Goal: Transaction & Acquisition: Download file/media

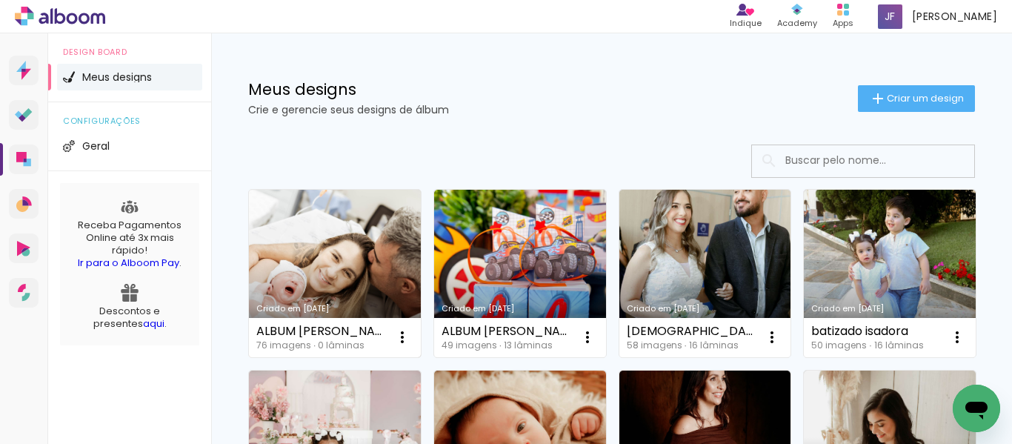
click at [307, 252] on link "Criado em [DATE]" at bounding box center [335, 273] width 172 height 167
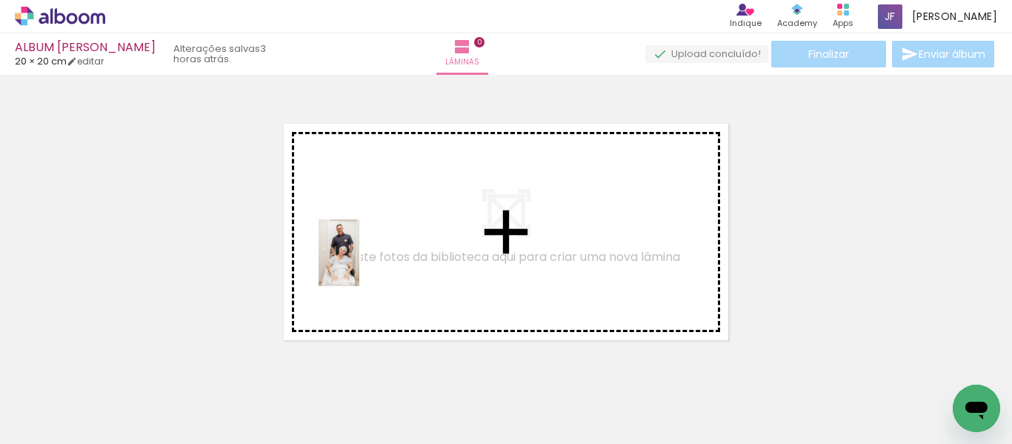
drag, startPoint x: 234, startPoint y: 393, endPoint x: 363, endPoint y: 263, distance: 183.3
click at [363, 263] on quentale-workspace at bounding box center [506, 222] width 1012 height 444
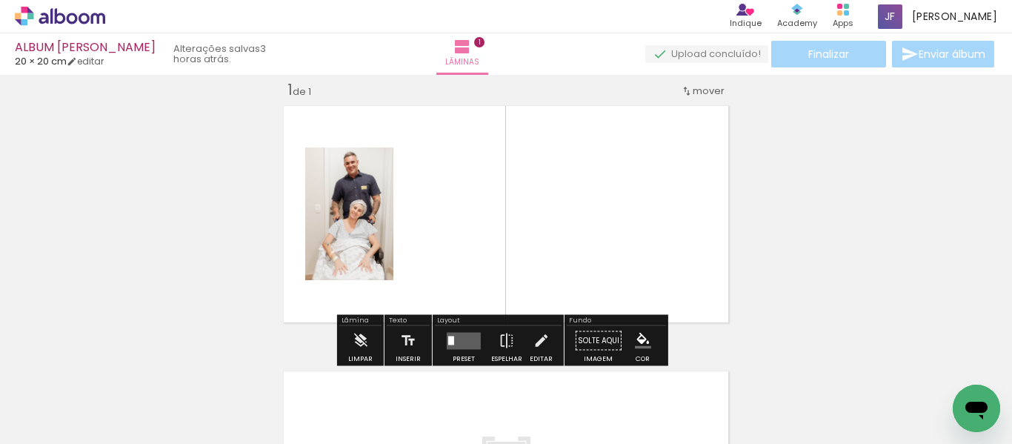
scroll to position [19, 0]
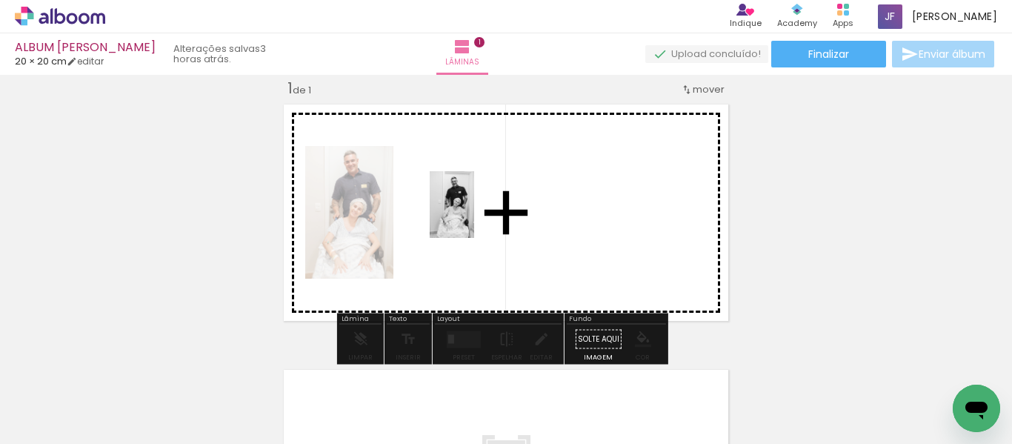
drag, startPoint x: 438, startPoint y: 327, endPoint x: 472, endPoint y: 216, distance: 115.5
click at [472, 216] on quentale-workspace at bounding box center [506, 222] width 1012 height 444
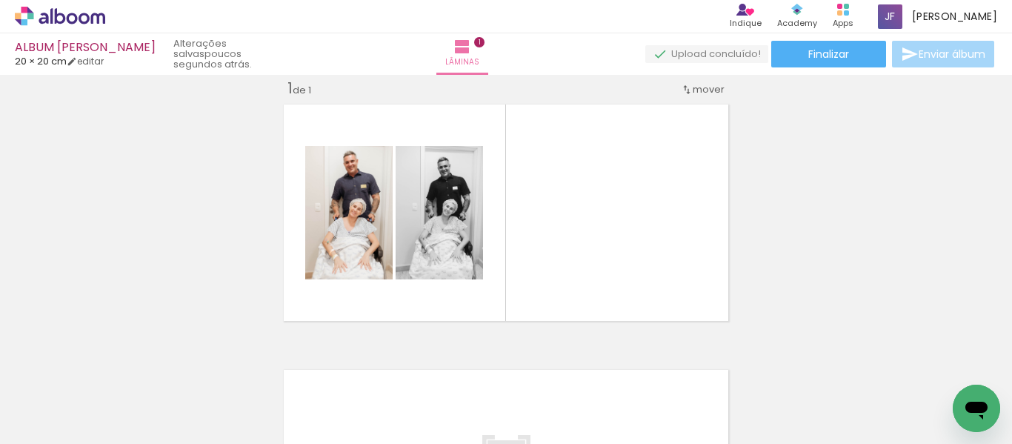
scroll to position [0, 0]
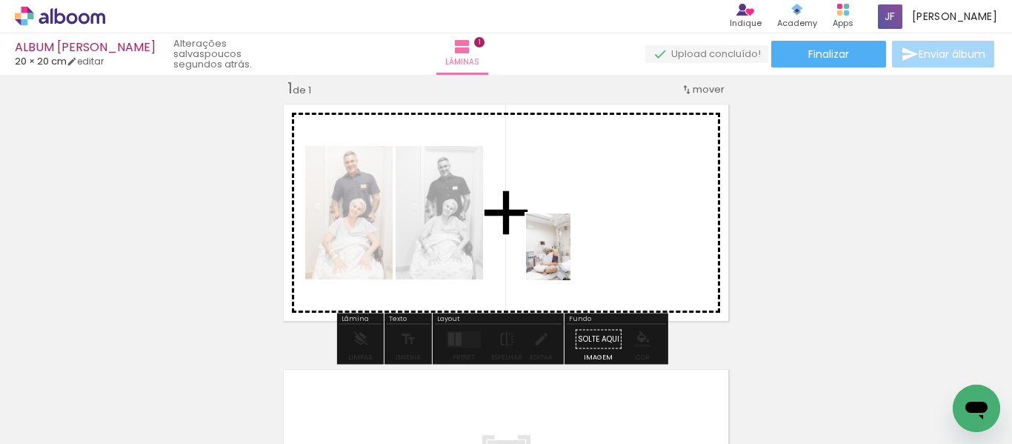
drag, startPoint x: 569, startPoint y: 418, endPoint x: 570, endPoint y: 257, distance: 160.8
click at [570, 257] on quentale-workspace at bounding box center [506, 222] width 1012 height 444
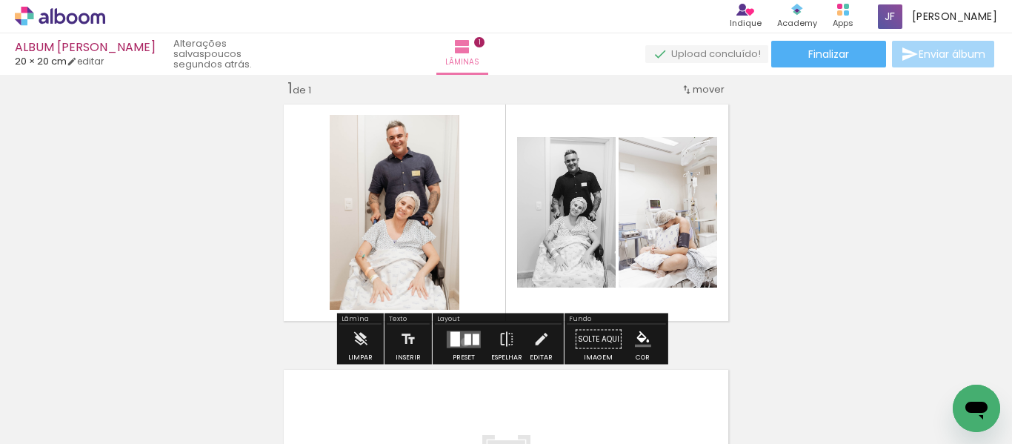
click at [464, 342] on div at bounding box center [467, 338] width 7 height 11
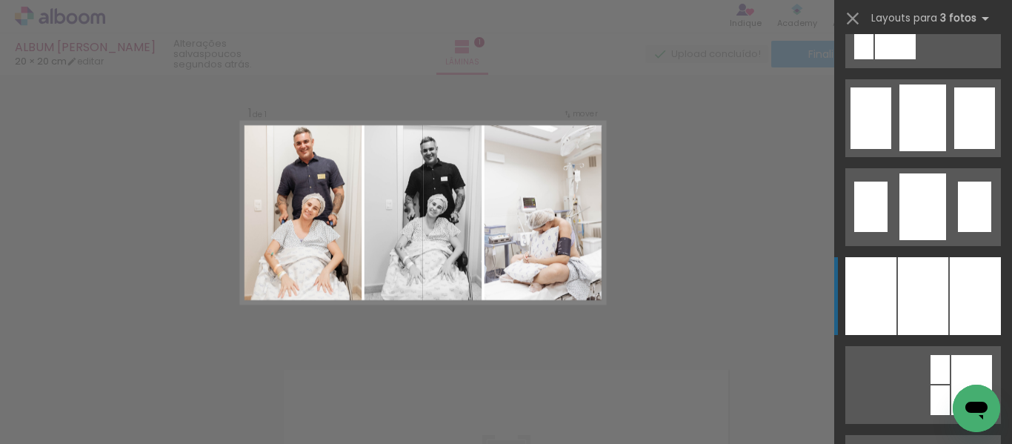
scroll to position [1122, 0]
click at [873, 317] on div at bounding box center [870, 295] width 51 height 78
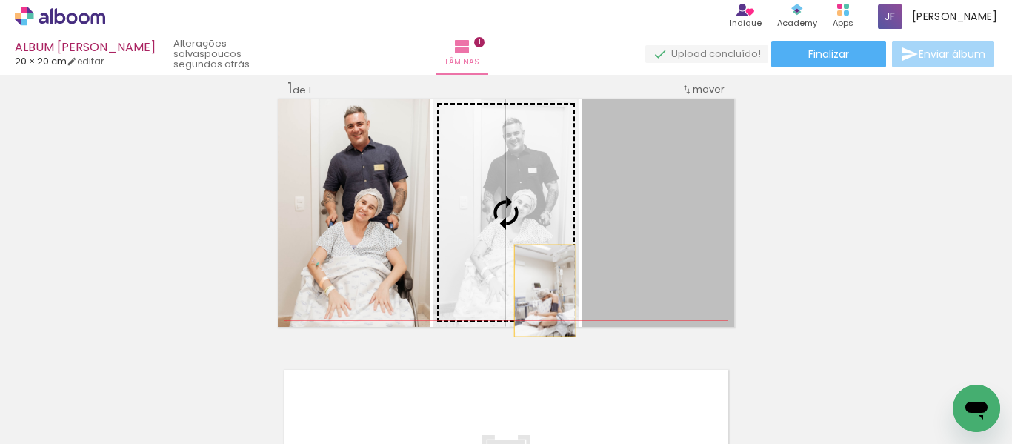
drag, startPoint x: 668, startPoint y: 294, endPoint x: 539, endPoint y: 291, distance: 129.7
click at [0, 0] on slot at bounding box center [0, 0] width 0 height 0
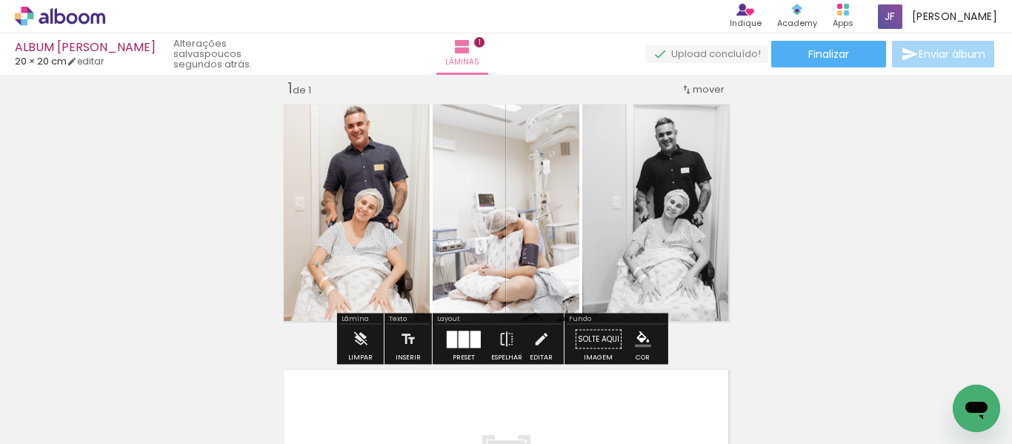
click at [827, 264] on div "Inserir lâmina 1 de 1" at bounding box center [506, 326] width 1012 height 531
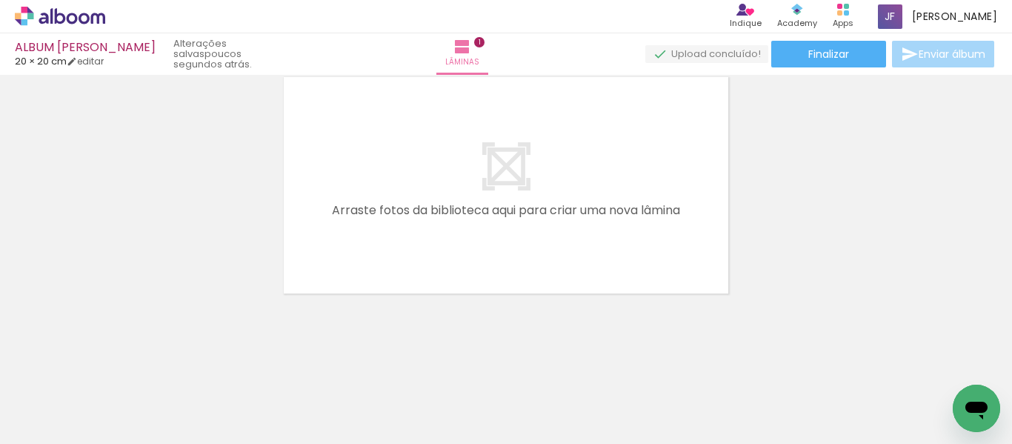
scroll to position [0, 491]
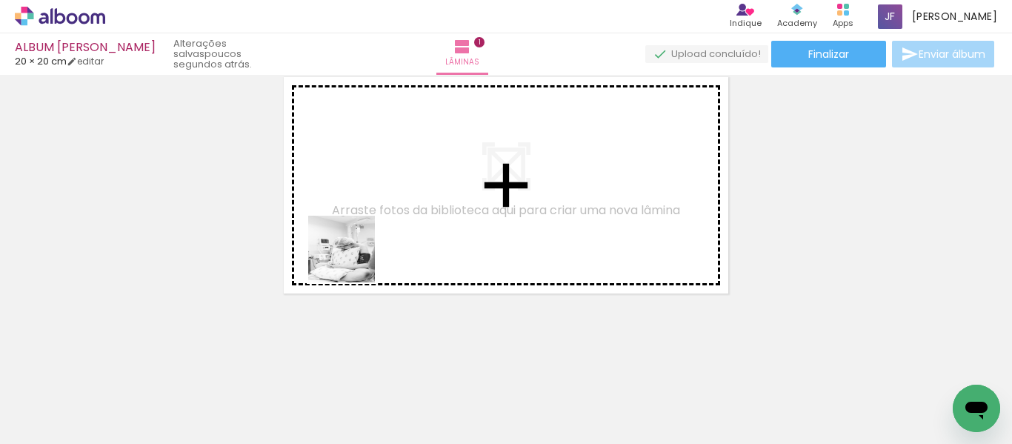
drag, startPoint x: 253, startPoint y: 413, endPoint x: 353, endPoint y: 261, distance: 182.5
click at [353, 261] on quentale-workspace at bounding box center [506, 222] width 1012 height 444
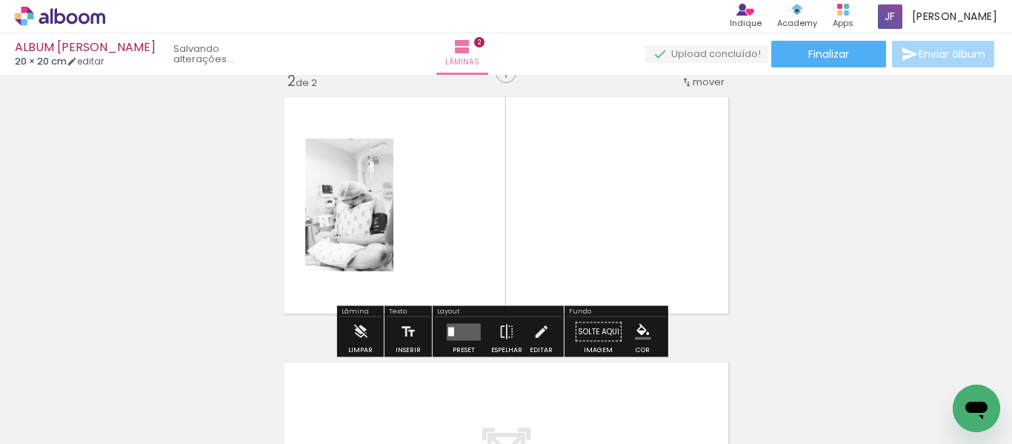
scroll to position [284, 0]
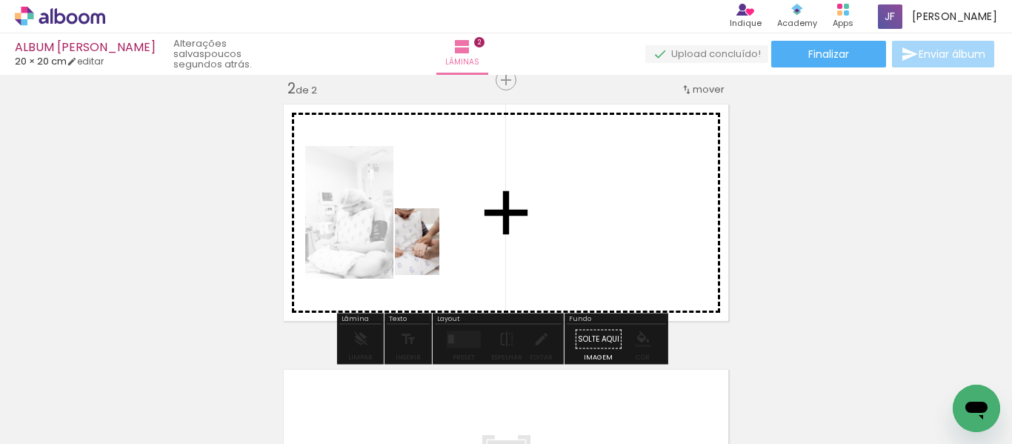
drag, startPoint x: 413, startPoint y: 386, endPoint x: 439, endPoint y: 253, distance: 136.0
click at [439, 253] on quentale-workspace at bounding box center [506, 222] width 1012 height 444
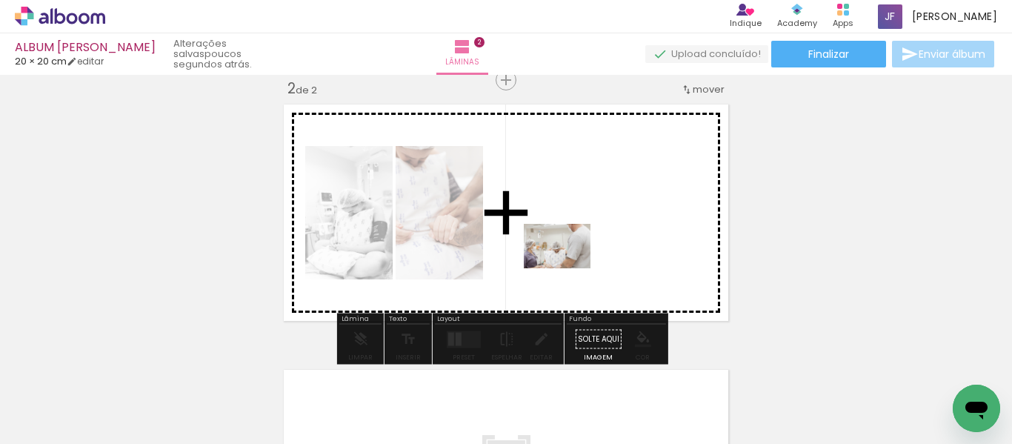
drag, startPoint x: 563, startPoint y: 414, endPoint x: 567, endPoint y: 268, distance: 146.0
click at [567, 268] on quentale-workspace at bounding box center [506, 222] width 1012 height 444
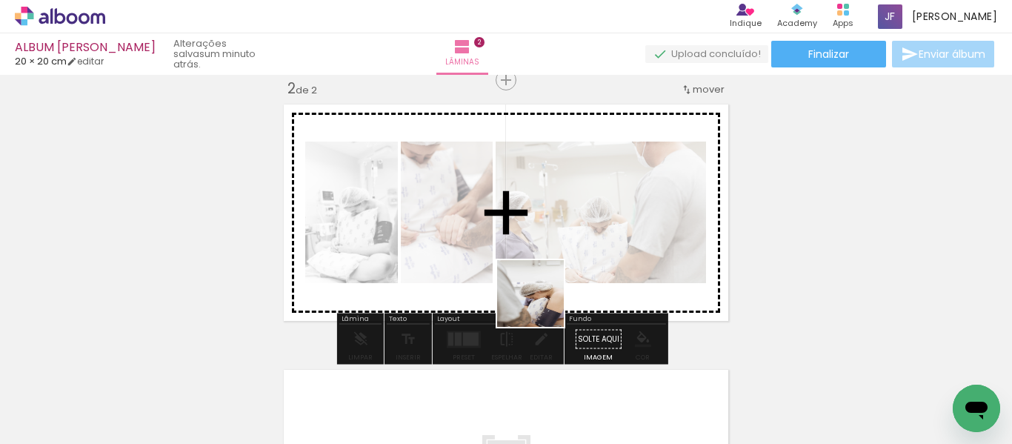
drag, startPoint x: 738, startPoint y: 393, endPoint x: 460, endPoint y: 262, distance: 306.9
click at [460, 262] on quentale-workspace at bounding box center [506, 222] width 1012 height 444
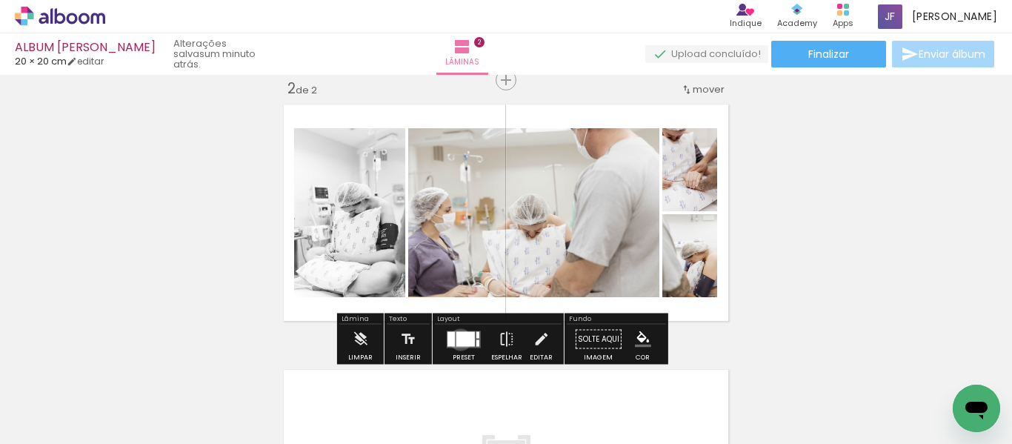
click at [457, 339] on div at bounding box center [465, 338] width 19 height 15
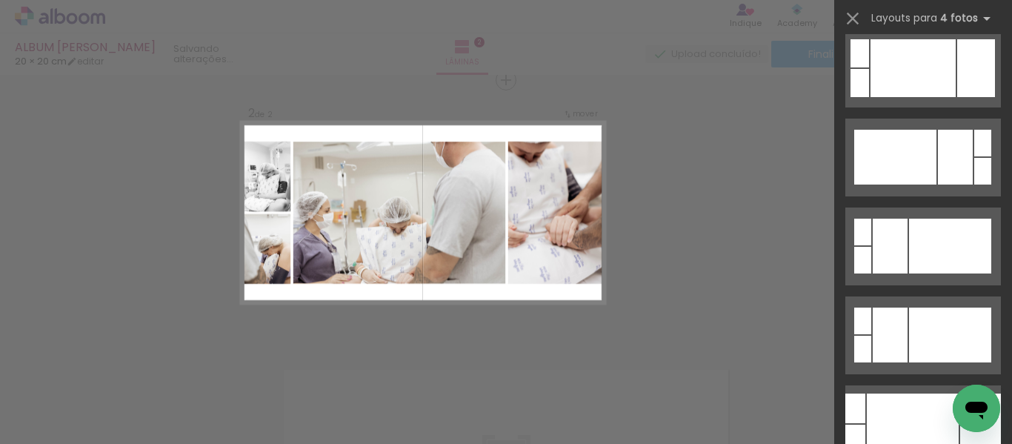
scroll to position [662, 0]
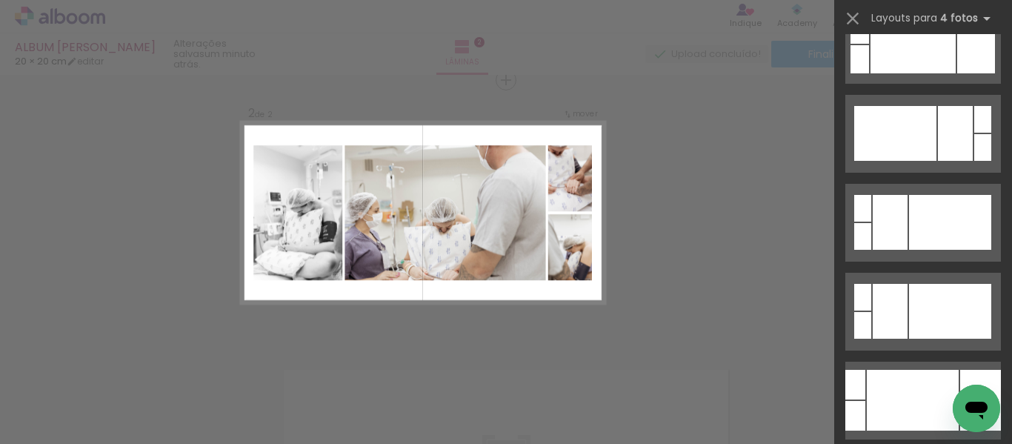
click at [735, 247] on div "Confirmar Cancelar" at bounding box center [506, 205] width 1012 height 831
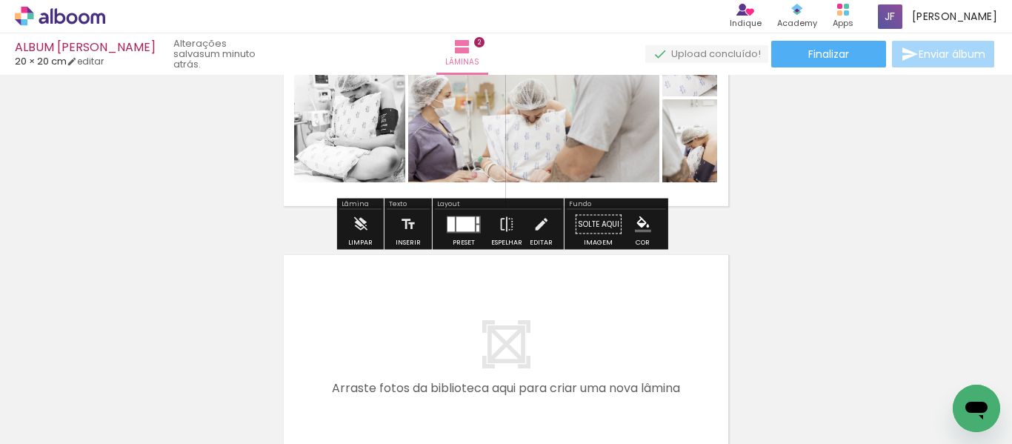
scroll to position [400, 0]
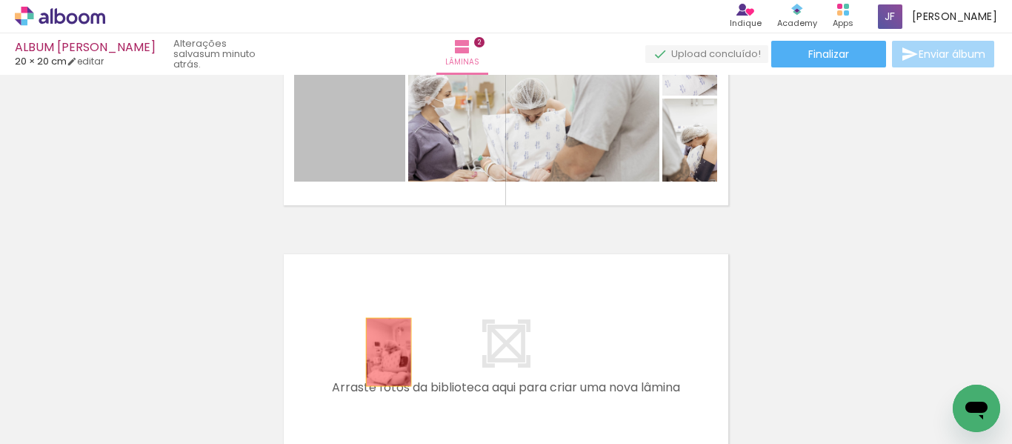
drag, startPoint x: 376, startPoint y: 131, endPoint x: 383, endPoint y: 366, distance: 235.0
click at [383, 366] on quentale-workspace at bounding box center [506, 222] width 1012 height 444
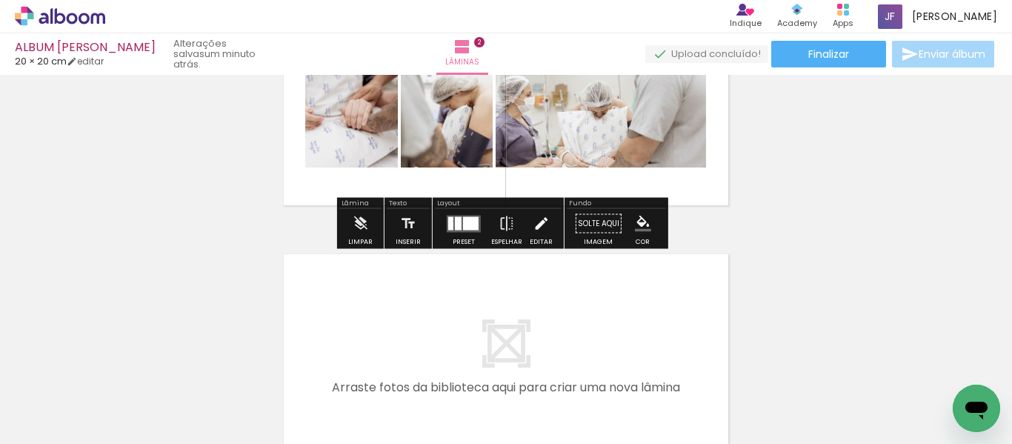
scroll to position [268, 0]
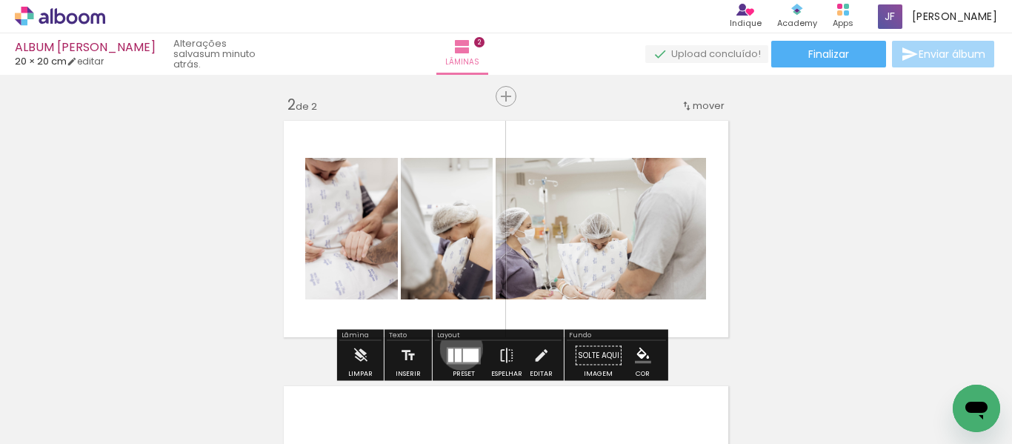
click at [458, 348] on div at bounding box center [458, 354] width 7 height 13
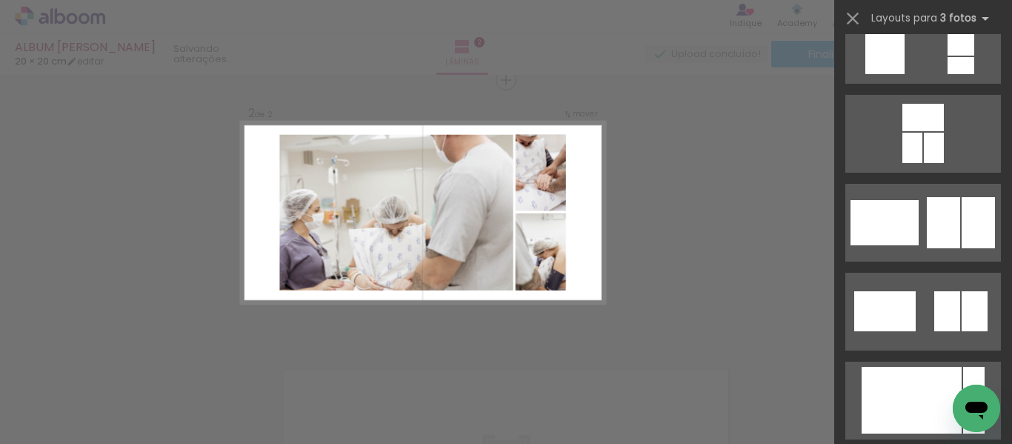
scroll to position [2376, 0]
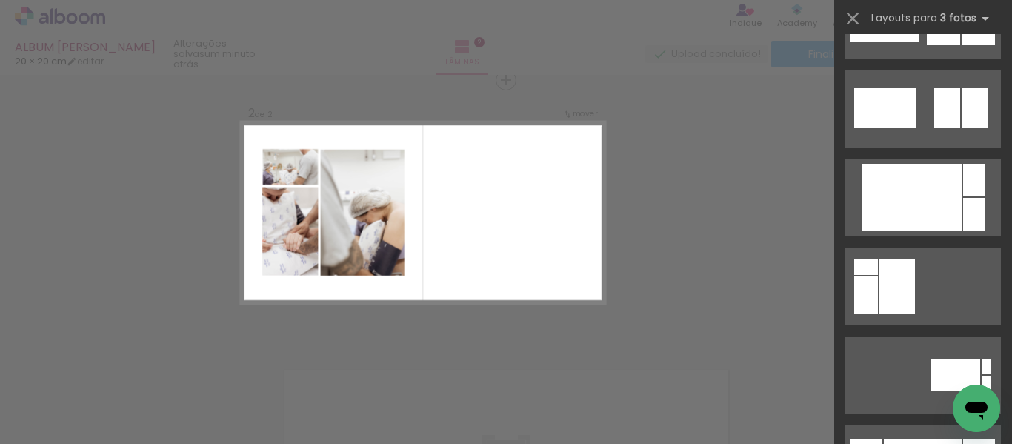
click at [739, 268] on div "Confirmar Cancelar" at bounding box center [506, 205] width 1012 height 831
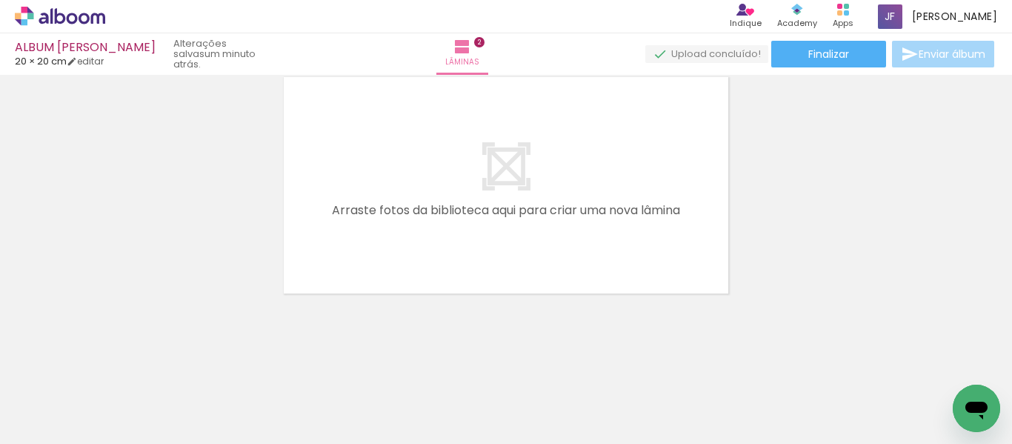
scroll to position [0, 316]
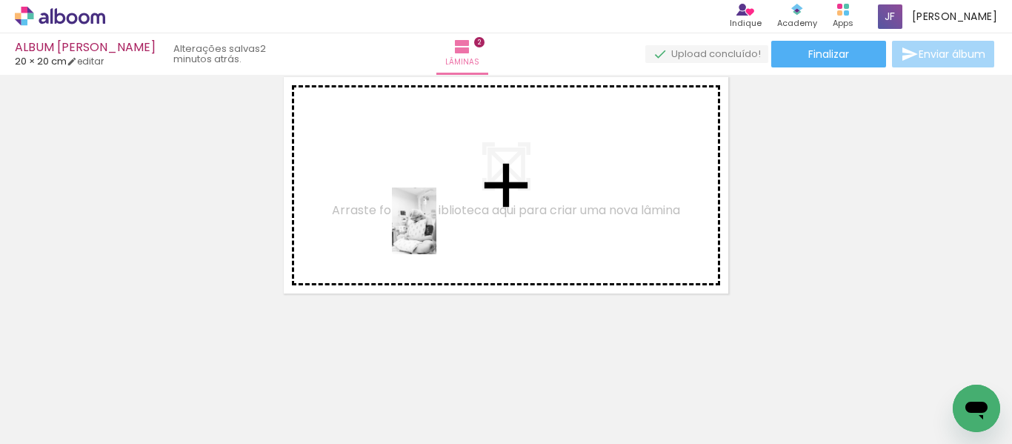
drag, startPoint x: 427, startPoint y: 396, endPoint x: 436, endPoint y: 233, distance: 163.2
click at [436, 233] on quentale-workspace at bounding box center [506, 222] width 1012 height 444
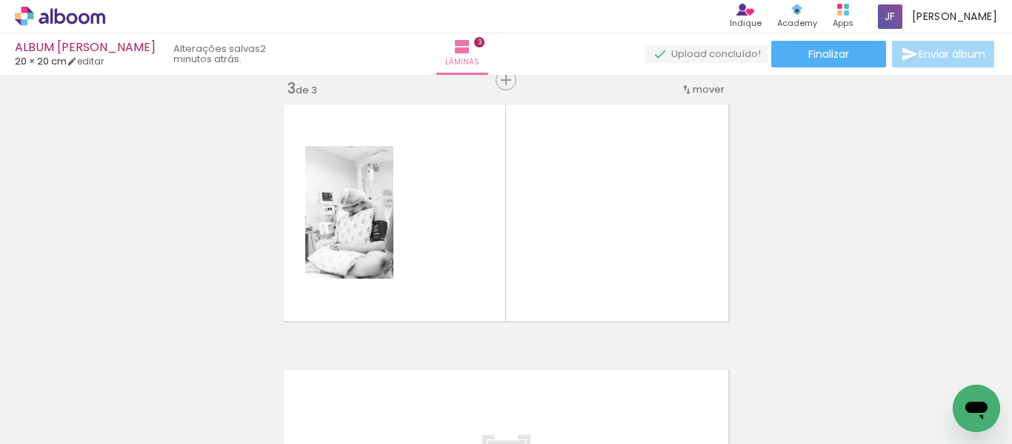
scroll to position [0, 1103]
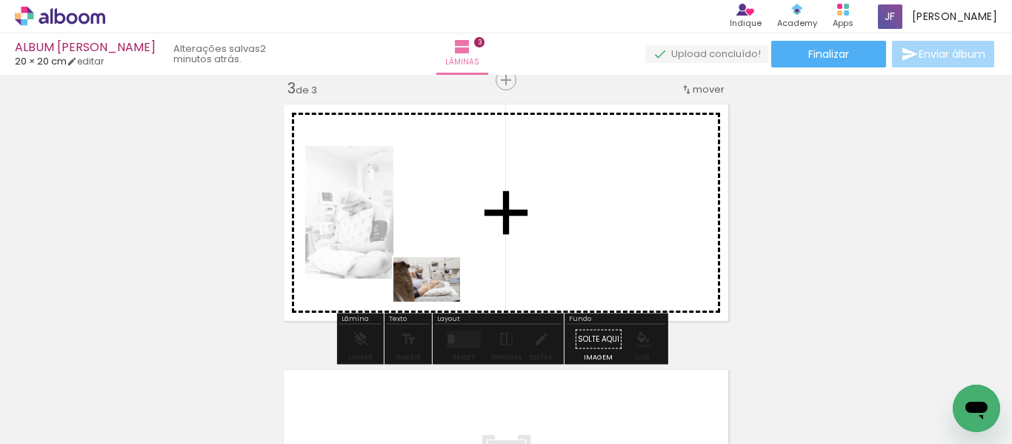
drag, startPoint x: 333, startPoint y: 402, endPoint x: 438, endPoint y: 302, distance: 145.1
click at [438, 302] on quentale-workspace at bounding box center [506, 222] width 1012 height 444
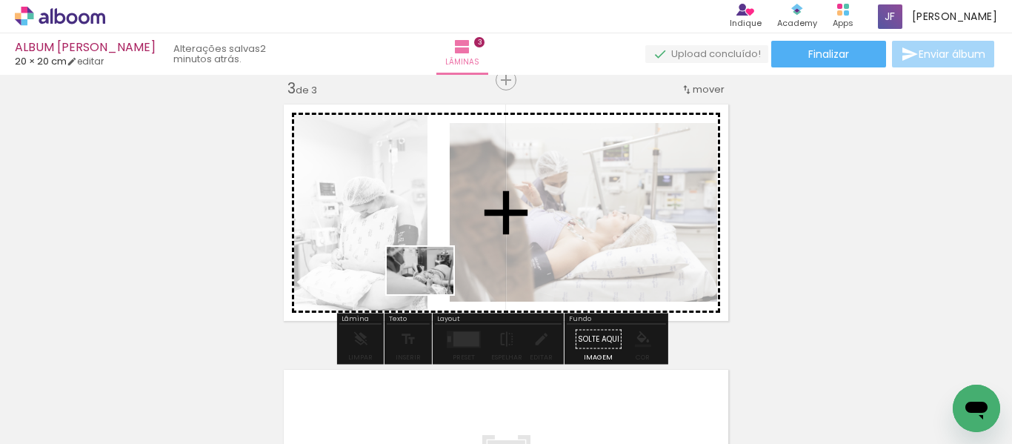
drag, startPoint x: 393, startPoint y: 416, endPoint x: 431, endPoint y: 293, distance: 128.6
click at [431, 293] on quentale-workspace at bounding box center [506, 222] width 1012 height 444
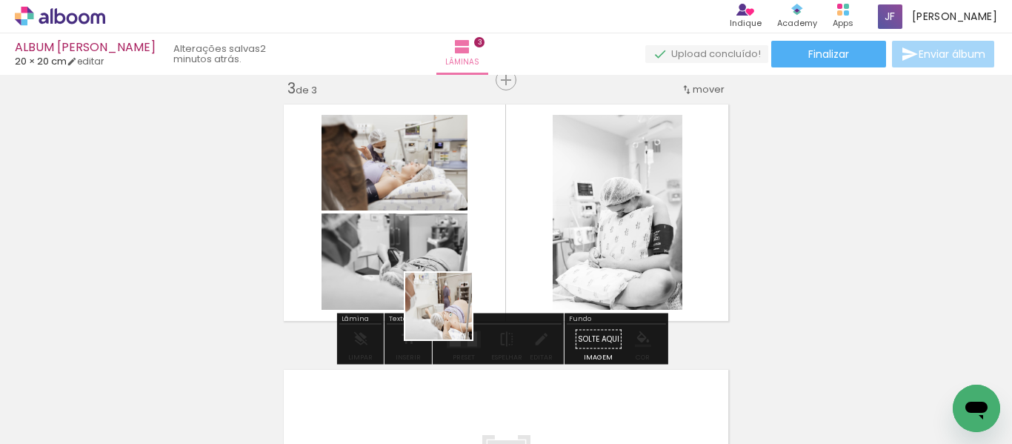
drag, startPoint x: 470, startPoint y: 404, endPoint x: 450, endPoint y: 267, distance: 139.3
click at [450, 267] on quentale-workspace at bounding box center [506, 222] width 1012 height 444
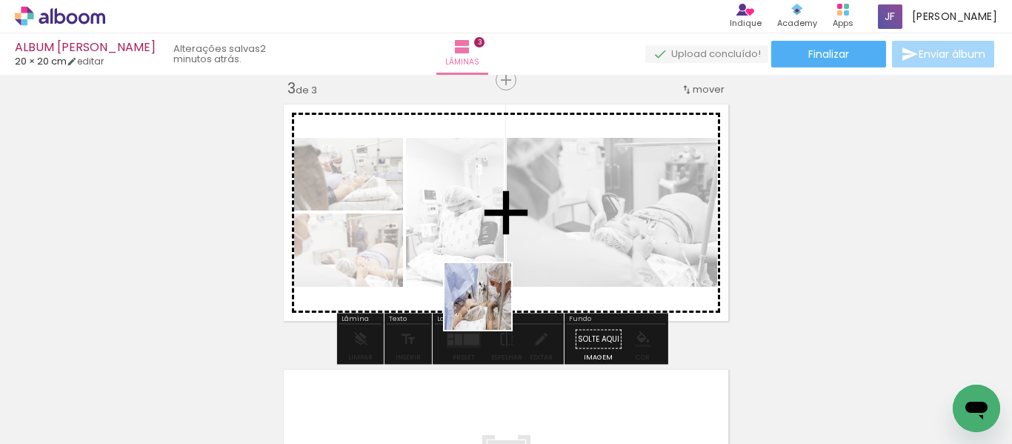
drag, startPoint x: 534, startPoint y: 375, endPoint x: 462, endPoint y: 253, distance: 141.2
click at [462, 253] on quentale-workspace at bounding box center [506, 222] width 1012 height 444
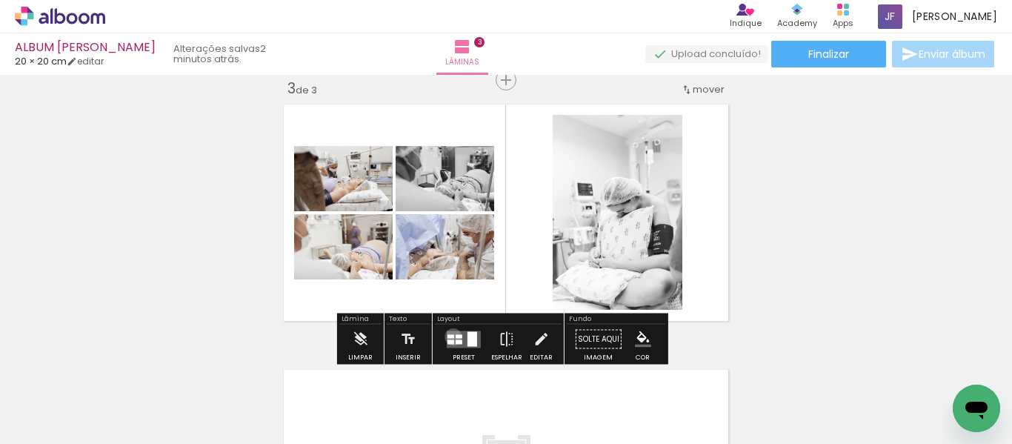
click at [450, 336] on div at bounding box center [450, 336] width 7 height 4
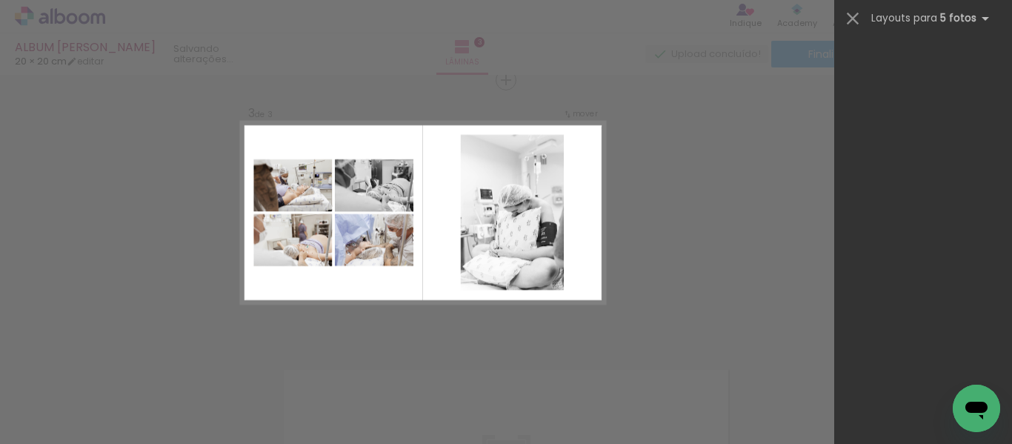
scroll to position [0, 0]
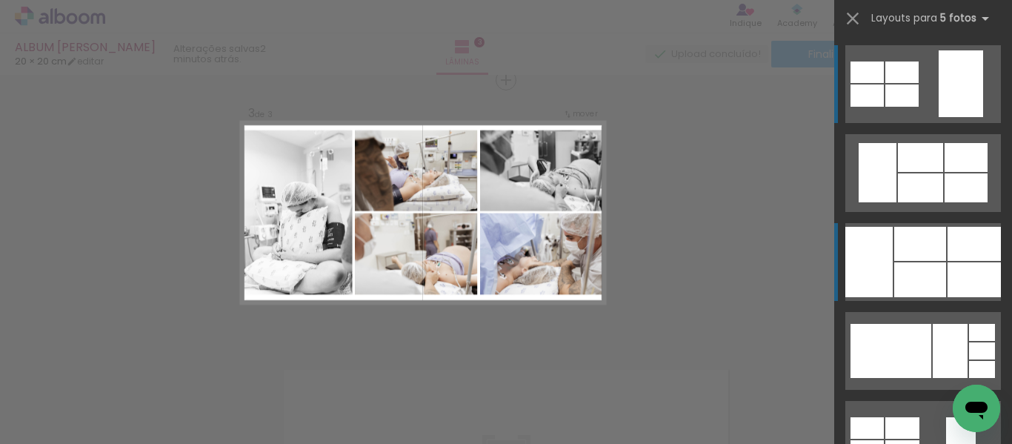
click at [912, 237] on div at bounding box center [920, 244] width 52 height 34
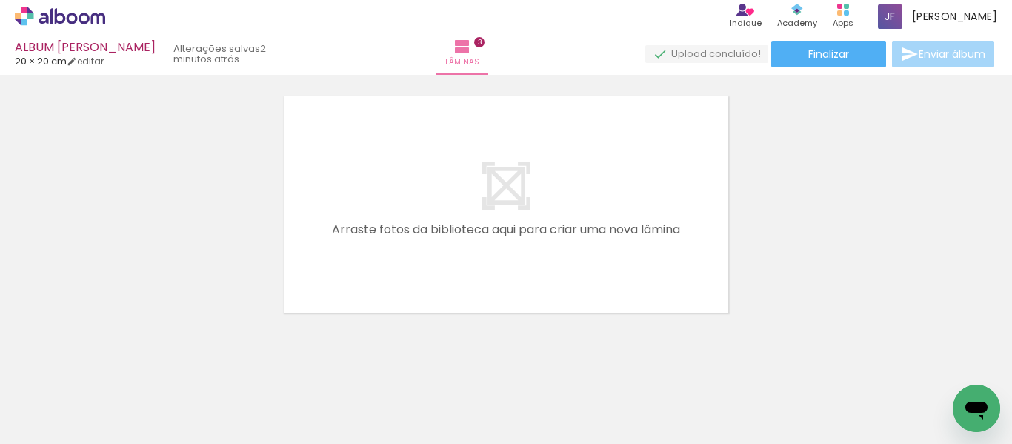
scroll to position [842, 0]
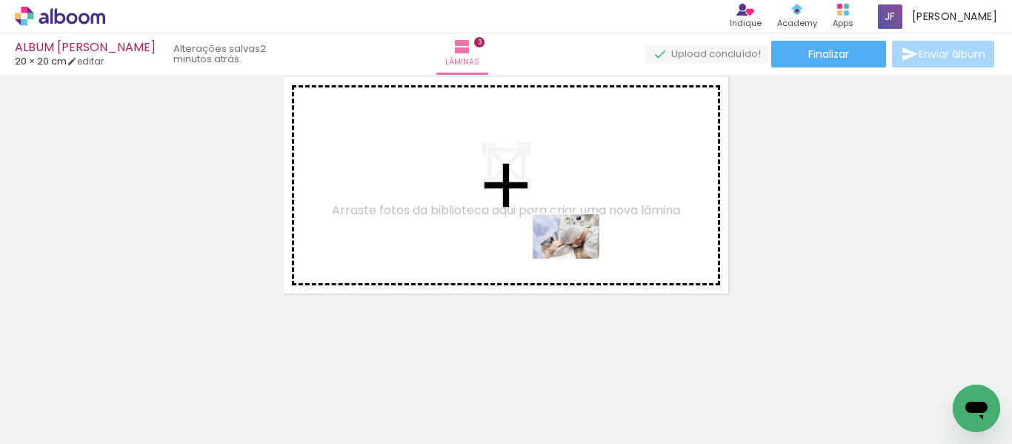
drag, startPoint x: 639, startPoint y: 391, endPoint x: 577, endPoint y: 259, distance: 146.2
click at [577, 259] on quentale-workspace at bounding box center [506, 222] width 1012 height 444
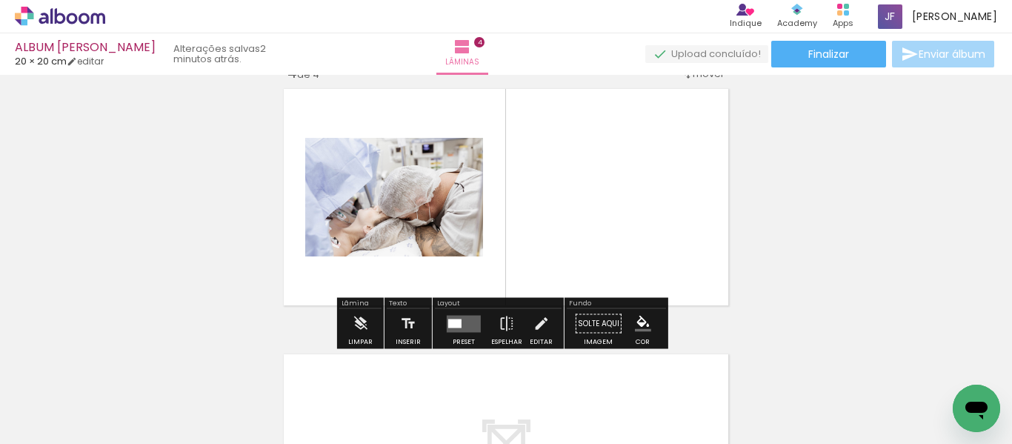
scroll to position [815, 0]
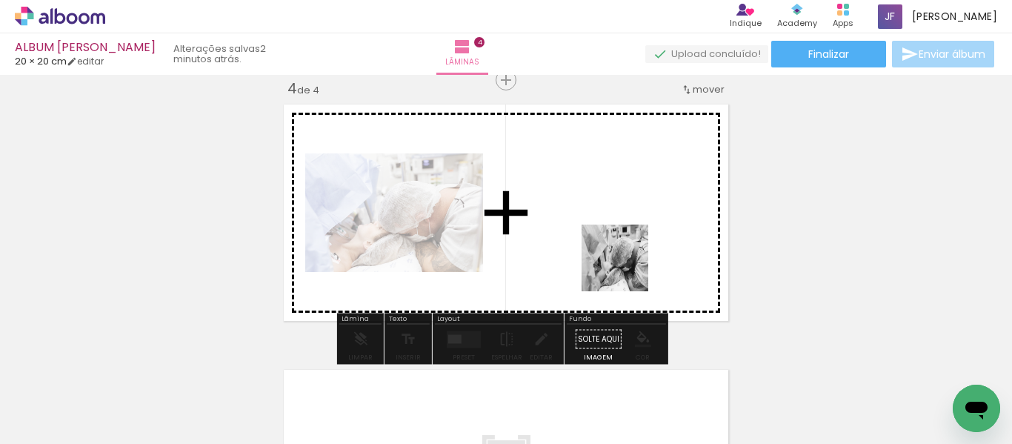
drag, startPoint x: 749, startPoint y: 395, endPoint x: 614, endPoint y: 250, distance: 198.1
click at [614, 250] on quentale-workspace at bounding box center [506, 222] width 1012 height 444
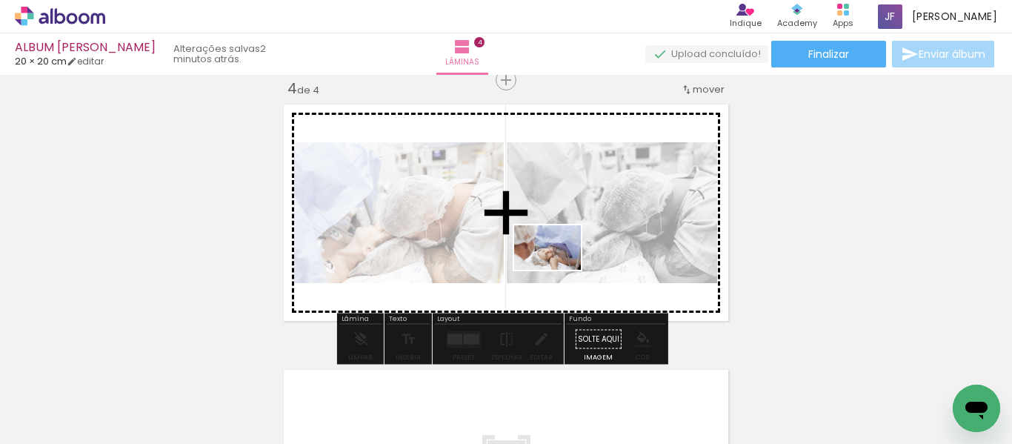
drag, startPoint x: 785, startPoint y: 393, endPoint x: 559, endPoint y: 270, distance: 257.6
click at [559, 270] on quentale-workspace at bounding box center [506, 222] width 1012 height 444
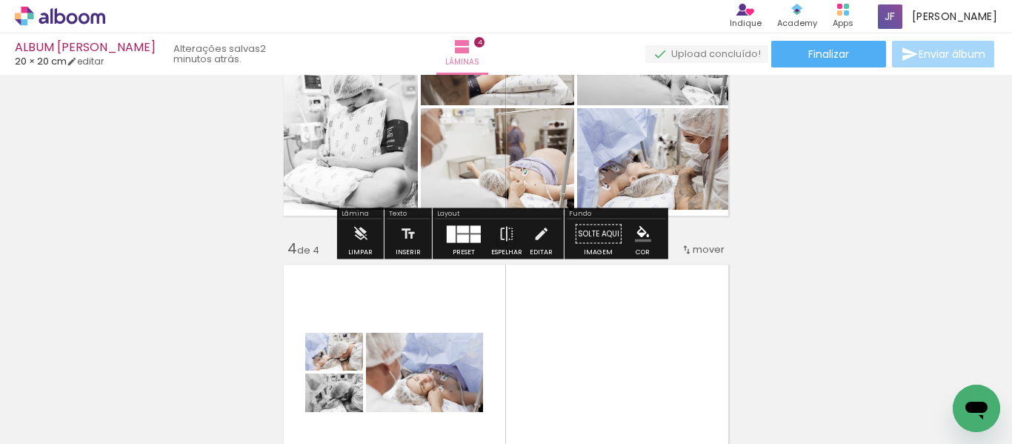
scroll to position [656, 0]
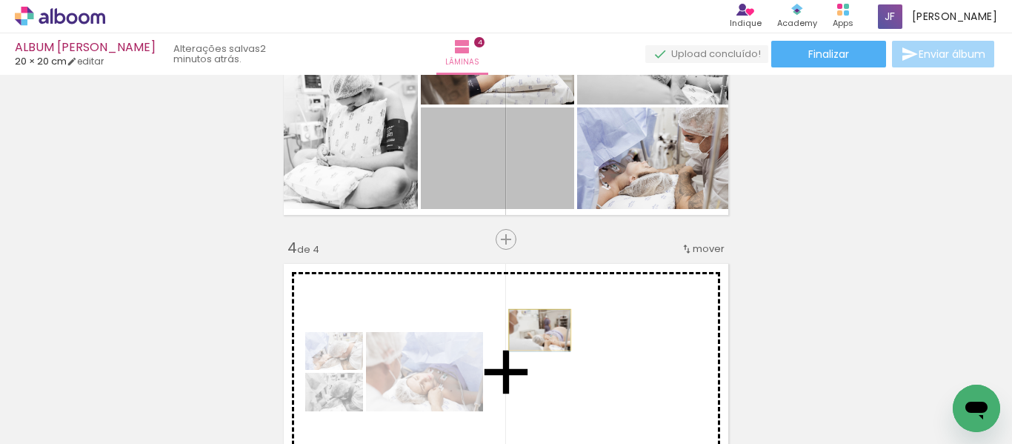
drag, startPoint x: 531, startPoint y: 170, endPoint x: 534, endPoint y: 329, distance: 159.3
click at [534, 329] on div "Inserir lâmina 1 de 4 Inserir lâmina 2 de 4 Inserir lâmina 3 de 4 Inserir lâmin…" at bounding box center [506, 87] width 1012 height 1327
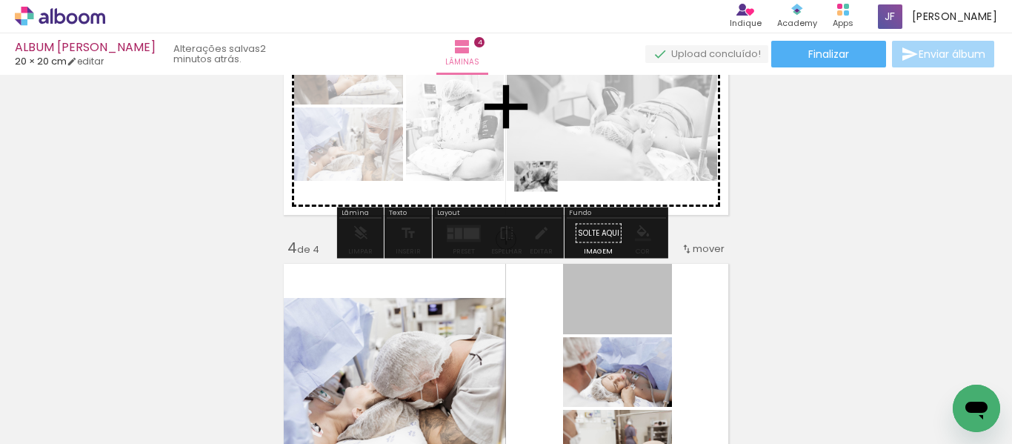
drag, startPoint x: 596, startPoint y: 304, endPoint x: 525, endPoint y: 159, distance: 161.4
click at [525, 159] on div "Inserir lâmina 1 de 4 Inserir lâmina 2 de 4 Inserir lâmina 3 de 4 Inserir lâmin…" at bounding box center [506, 87] width 1012 height 1327
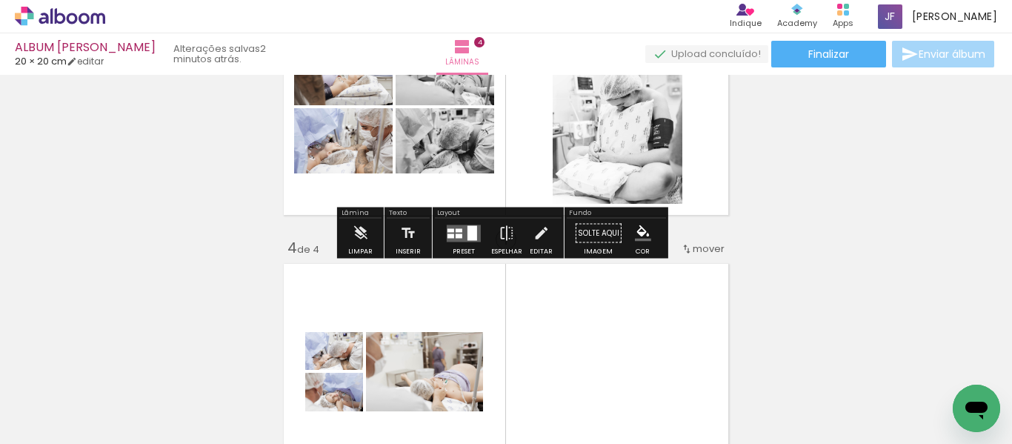
click at [469, 239] on div at bounding box center [472, 232] width 10 height 15
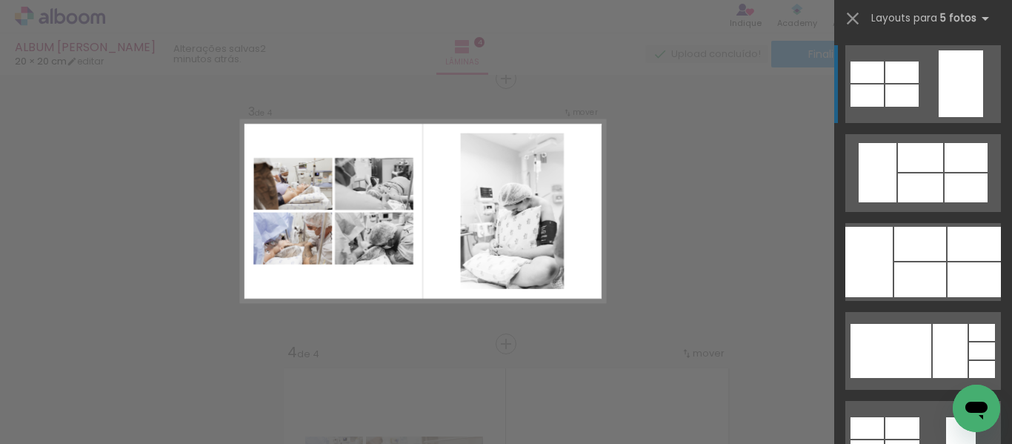
scroll to position [550, 0]
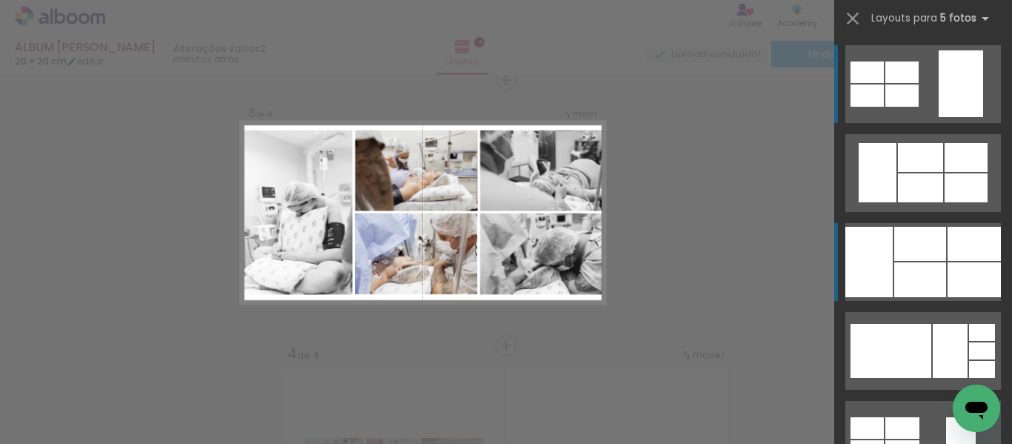
click at [849, 255] on div at bounding box center [868, 262] width 47 height 70
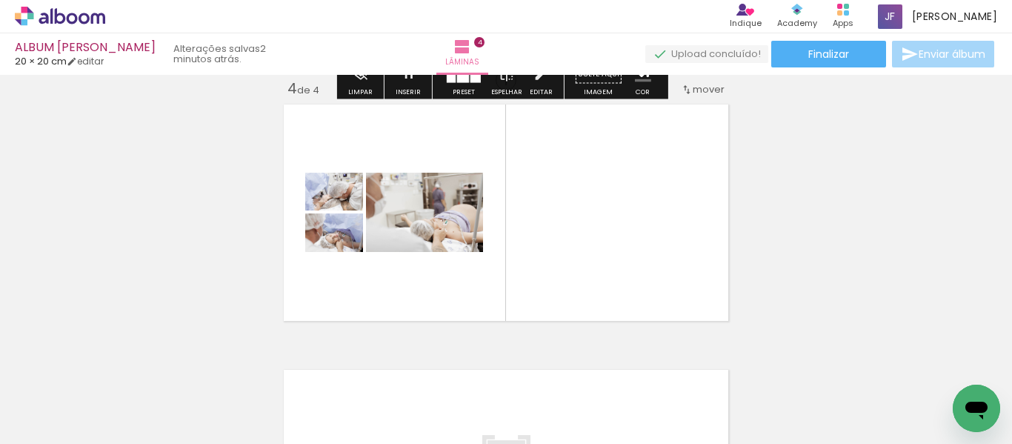
scroll to position [816, 0]
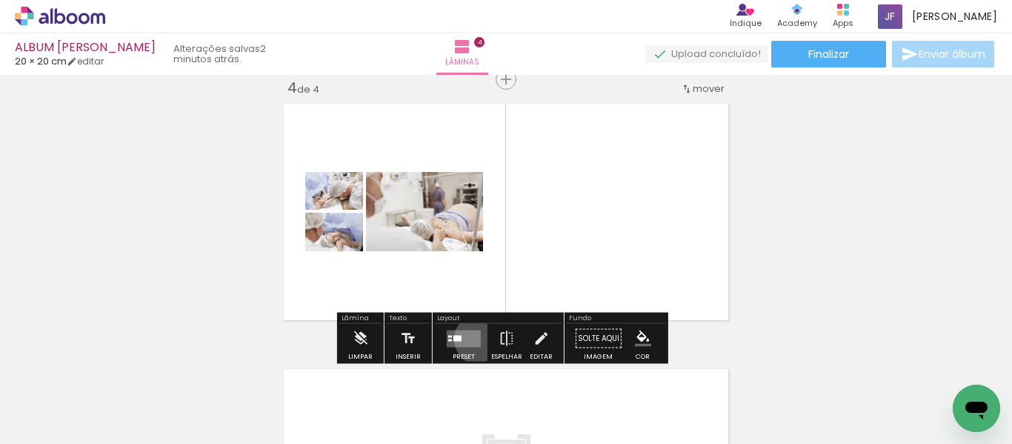
click at [477, 339] on quentale-layouter at bounding box center [464, 338] width 34 height 17
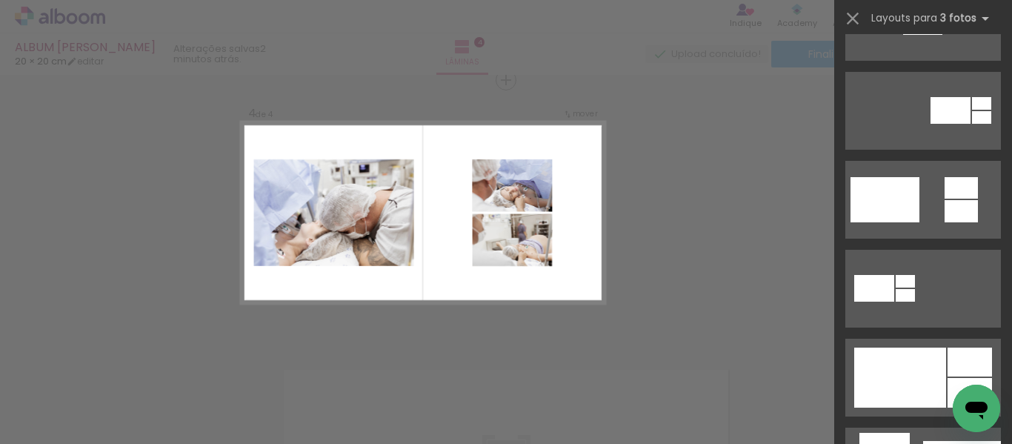
scroll to position [689, 0]
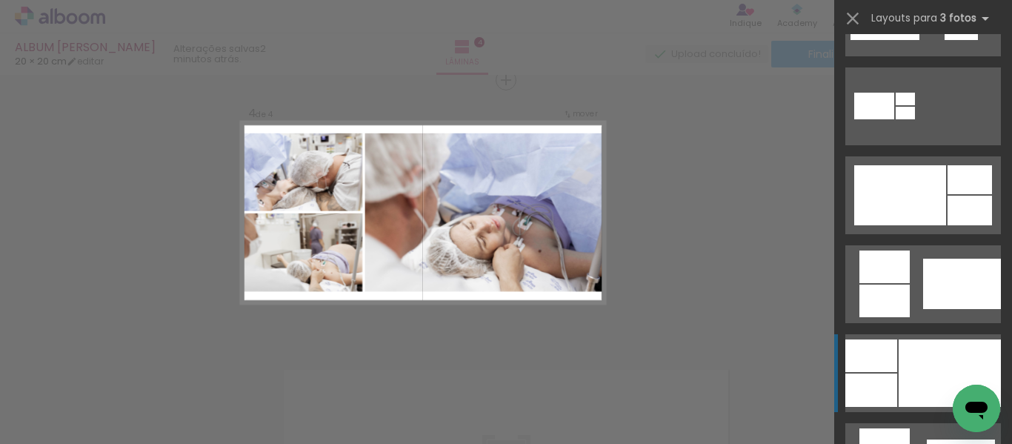
click at [877, 388] on div at bounding box center [871, 389] width 52 height 33
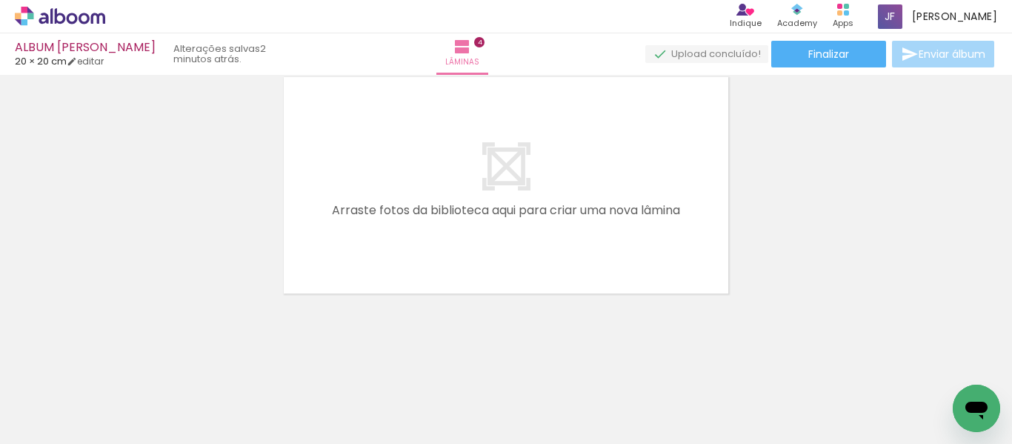
scroll to position [0, 1673]
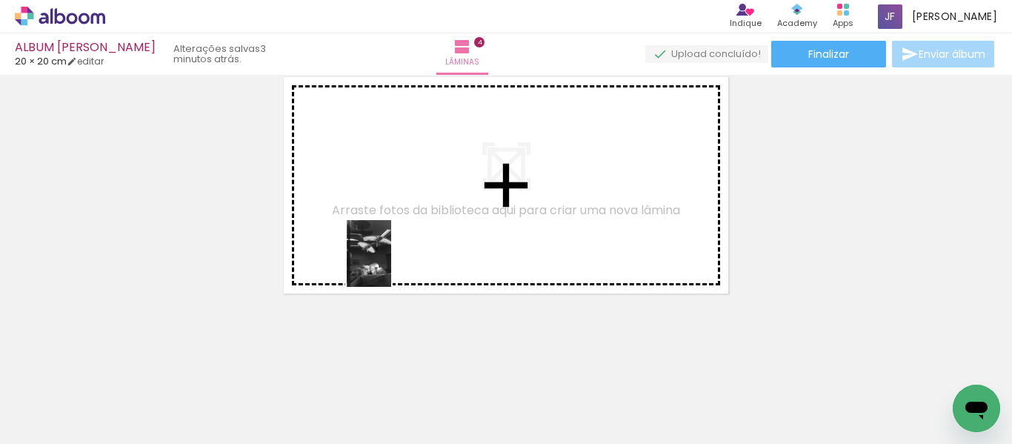
drag, startPoint x: 318, startPoint y: 400, endPoint x: 415, endPoint y: 232, distance: 194.2
click at [415, 232] on quentale-workspace at bounding box center [506, 222] width 1012 height 444
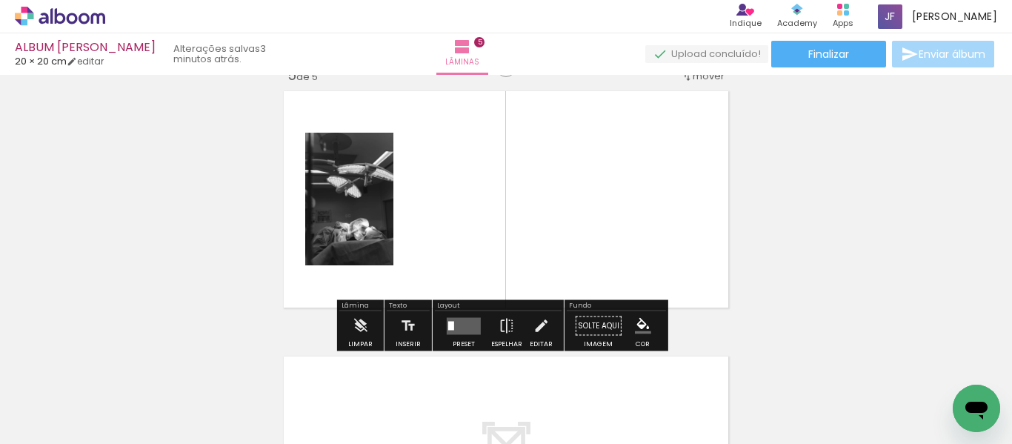
scroll to position [1080, 0]
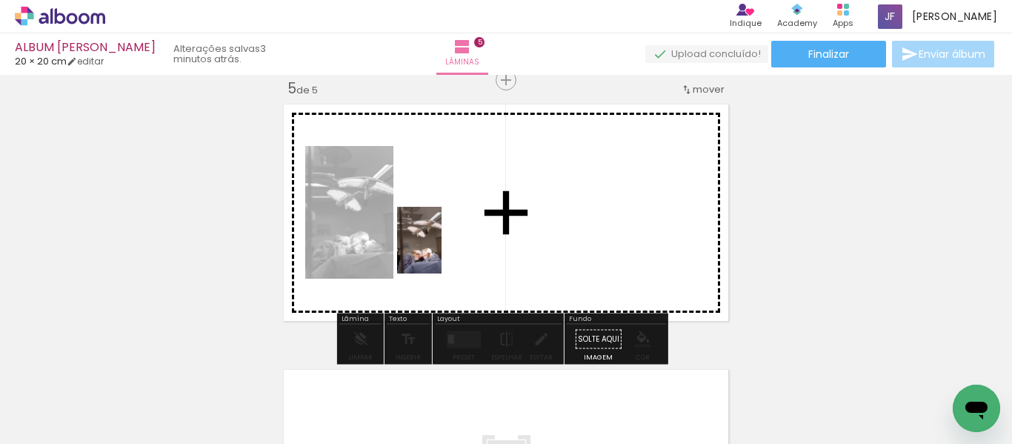
drag, startPoint x: 411, startPoint y: 324, endPoint x: 443, endPoint y: 247, distance: 83.4
click at [443, 247] on quentale-workspace at bounding box center [506, 222] width 1012 height 444
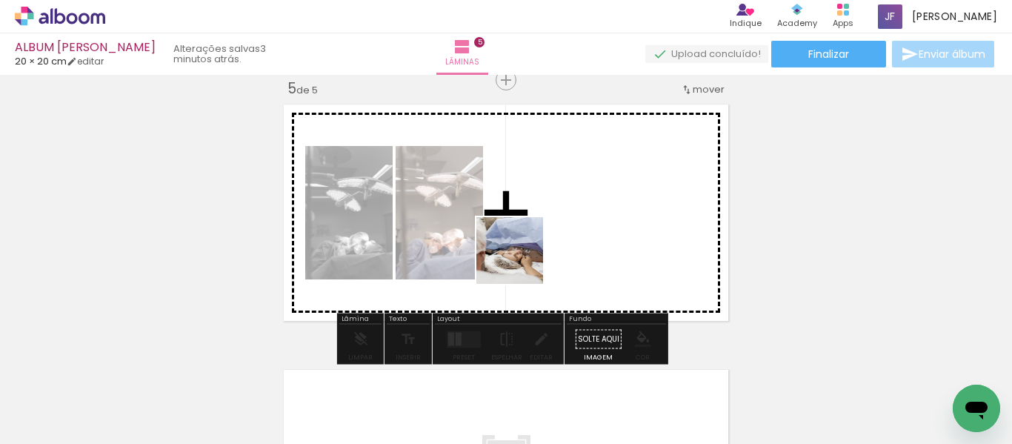
drag, startPoint x: 476, startPoint y: 407, endPoint x: 525, endPoint y: 246, distance: 168.0
click at [525, 246] on quentale-workspace at bounding box center [506, 222] width 1012 height 444
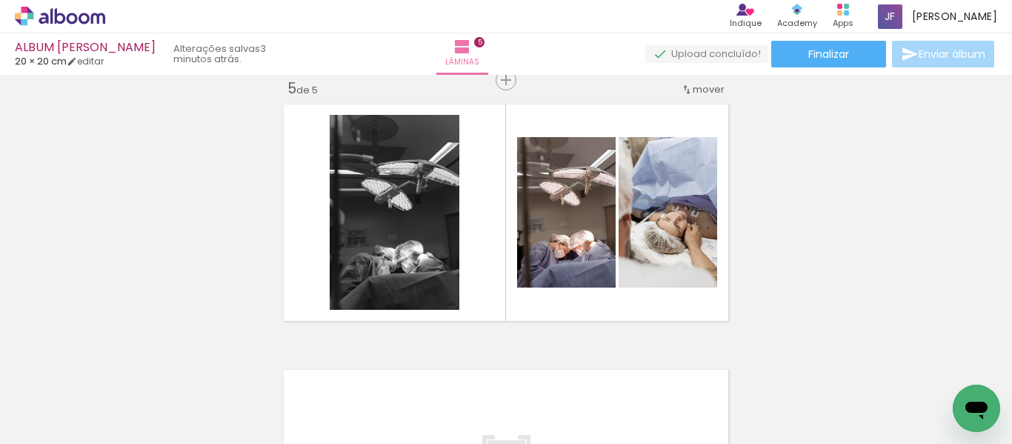
scroll to position [0, 2190]
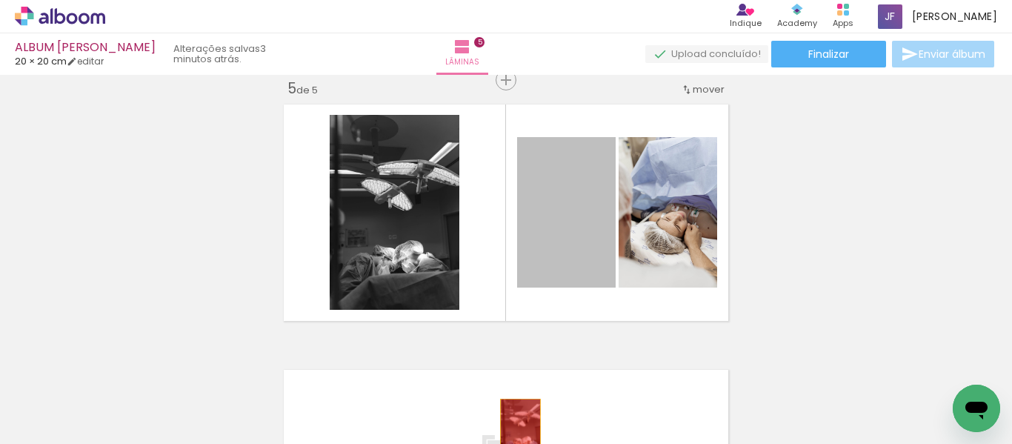
drag, startPoint x: 546, startPoint y: 224, endPoint x: 514, endPoint y: 428, distance: 206.9
click at [514, 428] on quentale-workspace at bounding box center [506, 222] width 1012 height 444
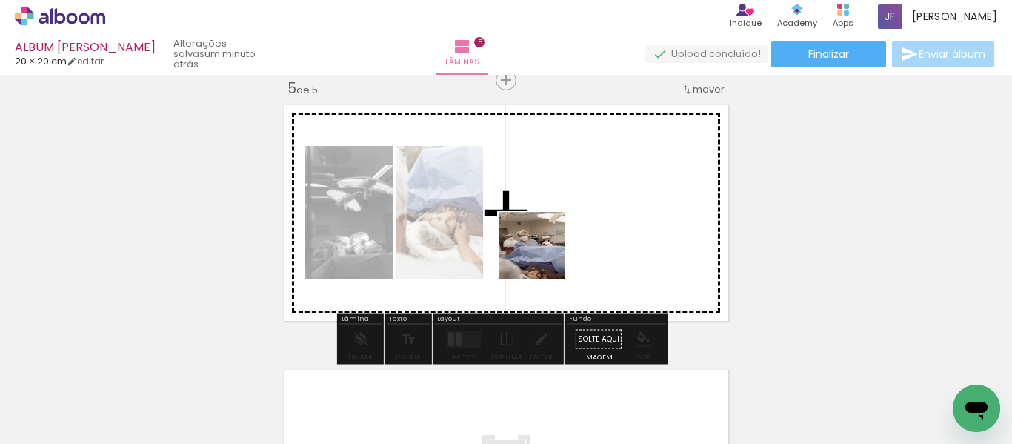
drag, startPoint x: 463, startPoint y: 413, endPoint x: 549, endPoint y: 246, distance: 187.5
click at [549, 246] on quentale-workspace at bounding box center [506, 222] width 1012 height 444
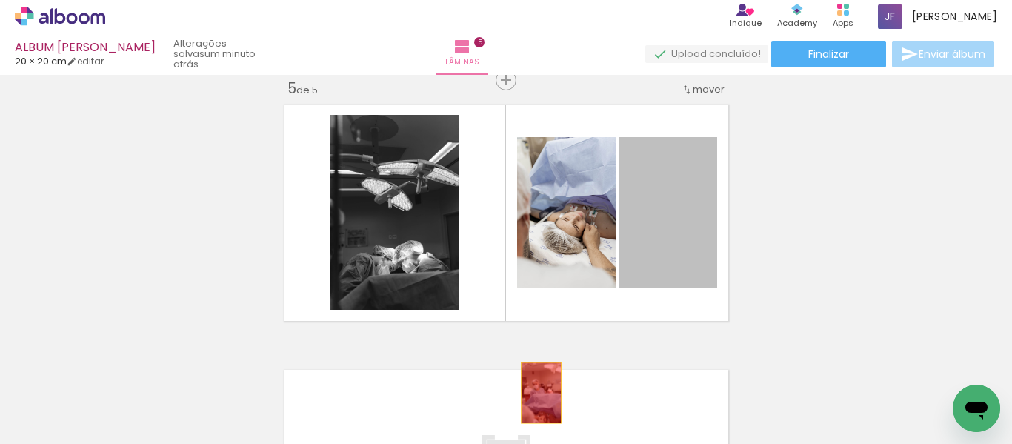
drag, startPoint x: 665, startPoint y: 224, endPoint x: 533, endPoint y: 393, distance: 214.9
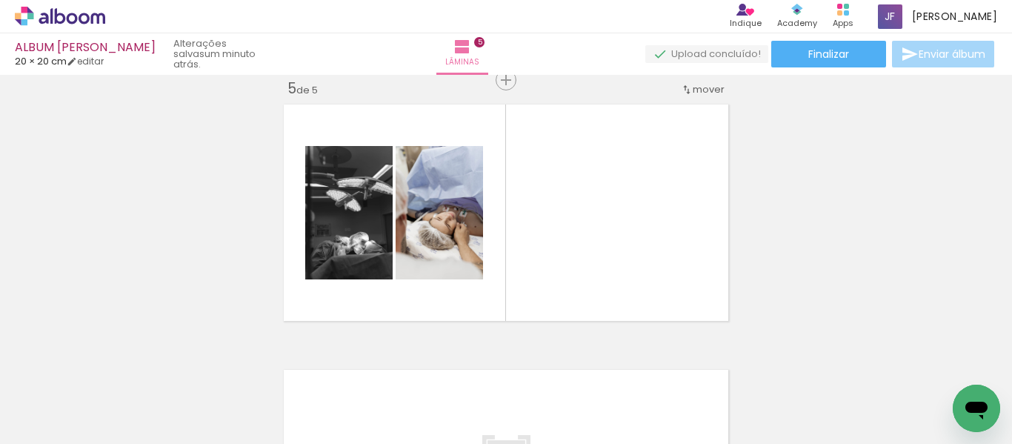
scroll to position [0, 1610]
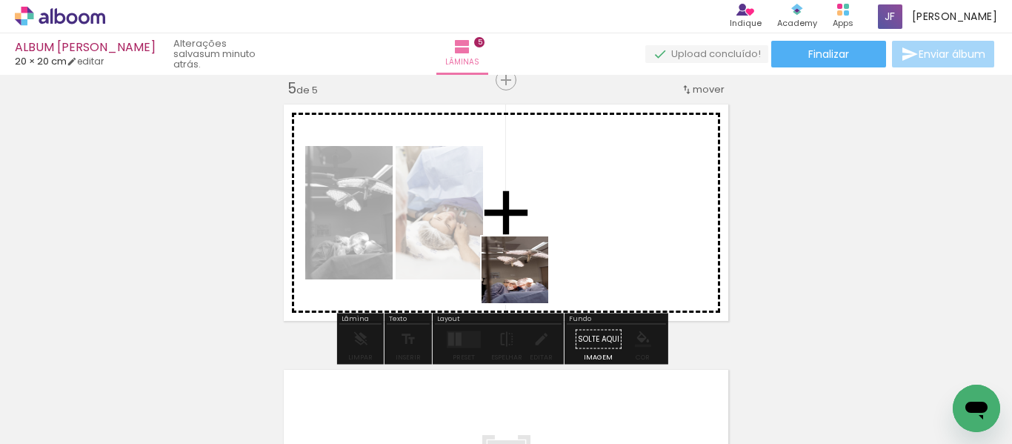
drag, startPoint x: 450, startPoint y: 404, endPoint x: 559, endPoint y: 242, distance: 195.4
click at [559, 242] on quentale-workspace at bounding box center [506, 222] width 1012 height 444
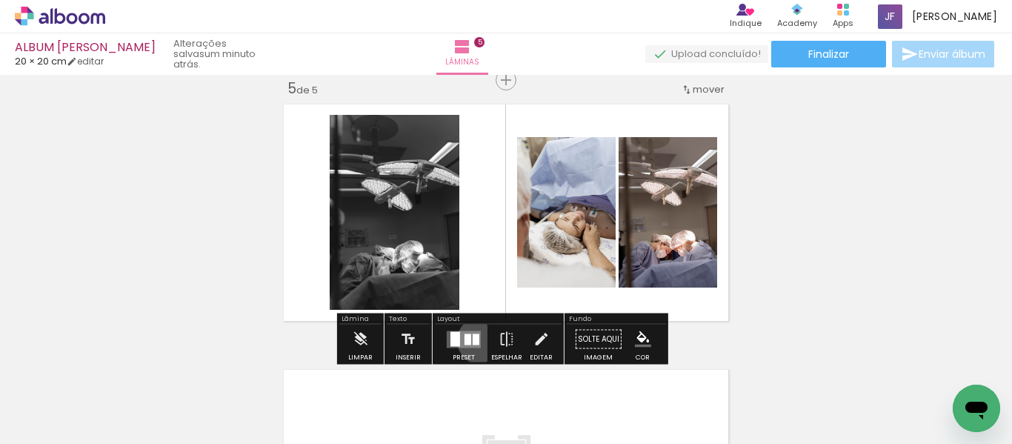
click at [478, 340] on div at bounding box center [464, 339] width 40 height 30
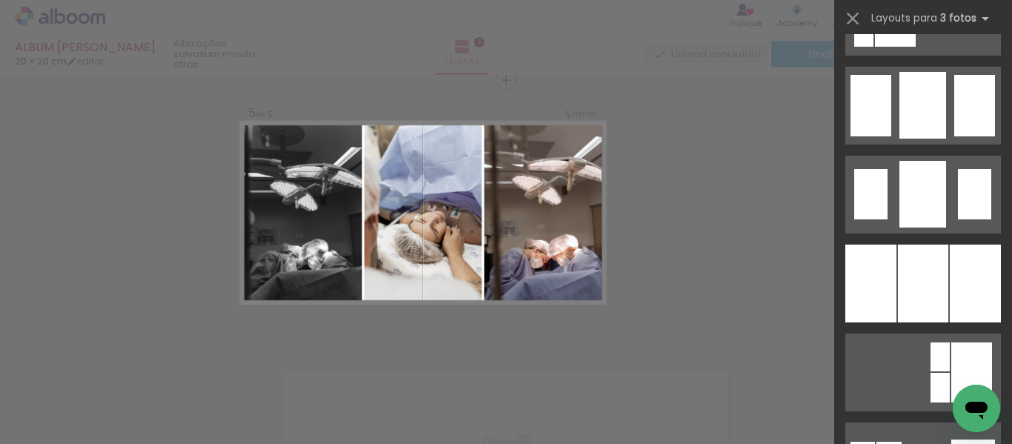
scroll to position [1135, 0]
click at [916, 301] on div at bounding box center [923, 283] width 50 height 78
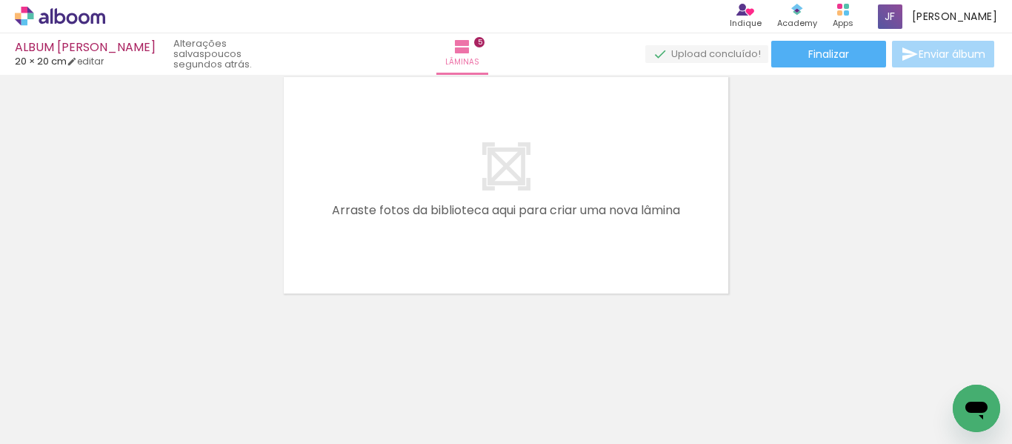
scroll to position [0, 1948]
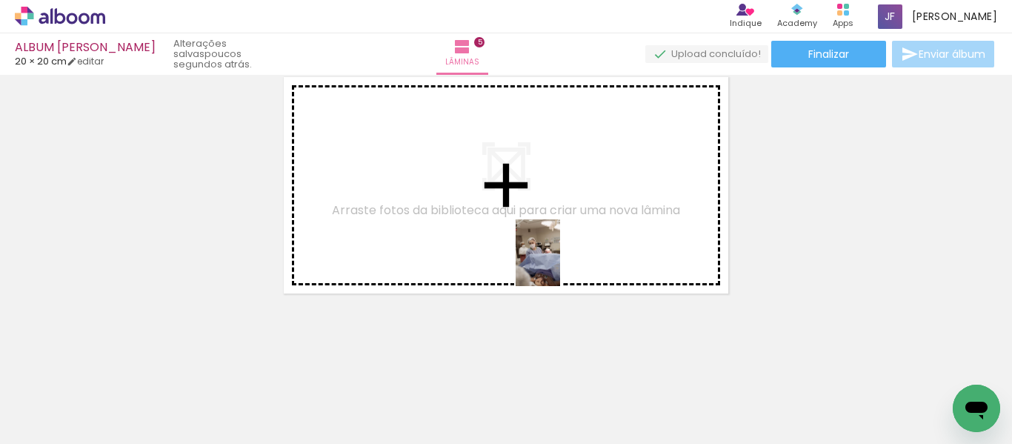
drag, startPoint x: 699, startPoint y: 410, endPoint x: 558, endPoint y: 262, distance: 204.4
click at [558, 262] on quentale-workspace at bounding box center [506, 222] width 1012 height 444
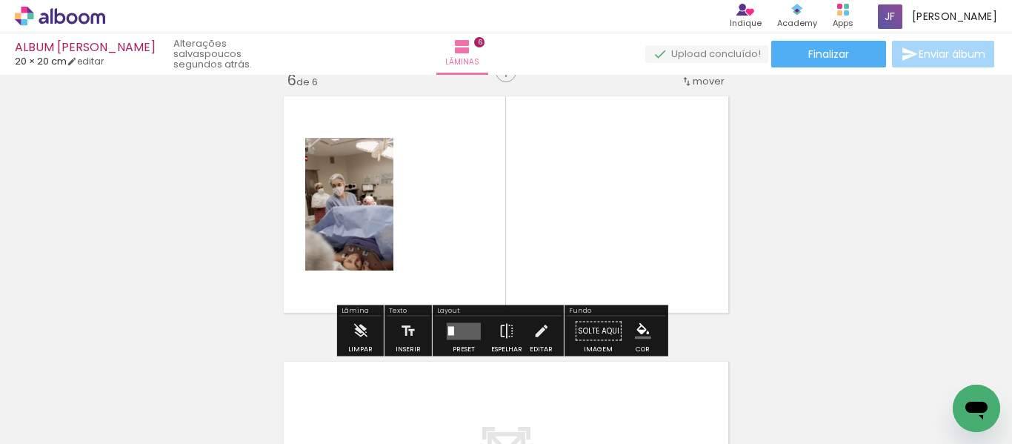
scroll to position [1345, 0]
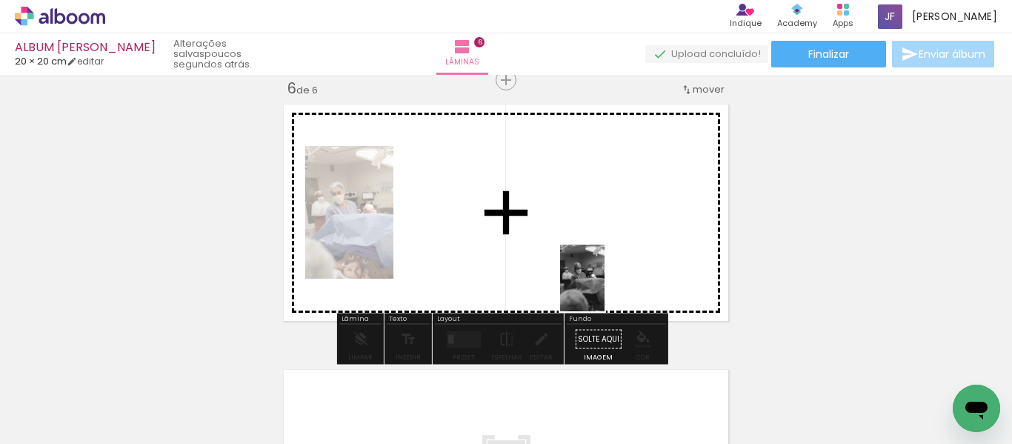
drag, startPoint x: 780, startPoint y: 421, endPoint x: 590, endPoint y: 262, distance: 247.8
click at [590, 262] on quentale-workspace at bounding box center [506, 222] width 1012 height 444
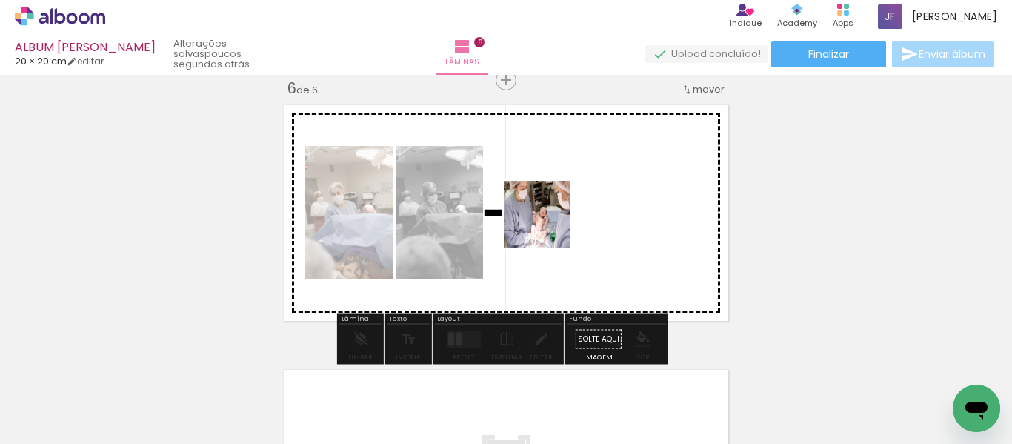
drag, startPoint x: 444, startPoint y: 395, endPoint x: 557, endPoint y: 213, distance: 214.0
click at [557, 213] on quentale-workspace at bounding box center [506, 222] width 1012 height 444
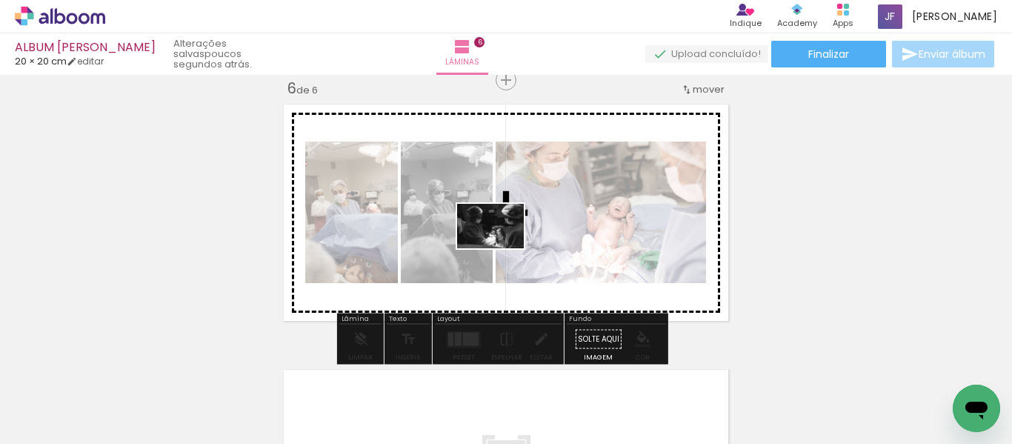
drag, startPoint x: 359, startPoint y: 389, endPoint x: 502, endPoint y: 247, distance: 201.2
click at [502, 247] on quentale-workspace at bounding box center [506, 222] width 1012 height 444
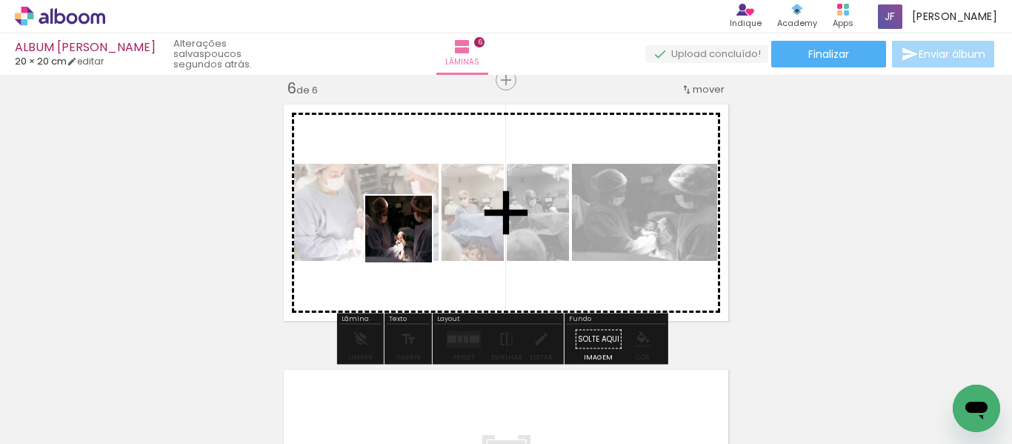
drag, startPoint x: 290, startPoint y: 395, endPoint x: 410, endPoint y: 239, distance: 197.5
click at [410, 239] on quentale-workspace at bounding box center [506, 222] width 1012 height 444
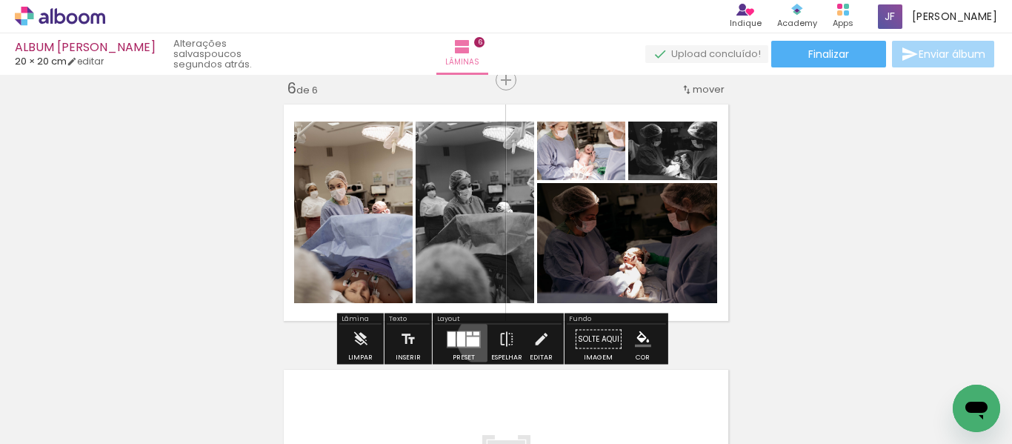
click at [479, 339] on div at bounding box center [464, 339] width 40 height 30
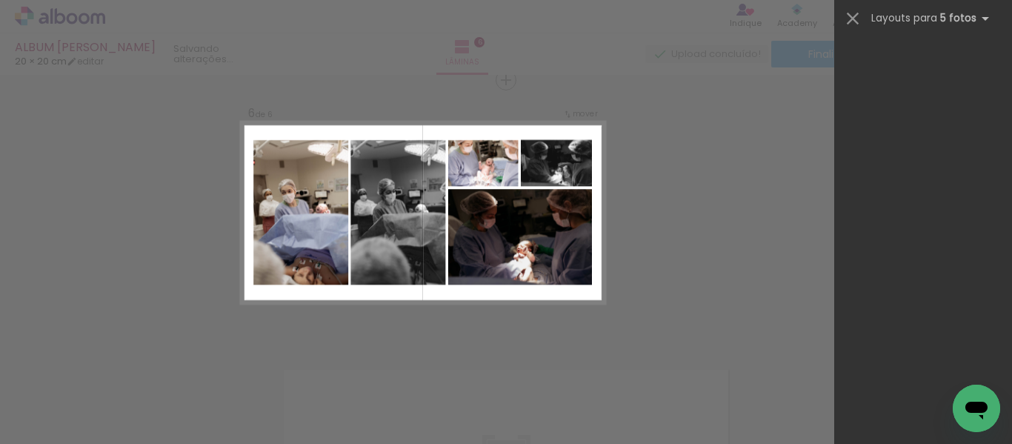
scroll to position [0, 0]
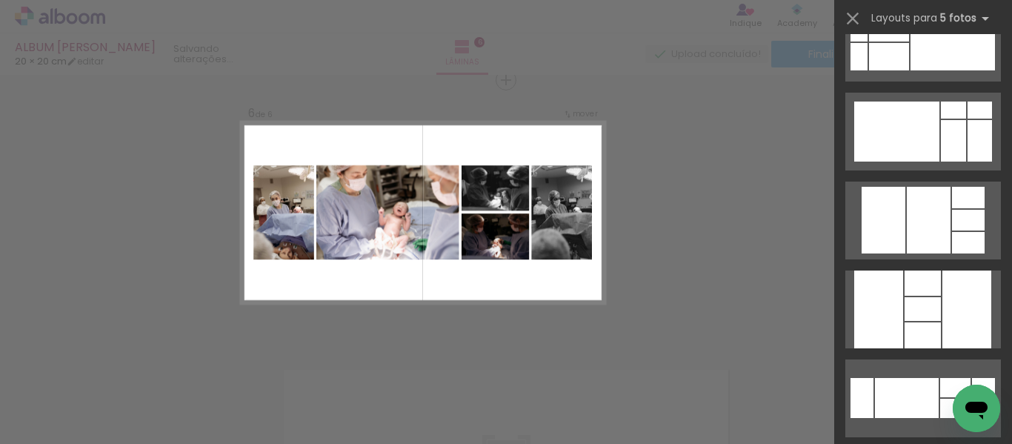
scroll to position [2050, 0]
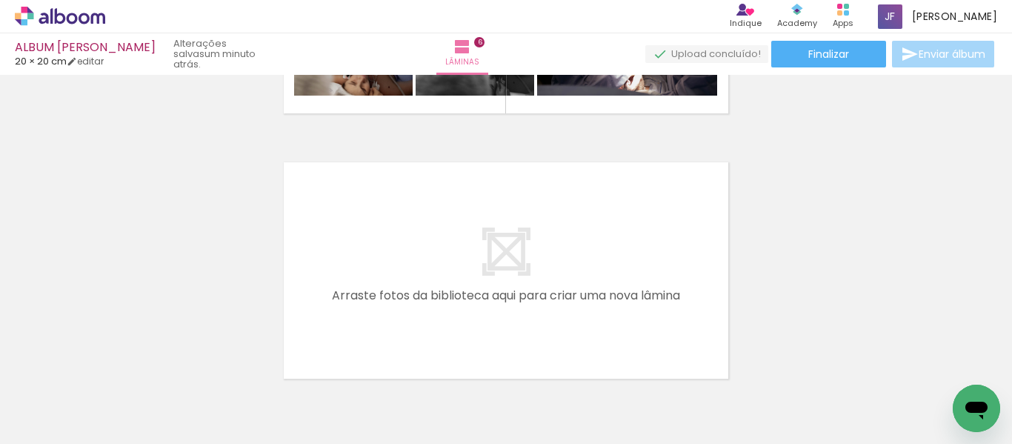
scroll to position [1638, 0]
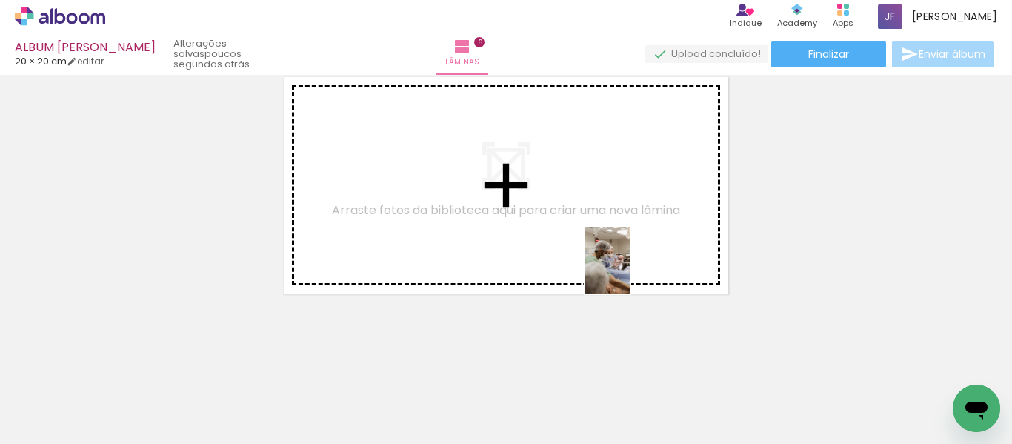
drag, startPoint x: 860, startPoint y: 424, endPoint x: 630, endPoint y: 271, distance: 276.4
click at [630, 271] on quentale-workspace at bounding box center [506, 222] width 1012 height 444
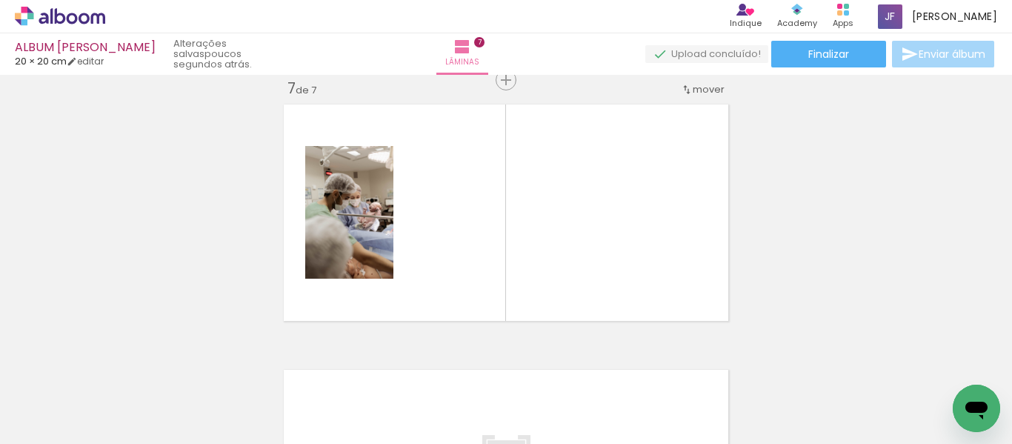
scroll to position [0, 2343]
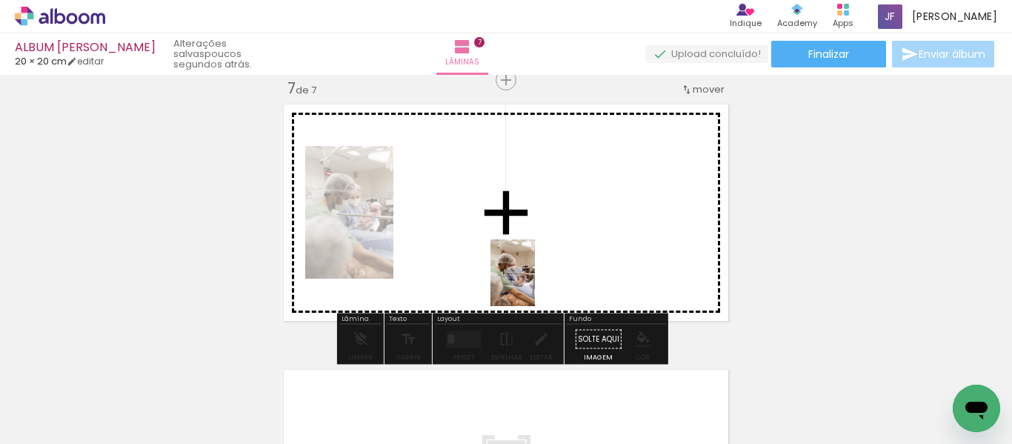
drag, startPoint x: 552, startPoint y: 407, endPoint x: 534, endPoint y: 268, distance: 140.4
click at [534, 268] on quentale-workspace at bounding box center [506, 222] width 1012 height 444
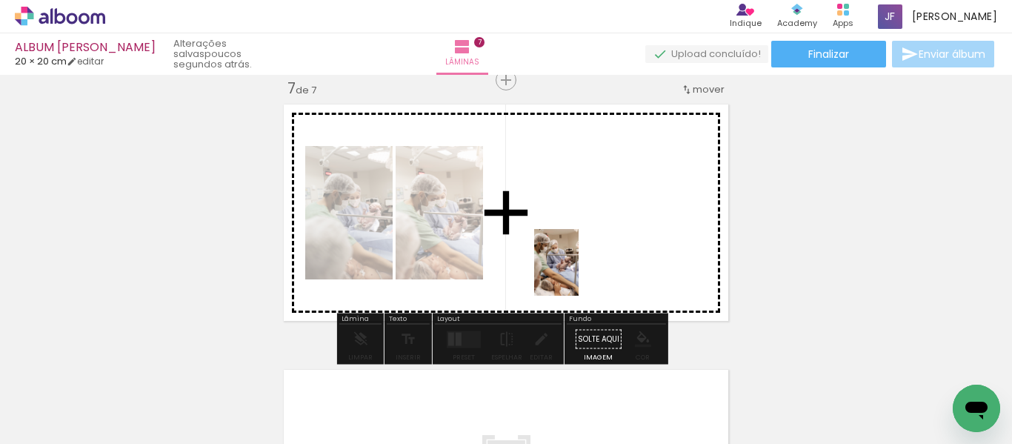
drag, startPoint x: 616, startPoint y: 393, endPoint x: 579, endPoint y: 273, distance: 125.1
click at [579, 273] on quentale-workspace at bounding box center [506, 222] width 1012 height 444
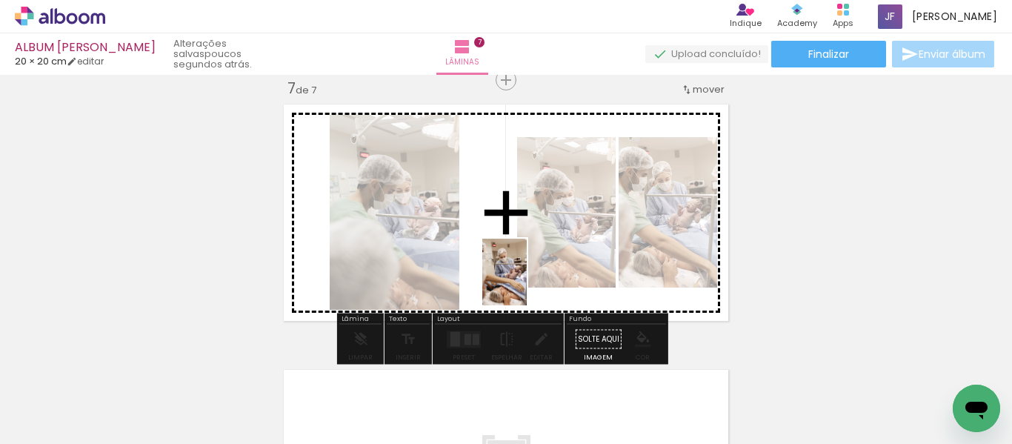
drag, startPoint x: 702, startPoint y: 396, endPoint x: 524, endPoint y: 283, distance: 210.2
click at [524, 283] on quentale-workspace at bounding box center [506, 222] width 1012 height 444
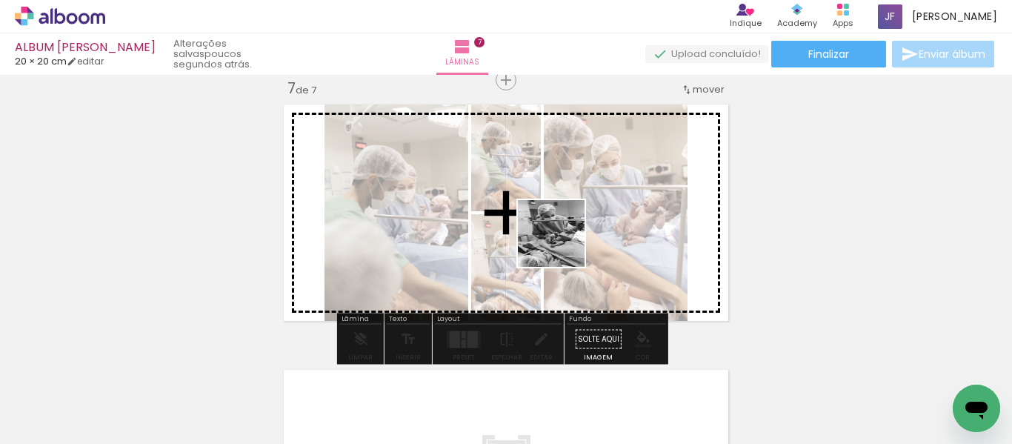
drag, startPoint x: 784, startPoint y: 401, endPoint x: 559, endPoint y: 243, distance: 275.0
click at [559, 243] on quentale-workspace at bounding box center [506, 222] width 1012 height 444
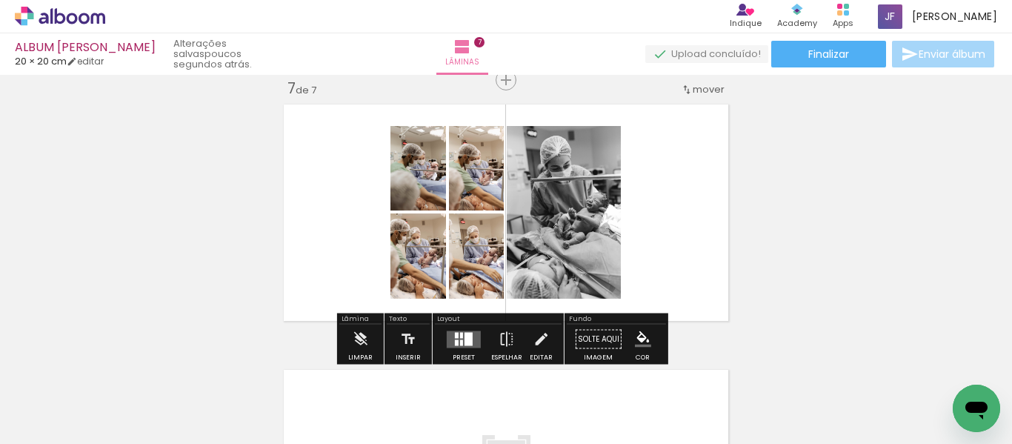
click at [472, 342] on quentale-layouter at bounding box center [464, 338] width 34 height 17
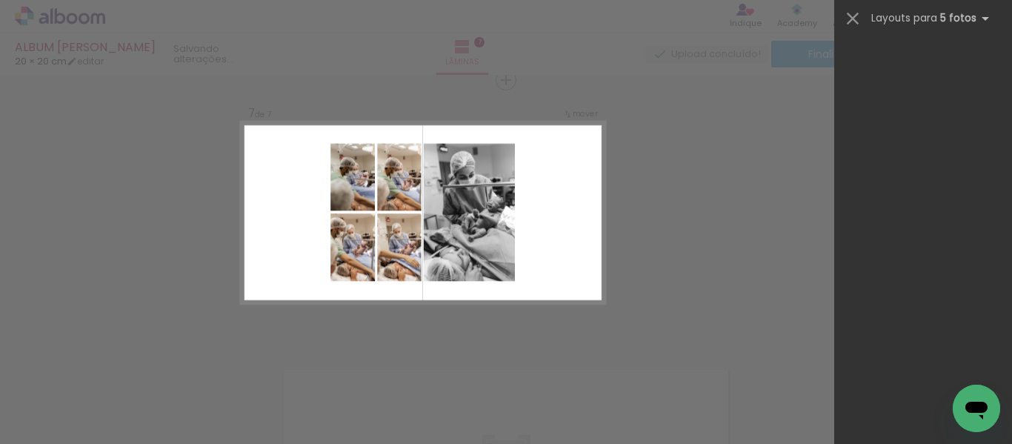
scroll to position [0, 0]
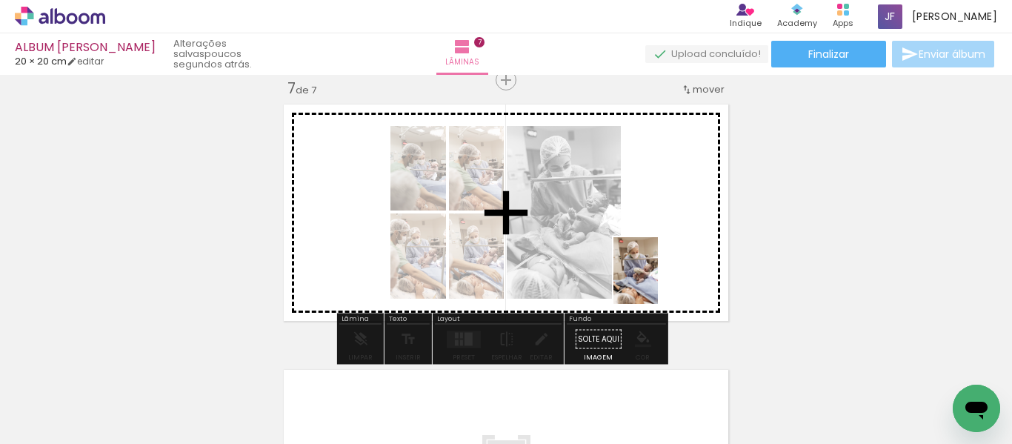
drag, startPoint x: 879, startPoint y: 410, endPoint x: 656, endPoint y: 282, distance: 257.6
click at [656, 282] on quentale-workspace at bounding box center [506, 222] width 1012 height 444
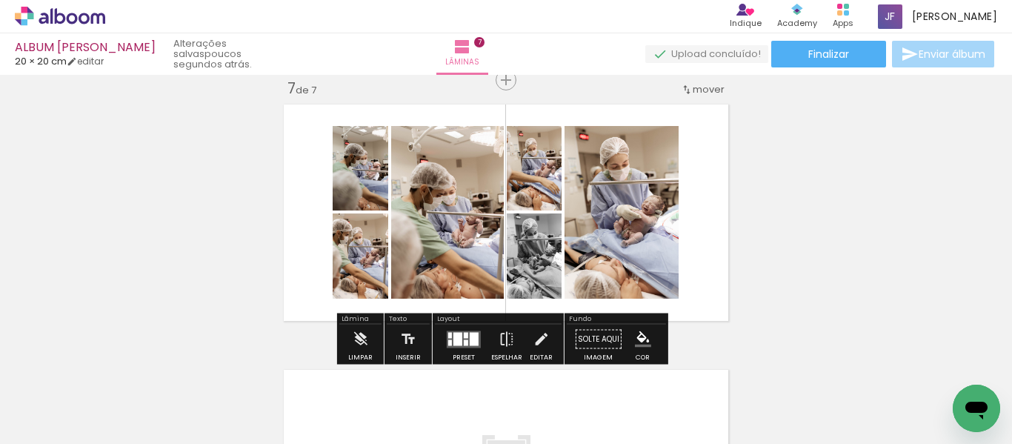
click at [464, 334] on div at bounding box center [466, 335] width 4 height 6
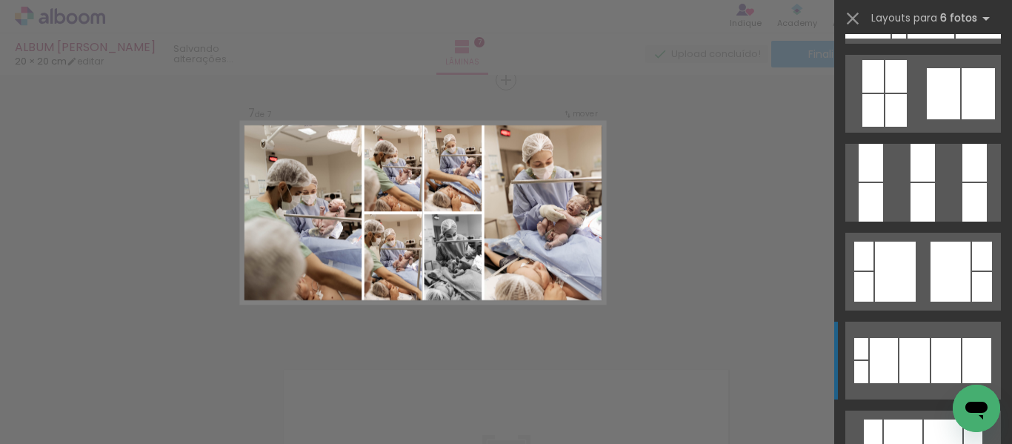
scroll to position [1390, 0]
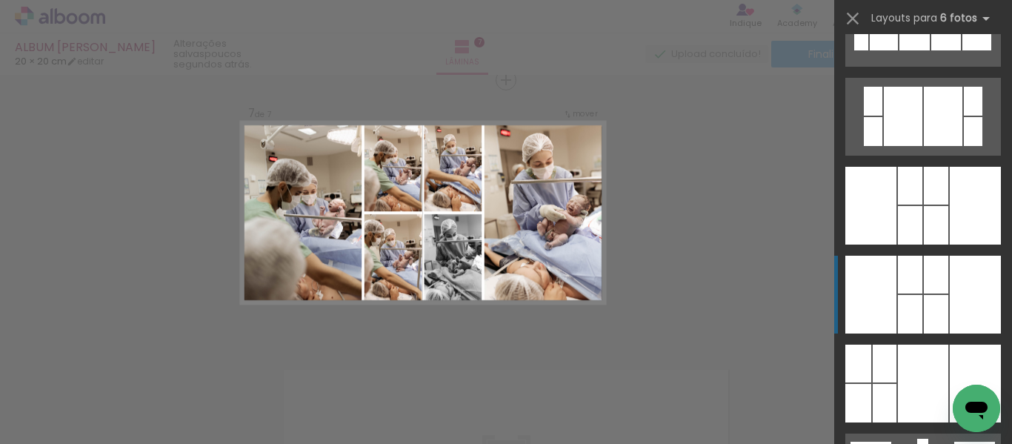
click at [924, 316] on div at bounding box center [936, 314] width 24 height 39
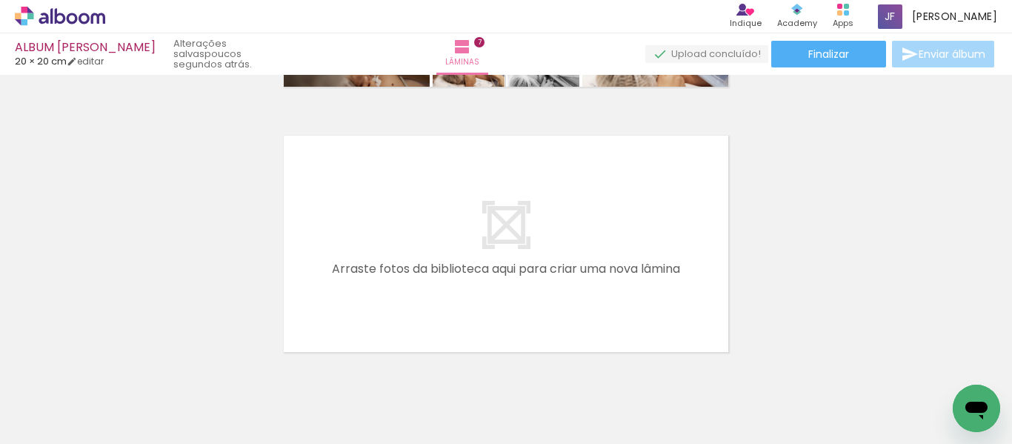
scroll to position [0, 2021]
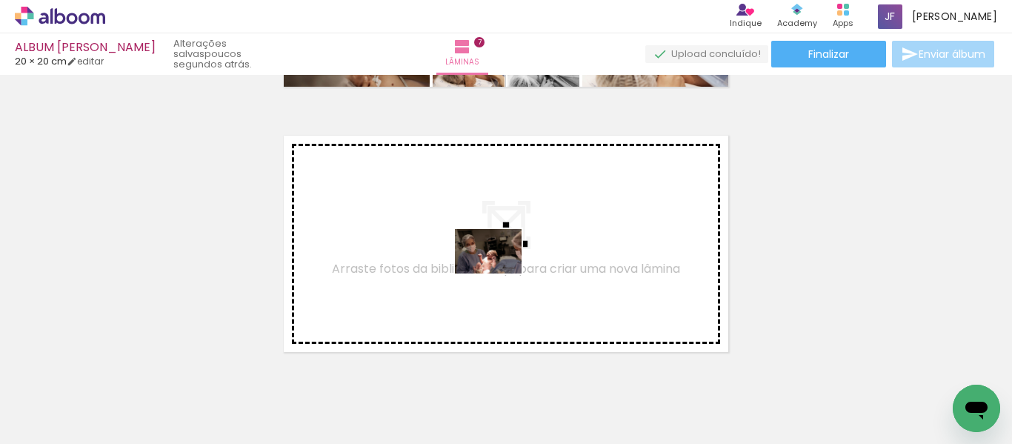
drag, startPoint x: 548, startPoint y: 412, endPoint x: 499, endPoint y: 273, distance: 146.9
click at [499, 273] on quentale-workspace at bounding box center [506, 222] width 1012 height 444
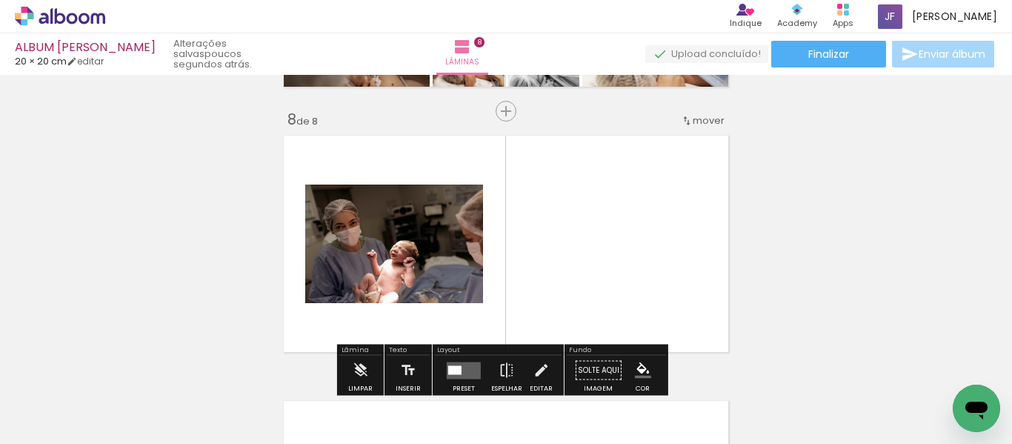
scroll to position [1876, 0]
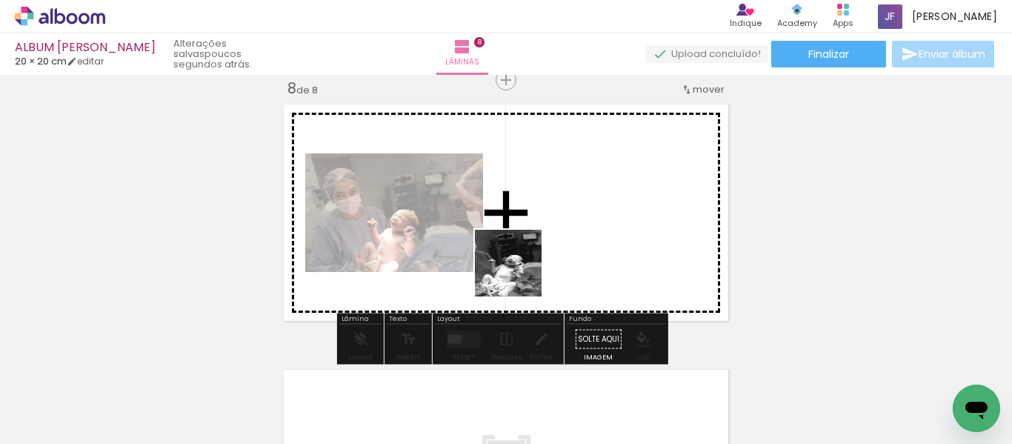
drag, startPoint x: 461, startPoint y: 403, endPoint x: 537, endPoint y: 244, distance: 175.9
click at [537, 244] on quentale-workspace at bounding box center [506, 222] width 1012 height 444
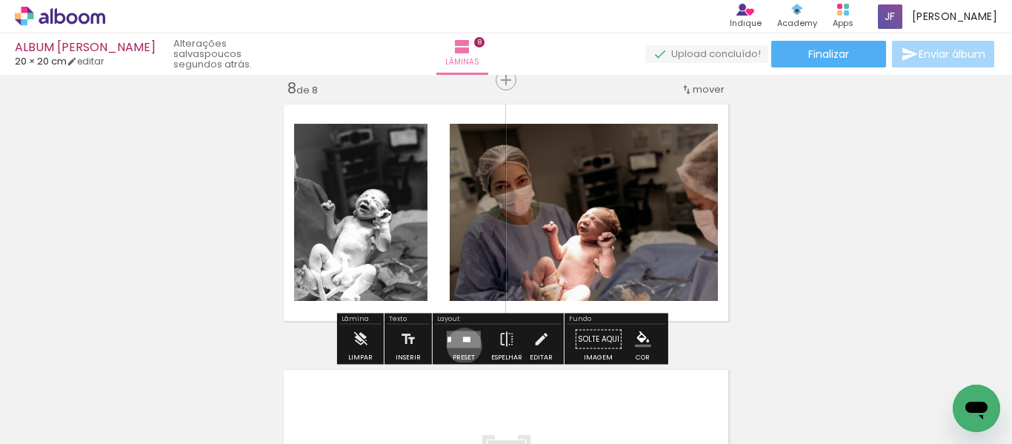
click at [461, 345] on quentale-layouter at bounding box center [464, 338] width 34 height 17
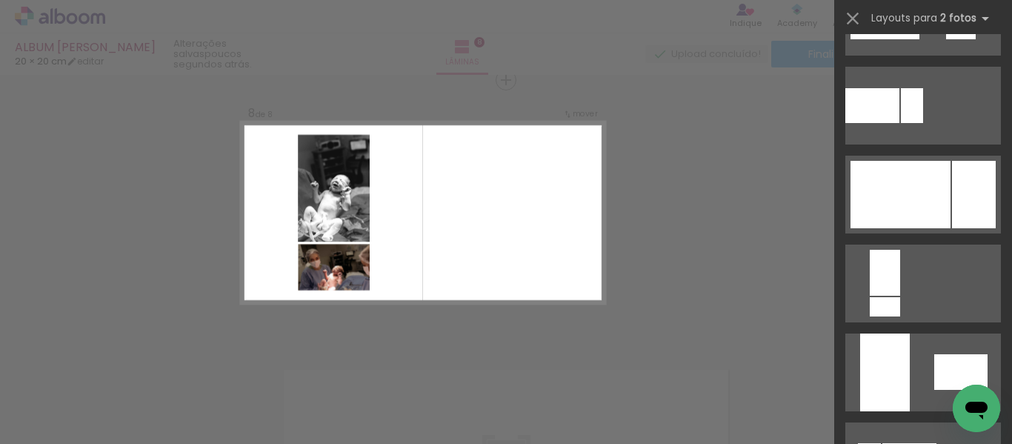
scroll to position [690, 0]
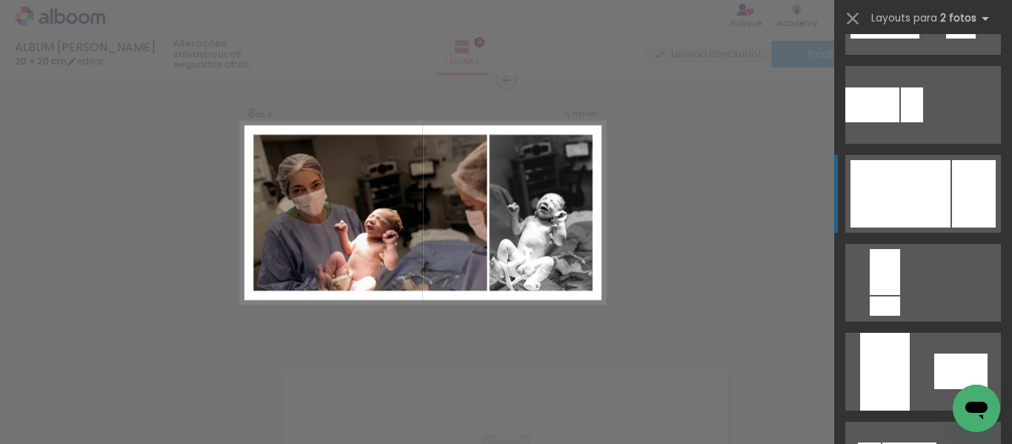
click at [922, 196] on div at bounding box center [900, 193] width 100 height 67
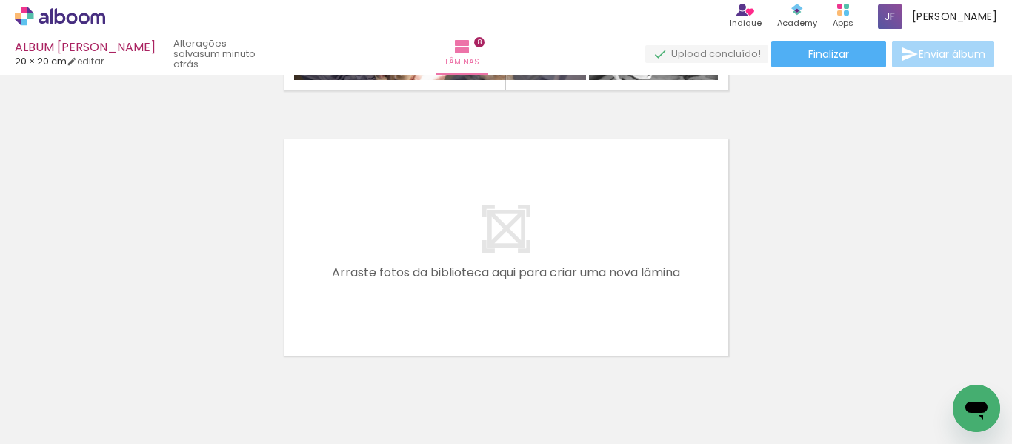
scroll to position [0, 2850]
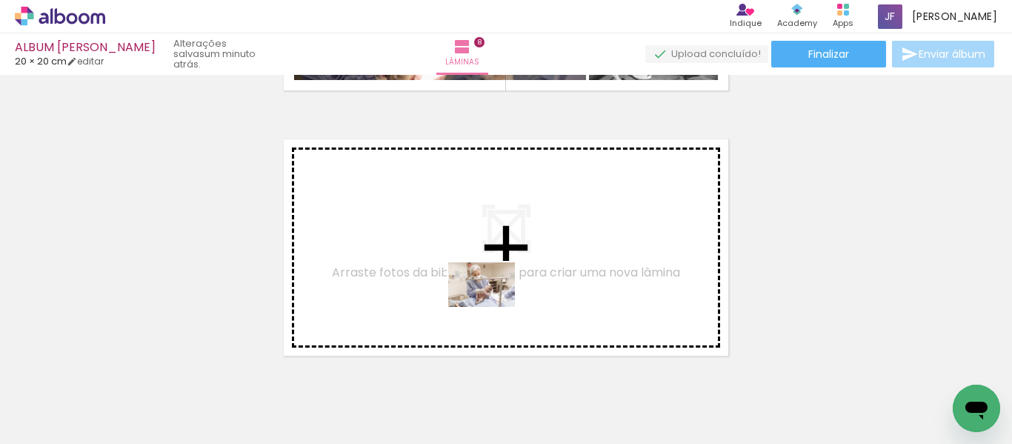
drag, startPoint x: 467, startPoint y: 404, endPoint x: 493, endPoint y: 308, distance: 99.5
click at [493, 308] on quentale-workspace at bounding box center [506, 222] width 1012 height 444
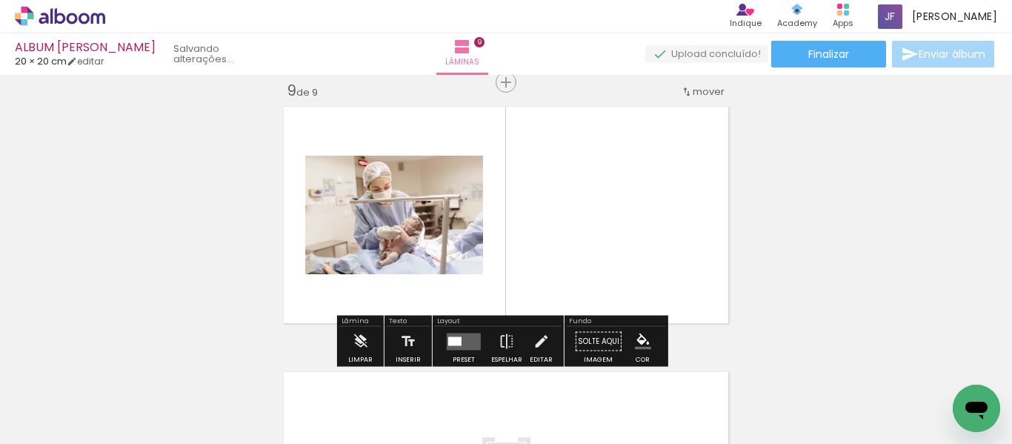
scroll to position [2141, 0]
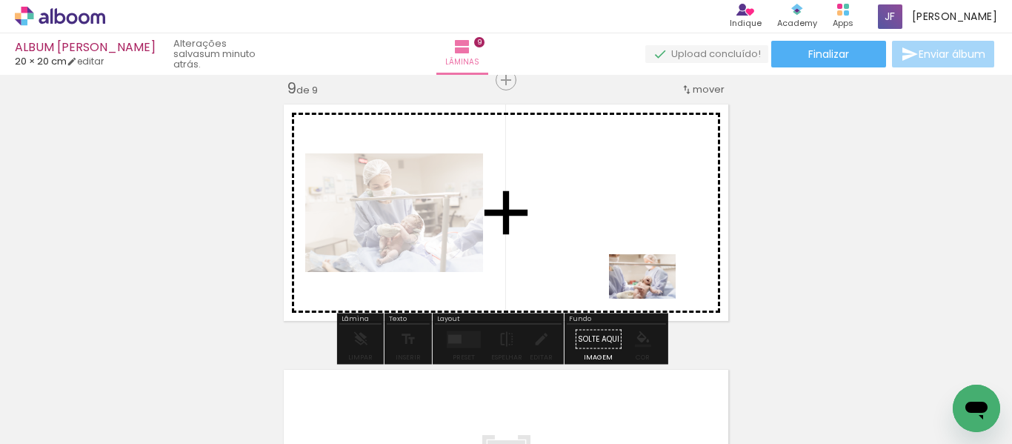
drag, startPoint x: 881, startPoint y: 404, endPoint x: 633, endPoint y: 288, distance: 273.8
click at [633, 288] on quentale-workspace at bounding box center [506, 222] width 1012 height 444
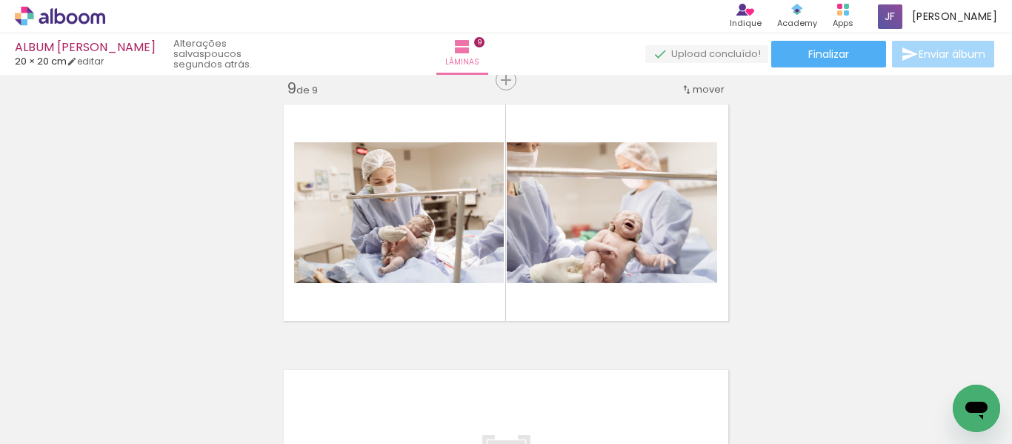
scroll to position [0, 3214]
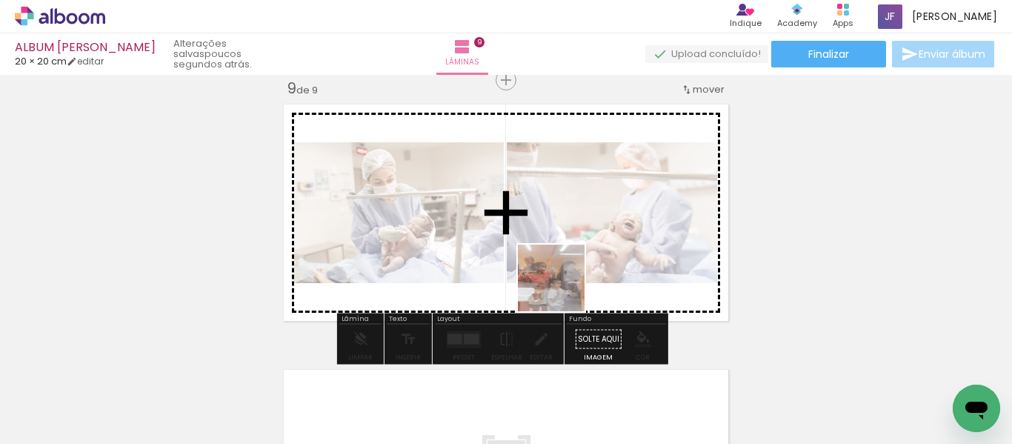
drag, startPoint x: 594, startPoint y: 406, endPoint x: 557, endPoint y: 262, distance: 149.1
click at [557, 262] on quentale-workspace at bounding box center [506, 222] width 1012 height 444
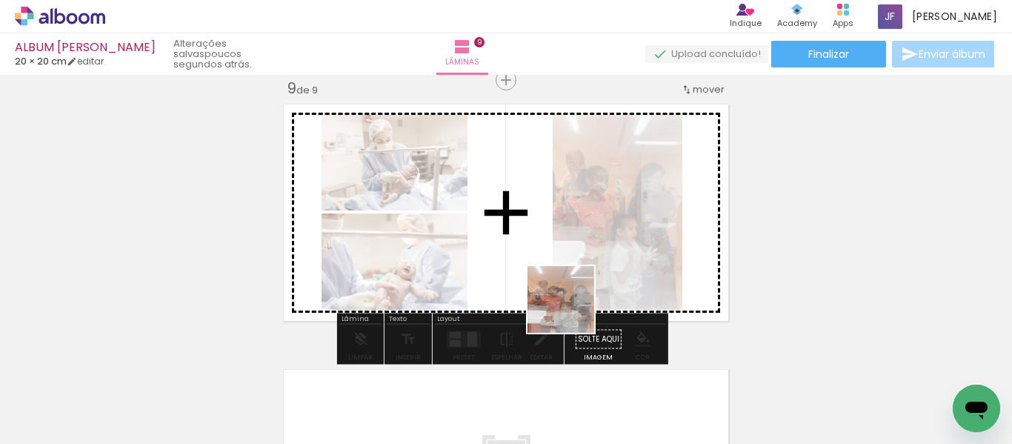
drag, startPoint x: 668, startPoint y: 413, endPoint x: 527, endPoint y: 260, distance: 208.2
click at [527, 260] on quentale-workspace at bounding box center [506, 222] width 1012 height 444
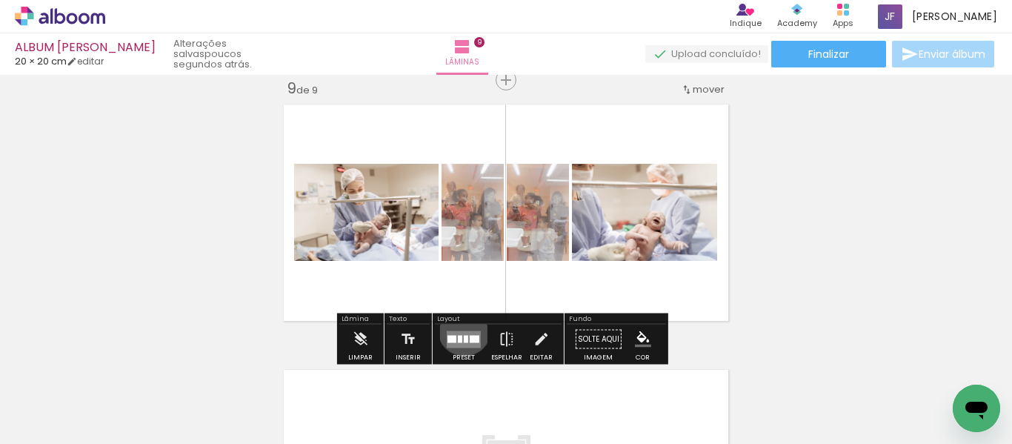
click at [461, 329] on div at bounding box center [464, 339] width 40 height 30
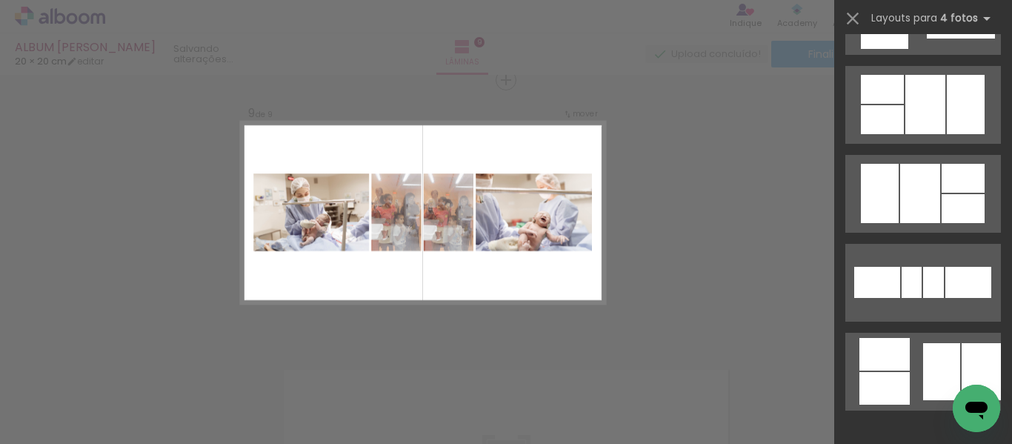
scroll to position [0, 0]
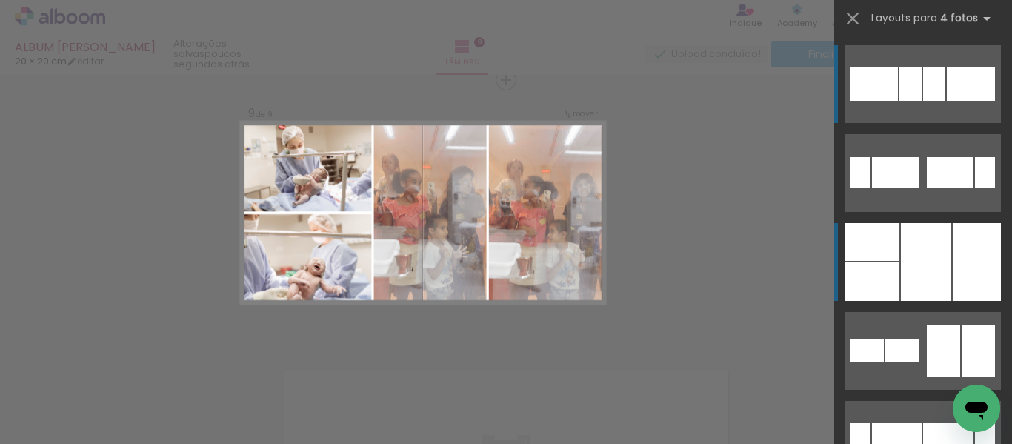
click at [873, 287] on div at bounding box center [872, 281] width 54 height 39
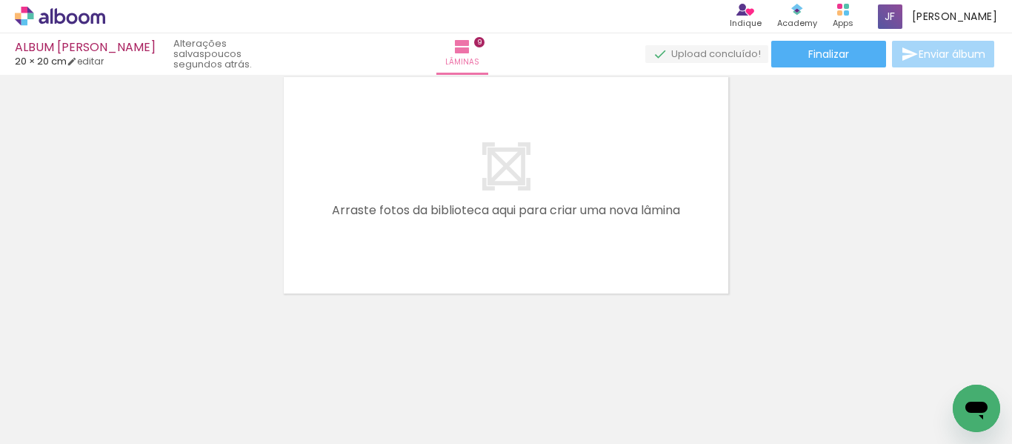
scroll to position [0, 3784]
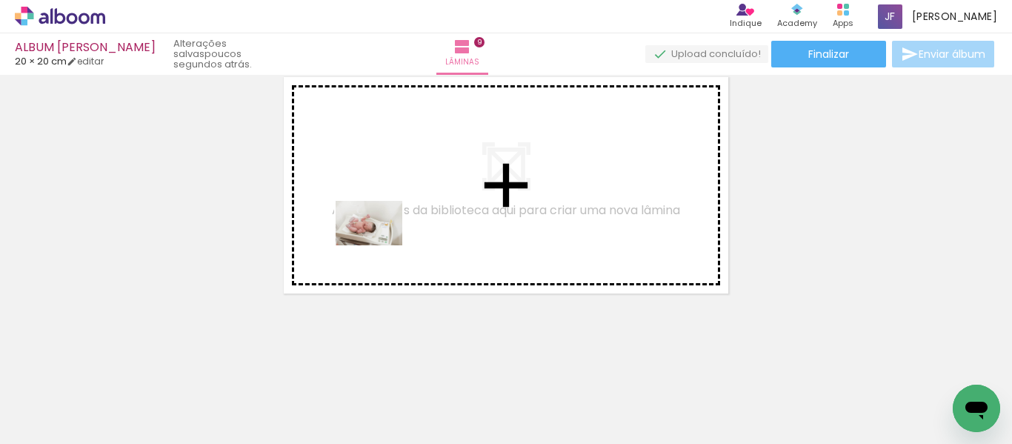
drag, startPoint x: 191, startPoint y: 399, endPoint x: 380, endPoint y: 283, distance: 221.8
click at [380, 244] on quentale-workspace at bounding box center [506, 222] width 1012 height 444
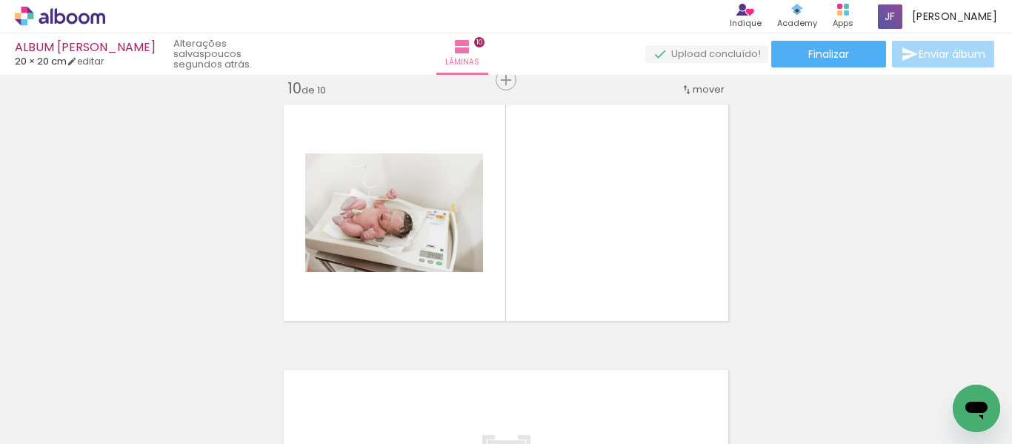
scroll to position [2406, 0]
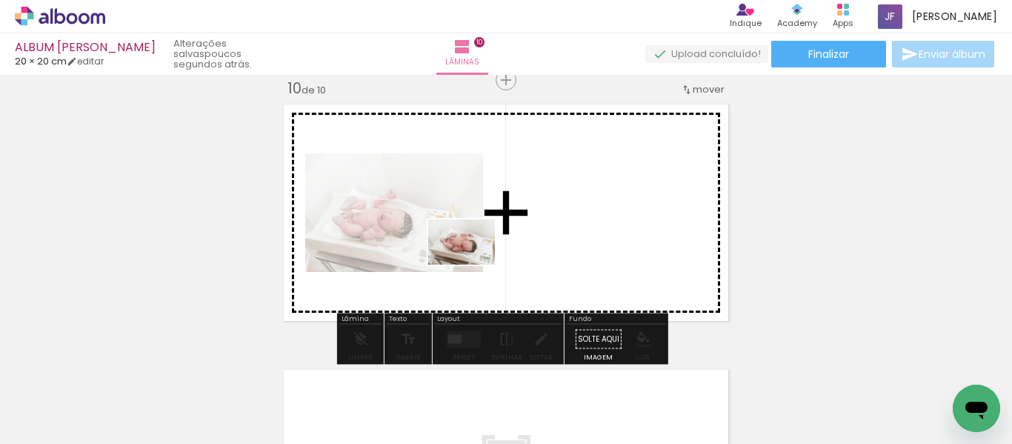
drag, startPoint x: 393, startPoint y: 369, endPoint x: 473, endPoint y: 264, distance: 132.6
click at [473, 264] on quentale-workspace at bounding box center [506, 222] width 1012 height 444
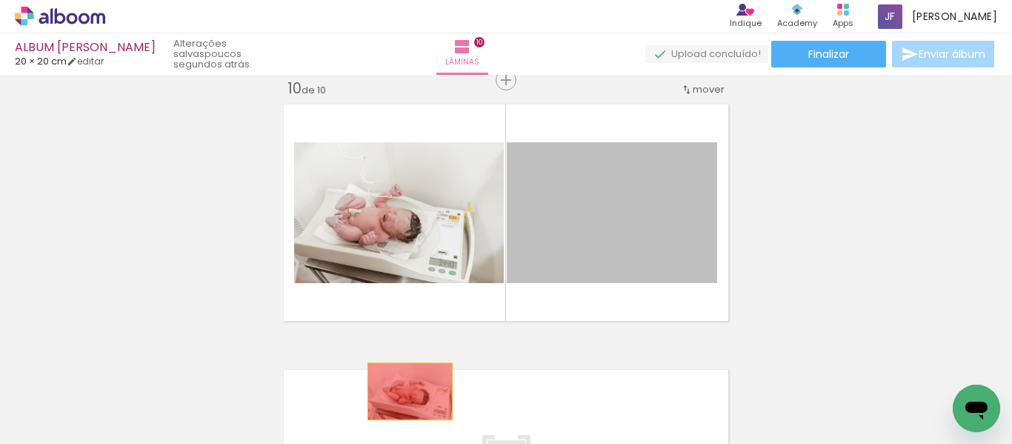
drag, startPoint x: 603, startPoint y: 196, endPoint x: 400, endPoint y: 393, distance: 283.4
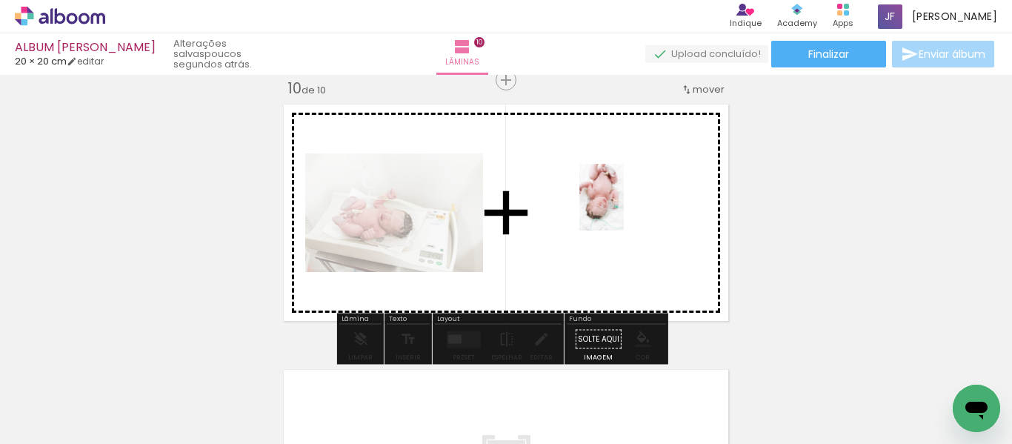
drag, startPoint x: 695, startPoint y: 402, endPoint x: 624, endPoint y: 208, distance: 206.0
click at [624, 208] on quentale-workspace at bounding box center [506, 222] width 1012 height 444
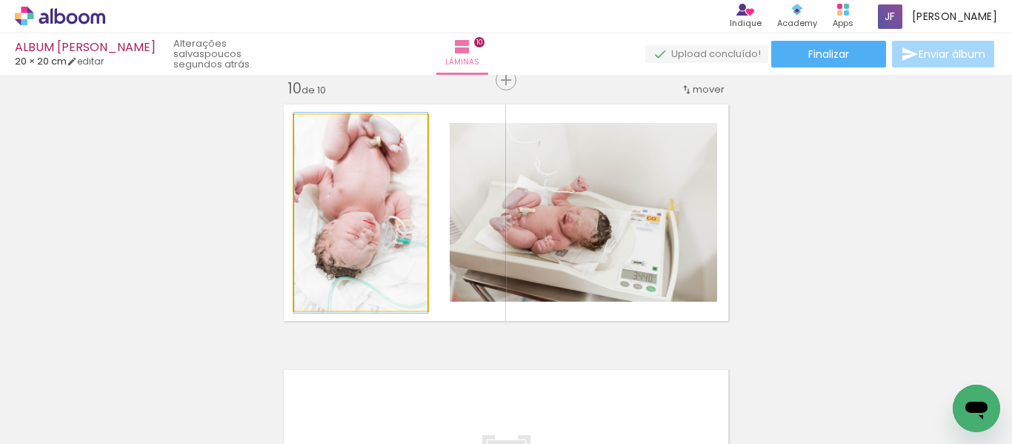
click at [349, 217] on quentale-photo at bounding box center [360, 213] width 133 height 196
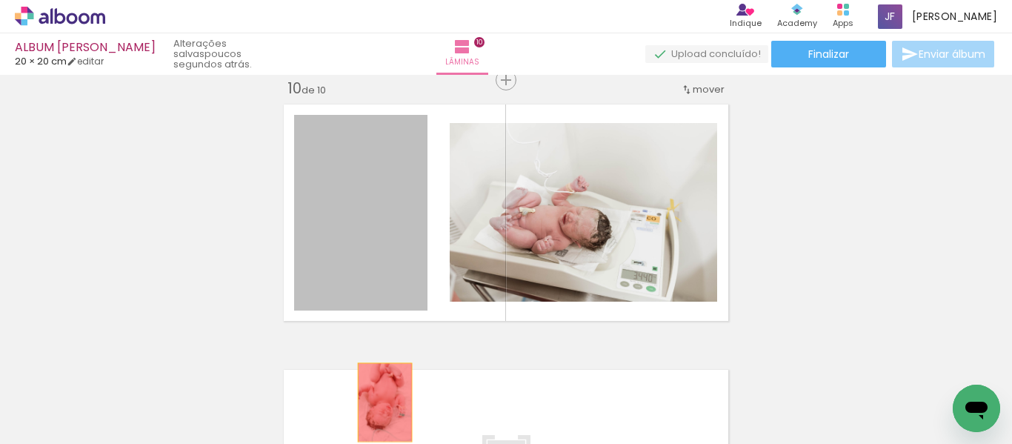
drag, startPoint x: 349, startPoint y: 217, endPoint x: 379, endPoint y: 402, distance: 187.7
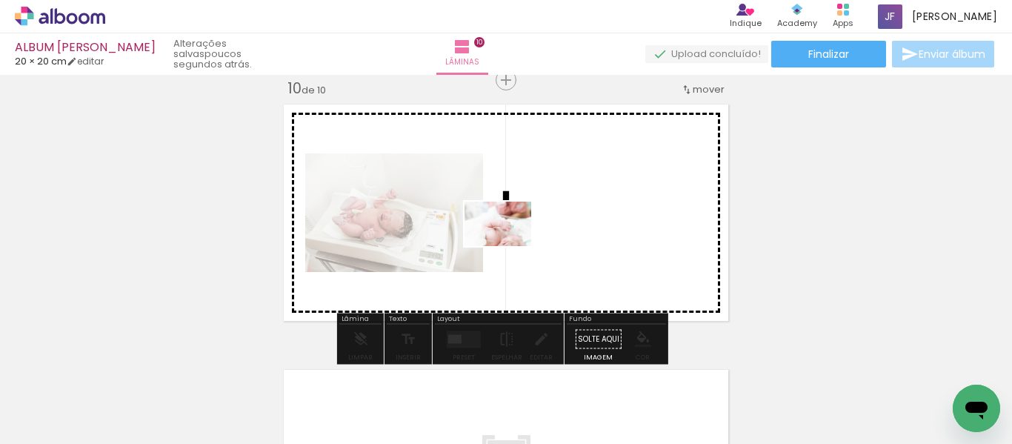
drag, startPoint x: 459, startPoint y: 404, endPoint x: 509, endPoint y: 246, distance: 165.4
click at [509, 246] on quentale-workspace at bounding box center [506, 222] width 1012 height 444
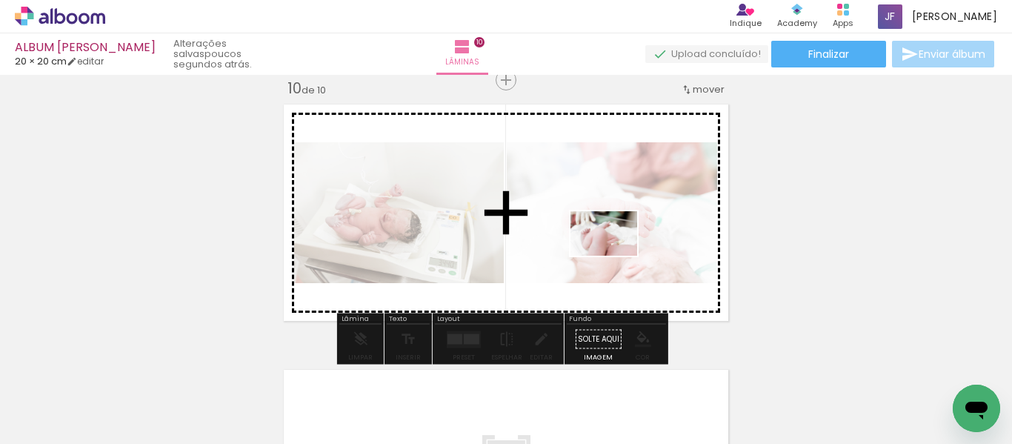
drag, startPoint x: 935, startPoint y: 406, endPoint x: 602, endPoint y: 254, distance: 365.7
click at [602, 254] on quentale-workspace at bounding box center [506, 222] width 1012 height 444
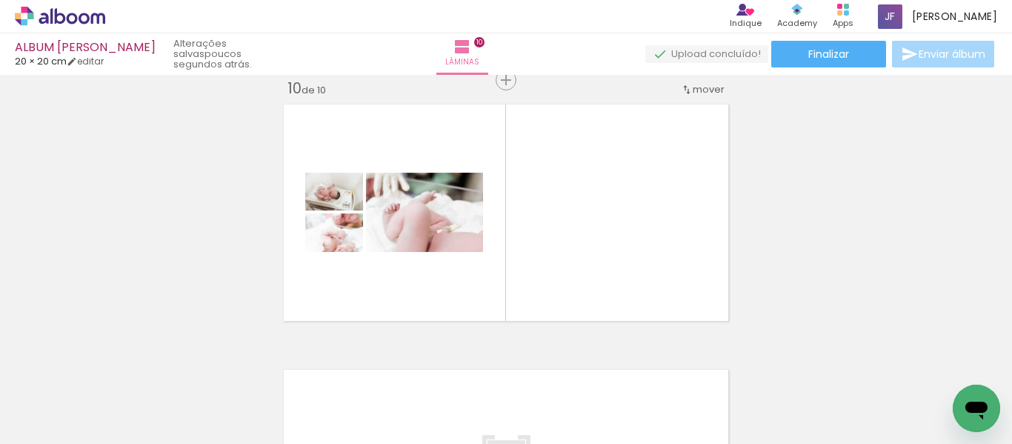
scroll to position [0, 4259]
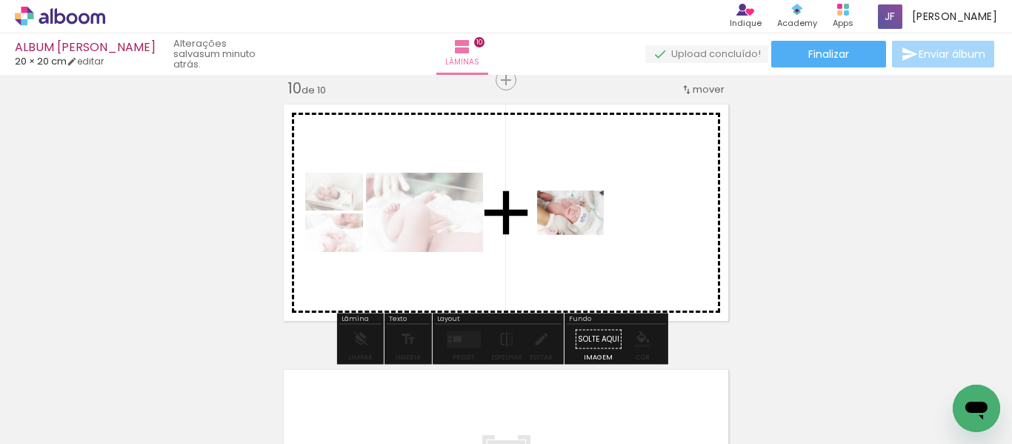
drag, startPoint x: 642, startPoint y: 405, endPoint x: 582, endPoint y: 236, distance: 179.2
click at [582, 236] on quentale-workspace at bounding box center [506, 222] width 1012 height 444
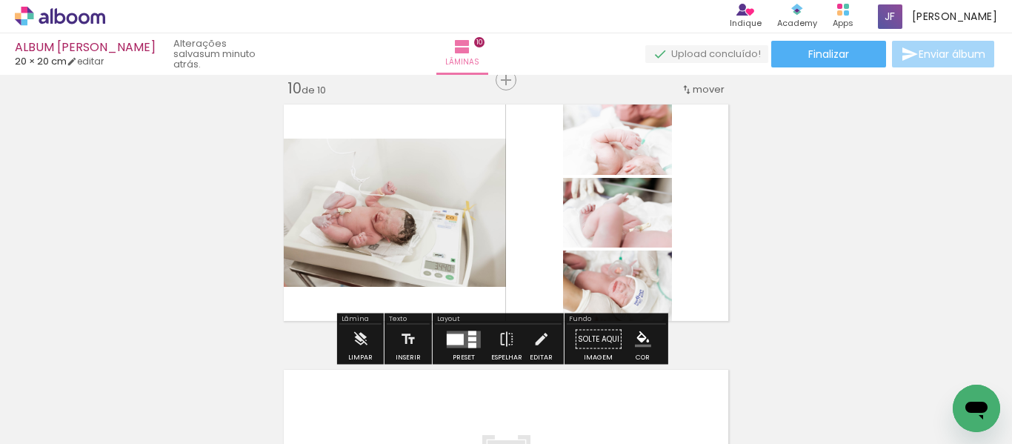
click at [463, 343] on quentale-layouter at bounding box center [464, 338] width 34 height 17
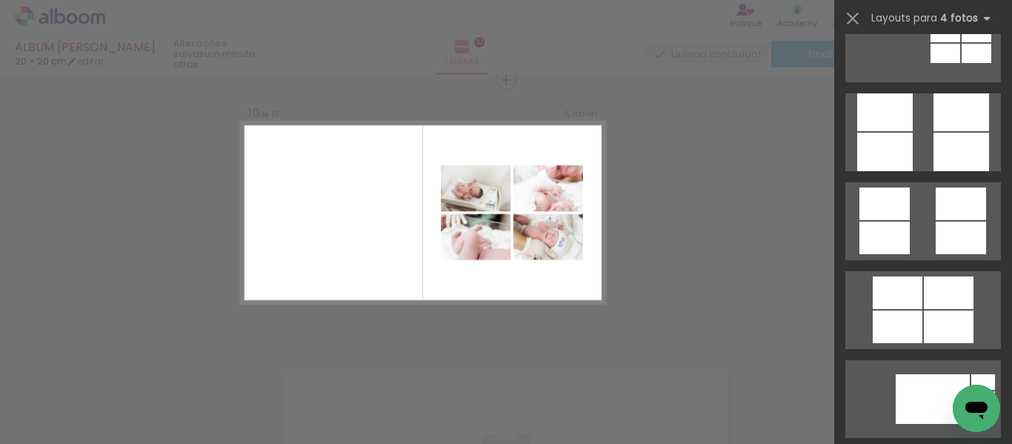
scroll to position [4131, 0]
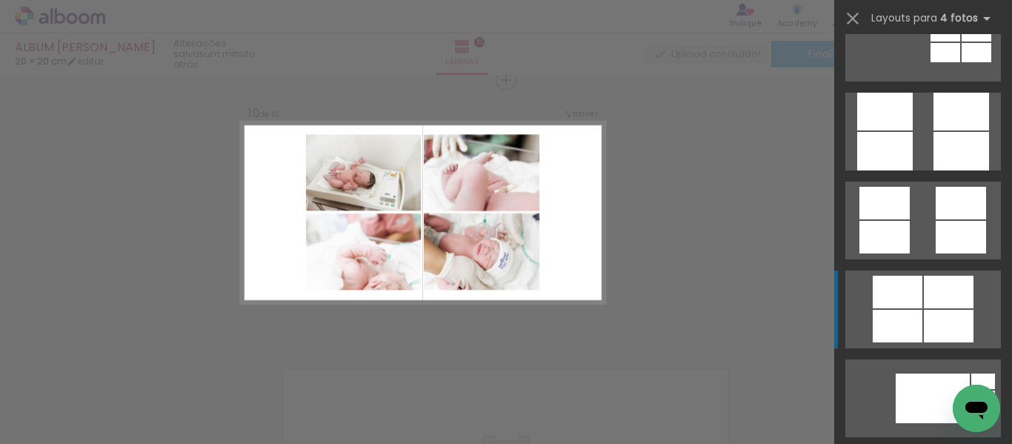
click at [890, 318] on div at bounding box center [898, 326] width 50 height 33
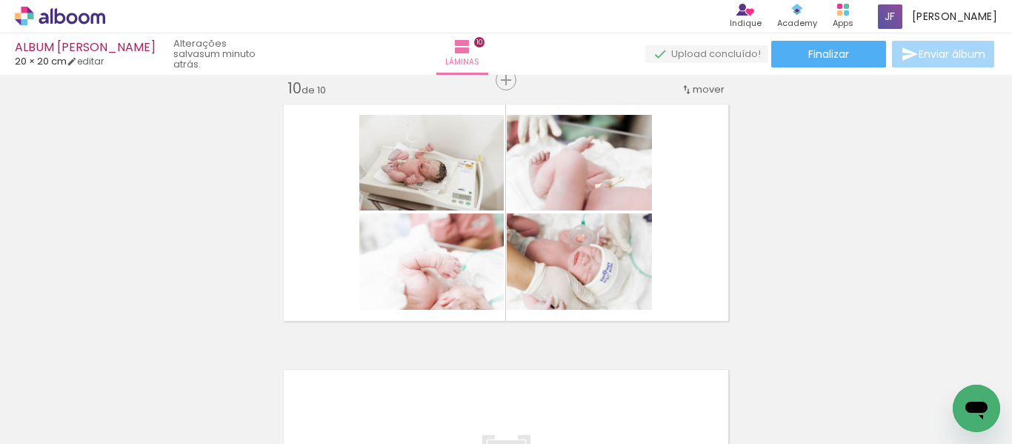
scroll to position [0, 4533]
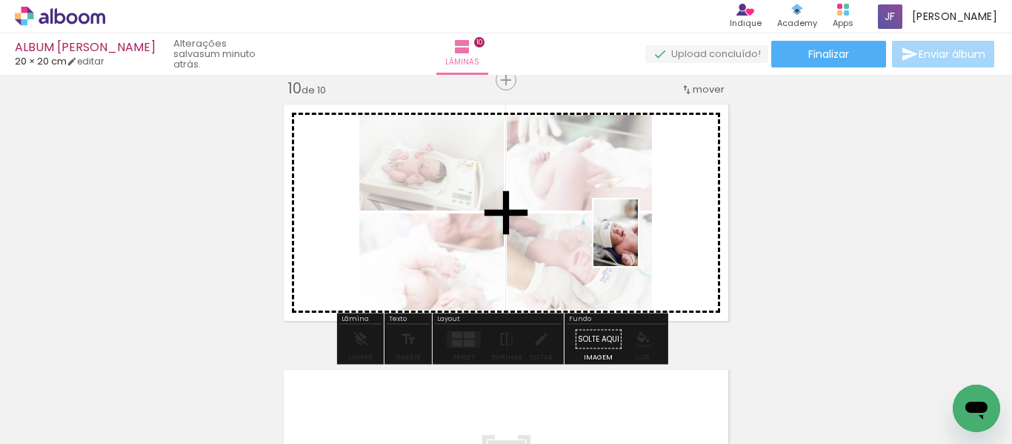
drag, startPoint x: 677, startPoint y: 400, endPoint x: 637, endPoint y: 244, distance: 160.6
click at [637, 244] on quentale-workspace at bounding box center [506, 222] width 1012 height 444
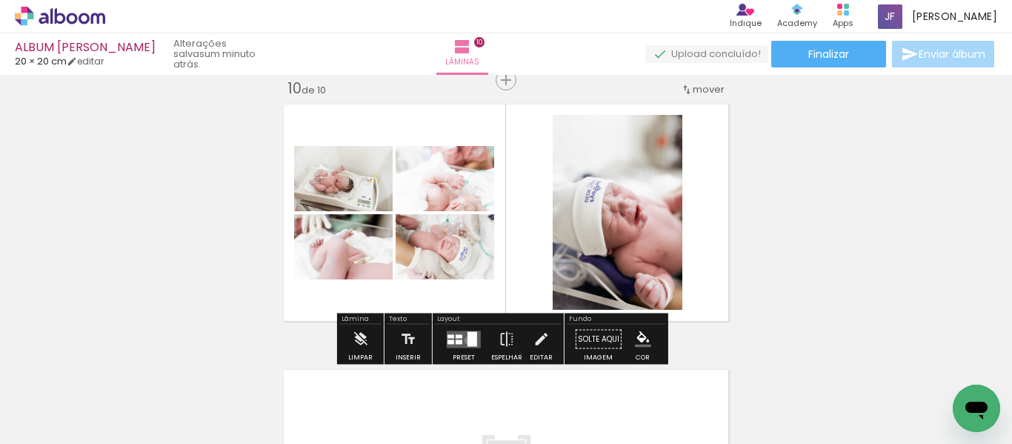
click at [467, 340] on div at bounding box center [472, 338] width 10 height 15
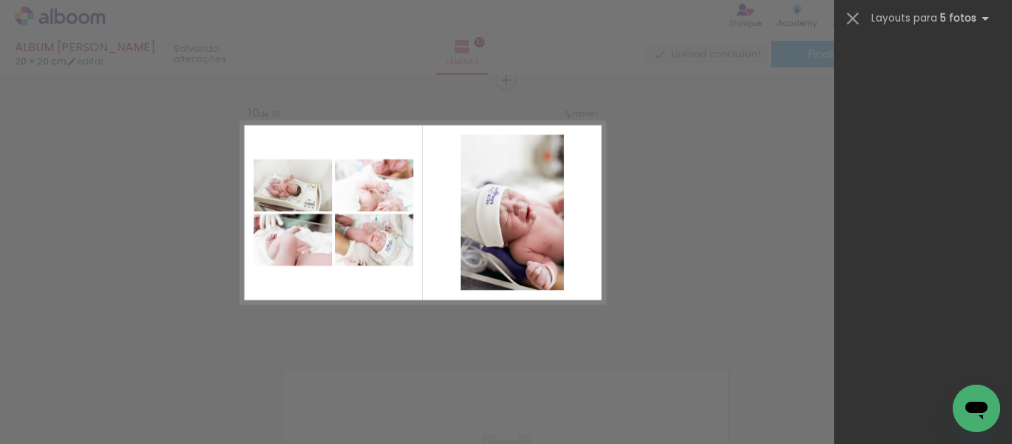
scroll to position [0, 0]
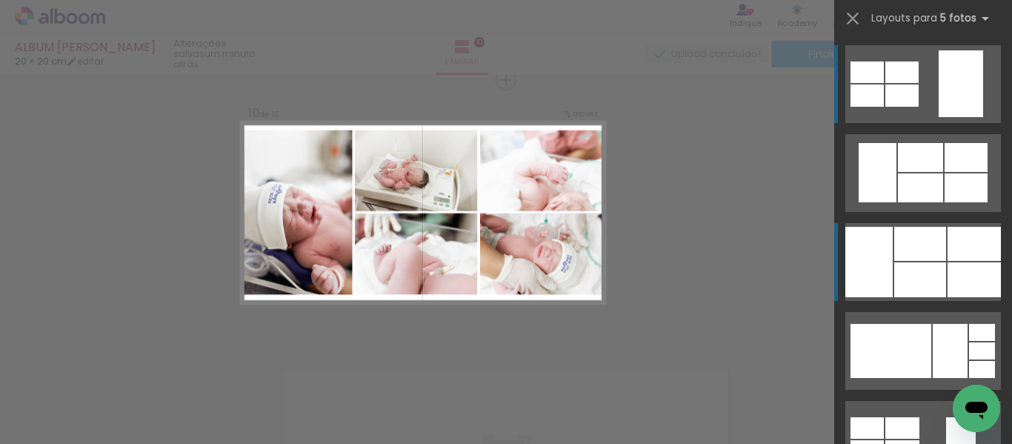
click at [897, 276] on div at bounding box center [920, 279] width 52 height 35
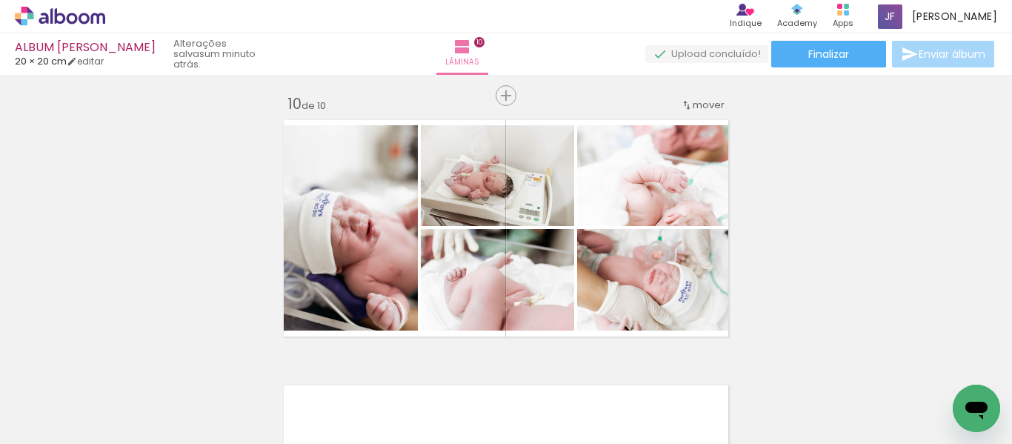
scroll to position [2390, 0]
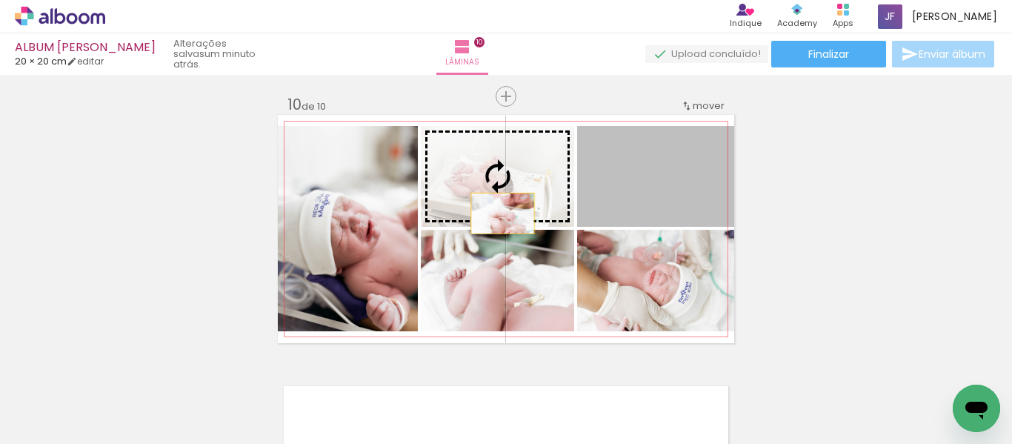
drag, startPoint x: 672, startPoint y: 196, endPoint x: 492, endPoint y: 214, distance: 181.0
click at [0, 0] on slot at bounding box center [0, 0] width 0 height 0
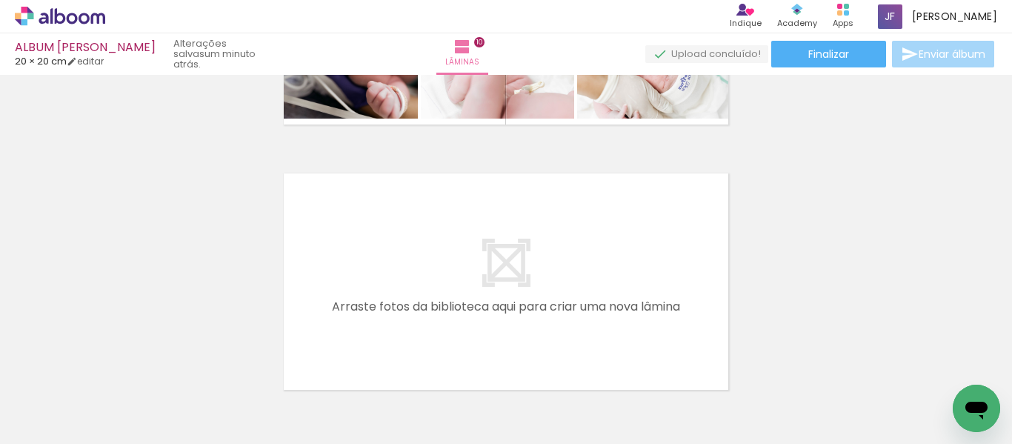
scroll to position [0, 5420]
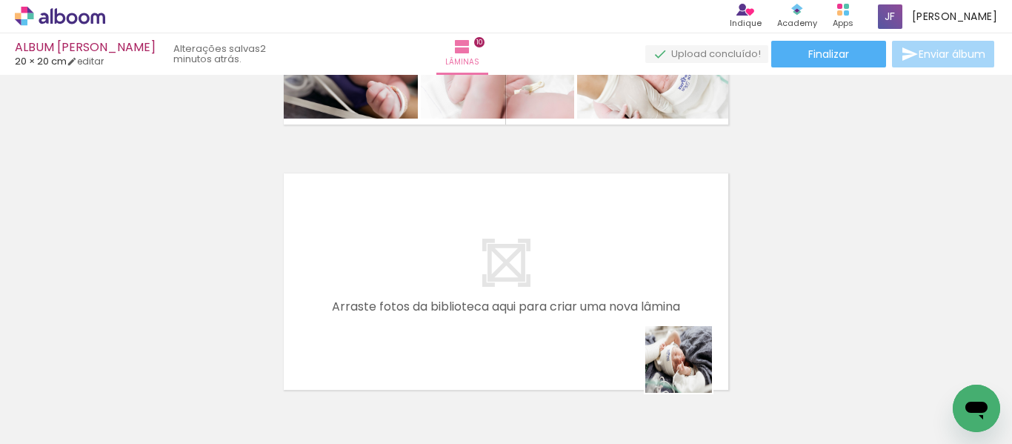
drag, startPoint x: 785, startPoint y: 401, endPoint x: 553, endPoint y: 304, distance: 252.0
click at [553, 304] on quentale-workspace at bounding box center [506, 222] width 1012 height 444
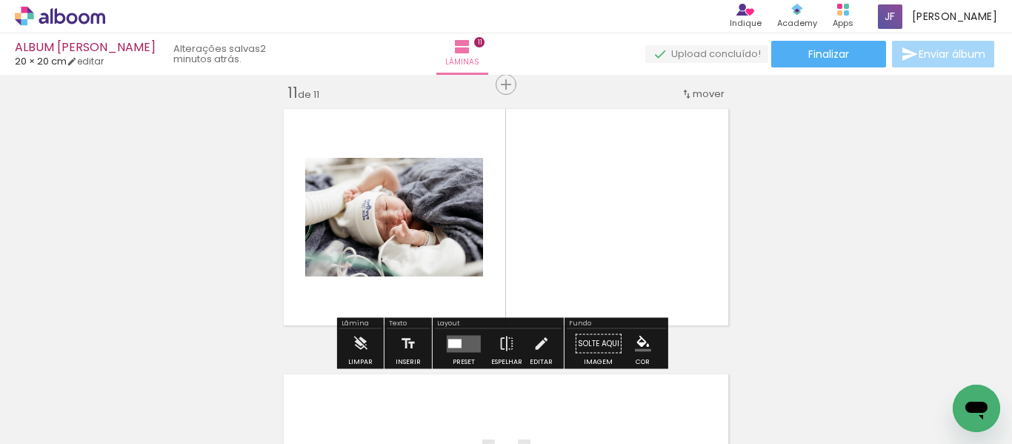
scroll to position [2671, 0]
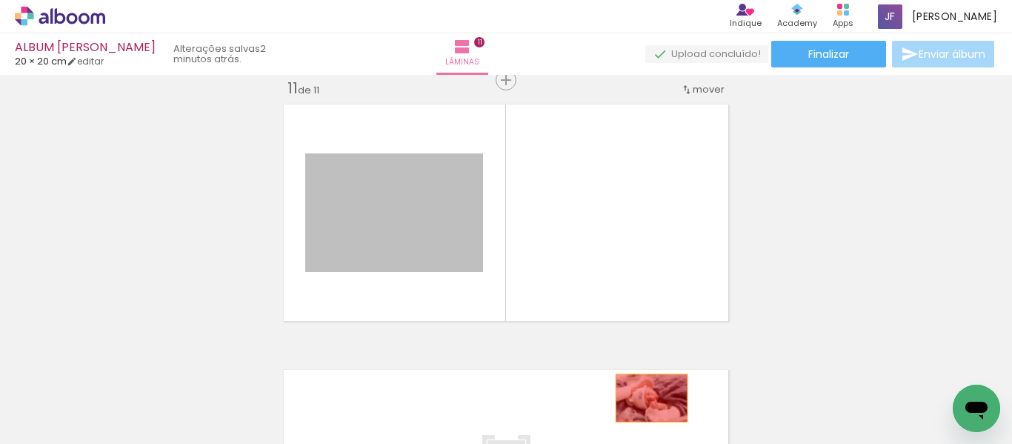
drag, startPoint x: 489, startPoint y: 286, endPoint x: 646, endPoint y: 398, distance: 192.8
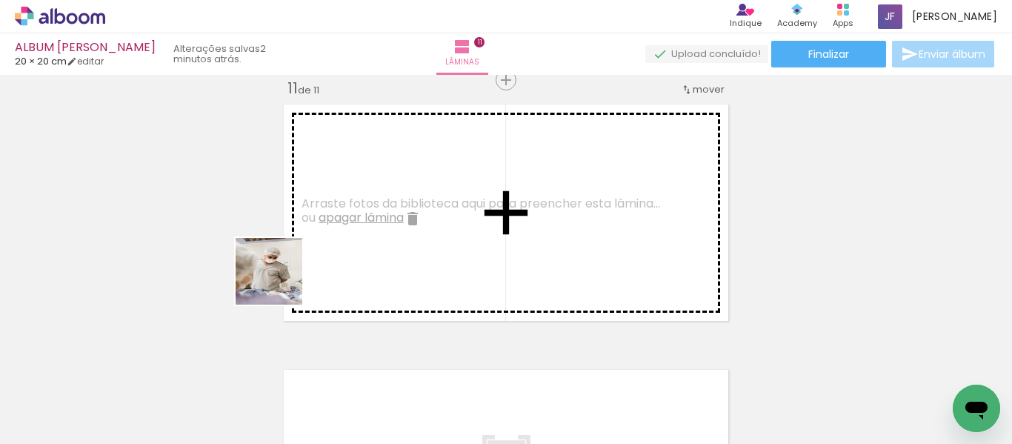
drag, startPoint x: 115, startPoint y: 398, endPoint x: 318, endPoint y: 258, distance: 246.6
click at [318, 258] on quentale-workspace at bounding box center [506, 222] width 1012 height 444
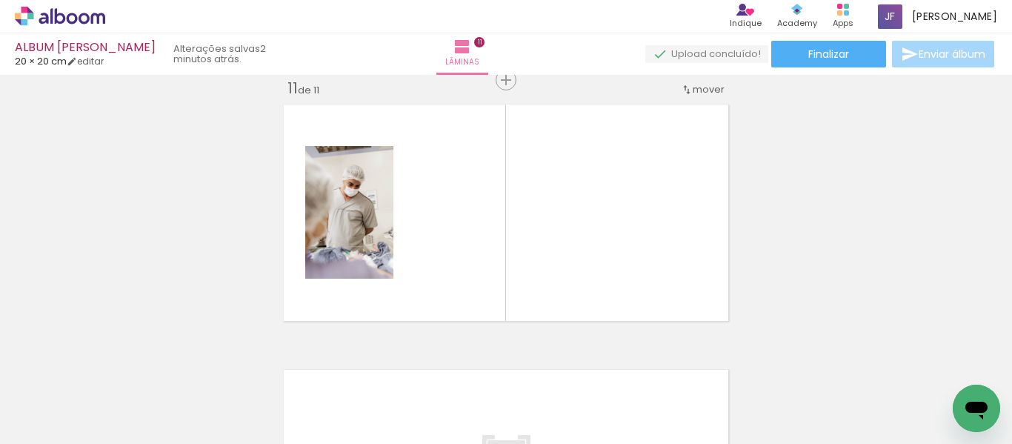
scroll to position [0, 4845]
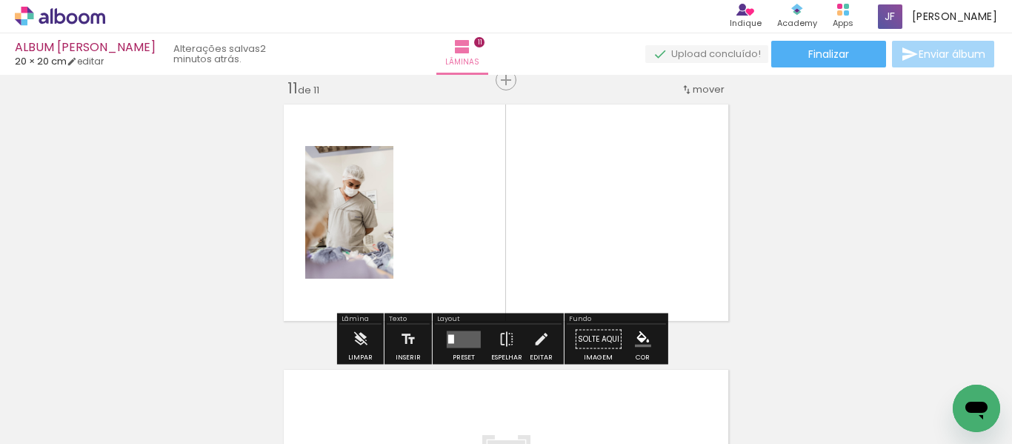
drag, startPoint x: 456, startPoint y: 393, endPoint x: 476, endPoint y: 290, distance: 105.6
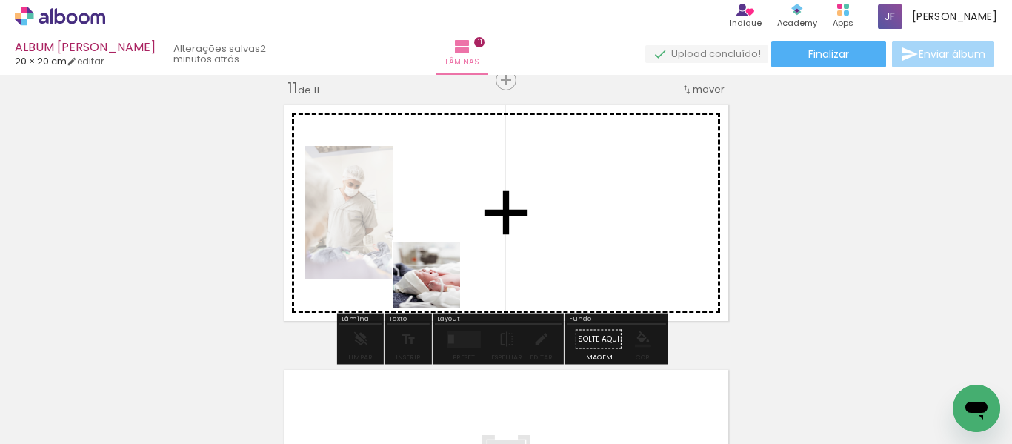
drag, startPoint x: 476, startPoint y: 290, endPoint x: 438, endPoint y: 256, distance: 50.9
click at [438, 256] on quentale-workspace at bounding box center [506, 222] width 1012 height 444
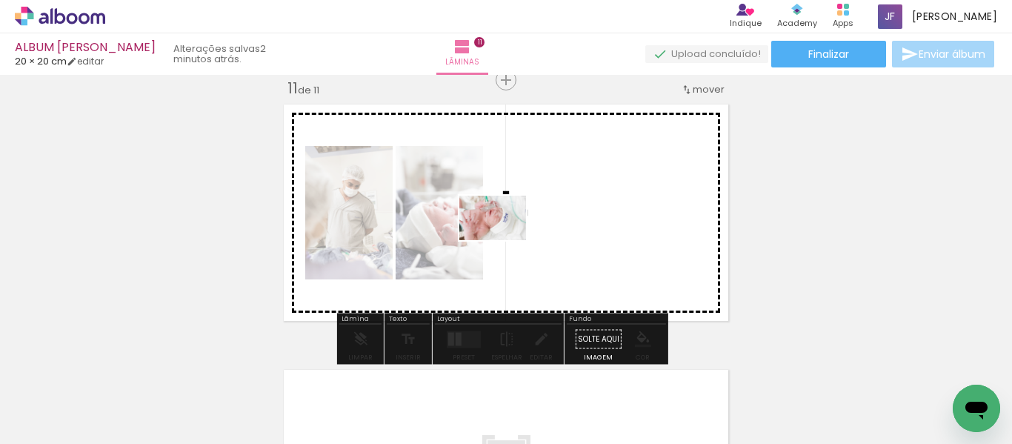
drag, startPoint x: 284, startPoint y: 391, endPoint x: 504, endPoint y: 240, distance: 266.9
click at [504, 240] on quentale-workspace at bounding box center [506, 222] width 1012 height 444
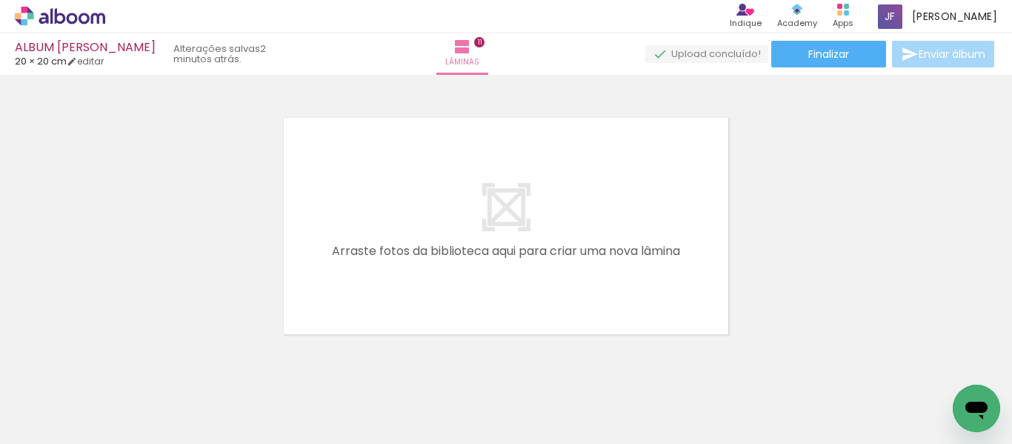
scroll to position [0, 1066]
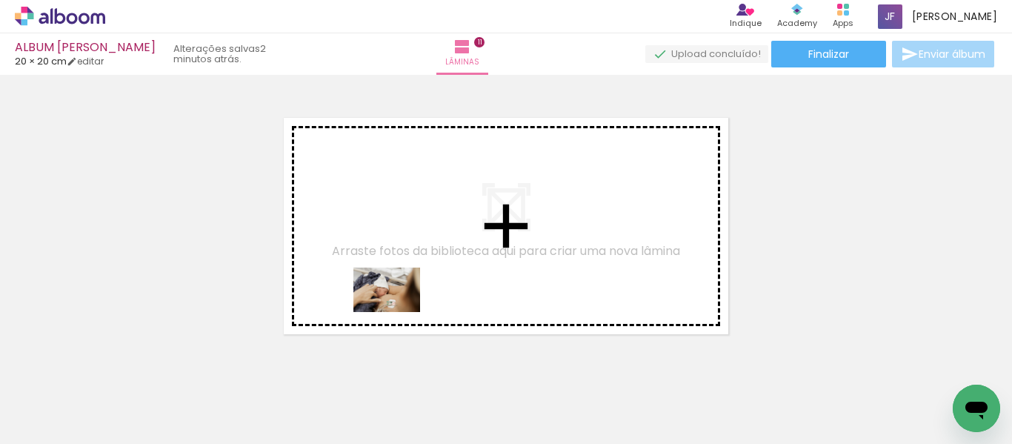
drag, startPoint x: 230, startPoint y: 407, endPoint x: 403, endPoint y: 309, distance: 198.7
click at [403, 309] on quentale-workspace at bounding box center [506, 222] width 1012 height 444
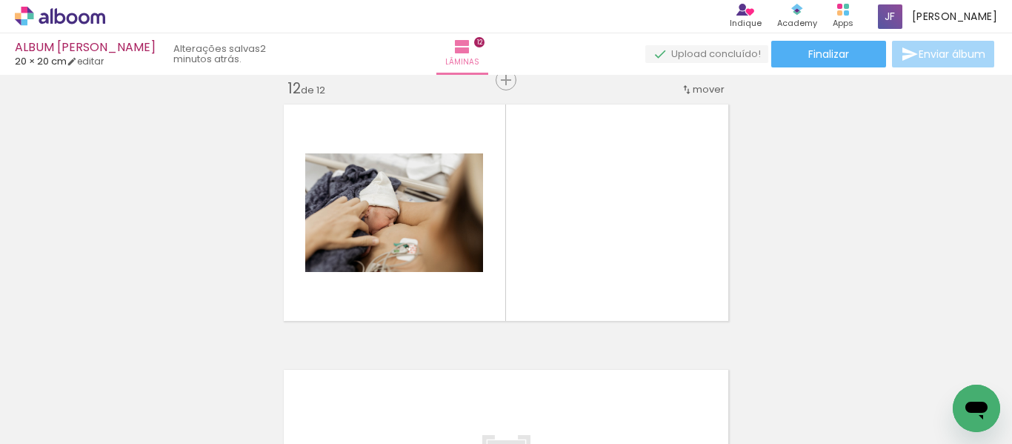
scroll to position [0, 449]
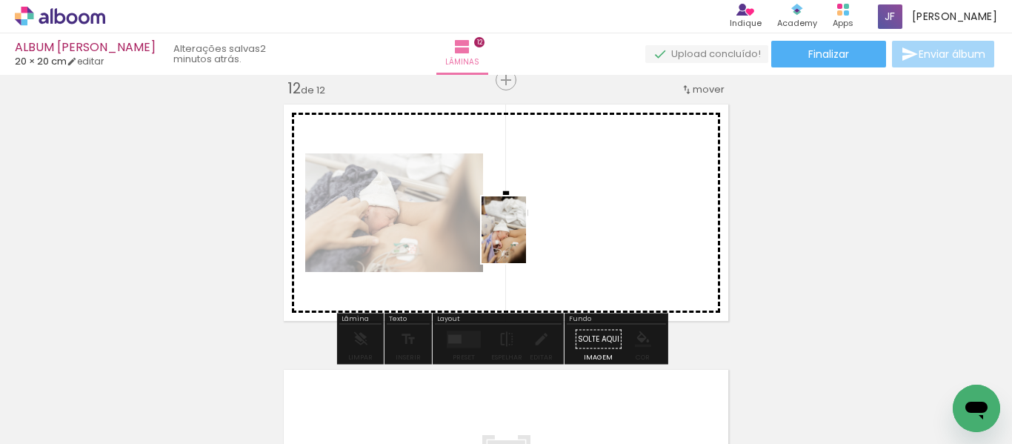
drag, startPoint x: 361, startPoint y: 396, endPoint x: 526, endPoint y: 241, distance: 226.4
click at [526, 241] on quentale-workspace at bounding box center [506, 222] width 1012 height 444
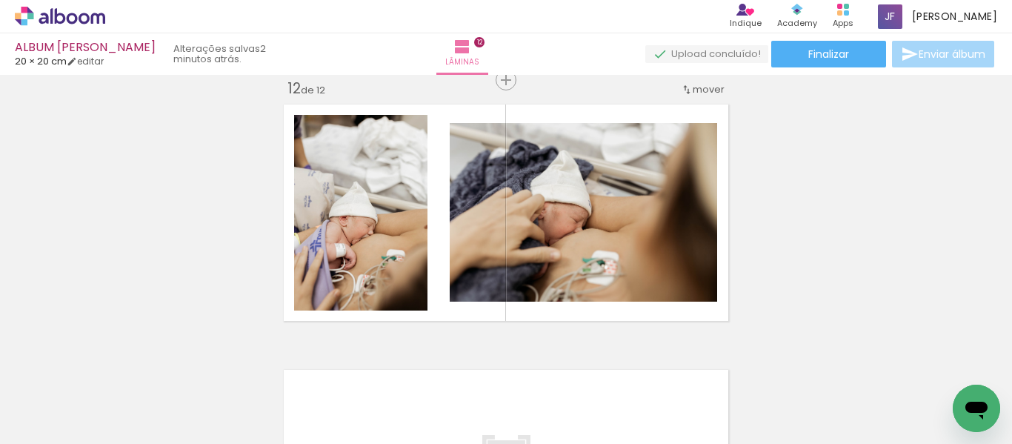
scroll to position [0, 0]
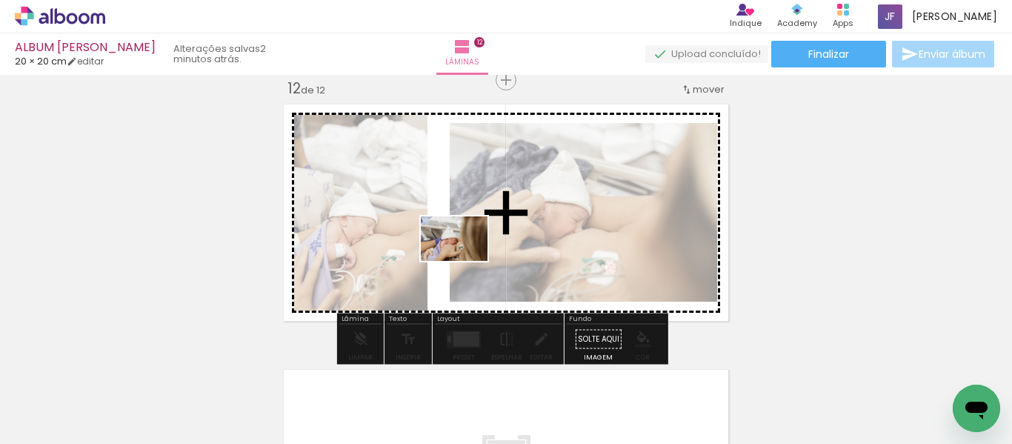
drag, startPoint x: 499, startPoint y: 406, endPoint x: 463, endPoint y: 261, distance: 149.7
click at [463, 261] on quentale-workspace at bounding box center [506, 222] width 1012 height 444
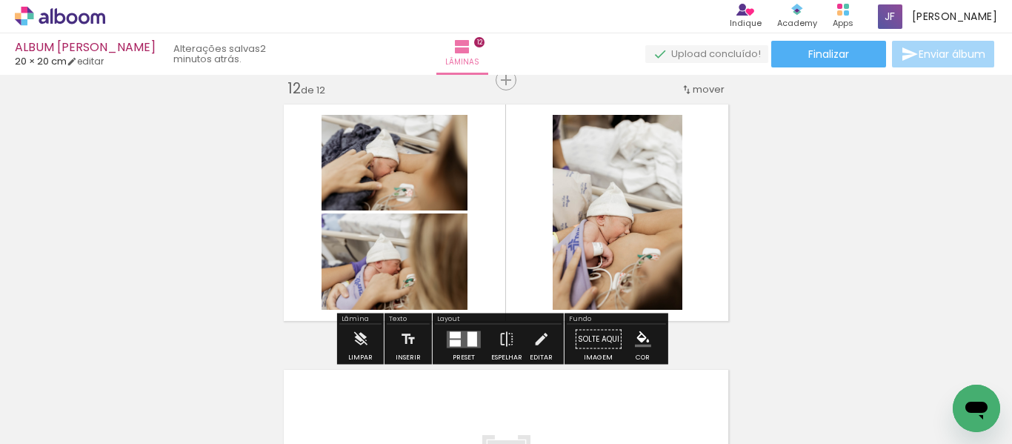
click at [473, 345] on div at bounding box center [472, 338] width 10 height 15
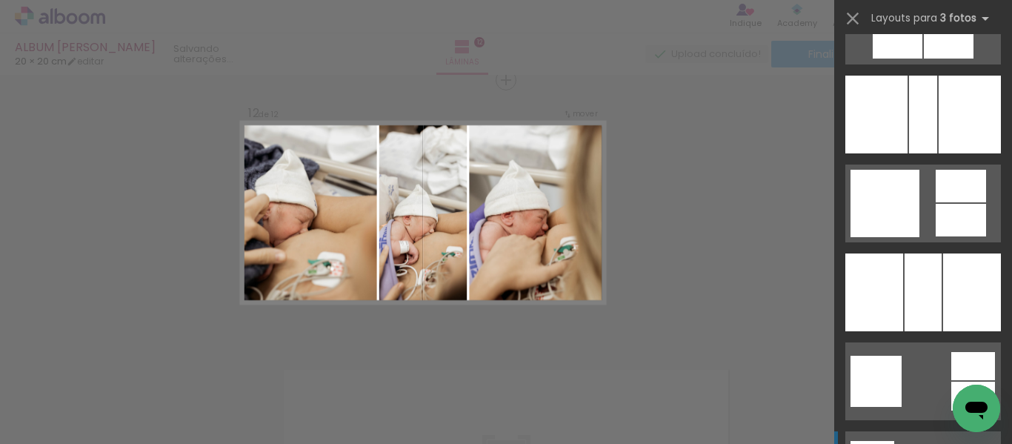
scroll to position [2459, 0]
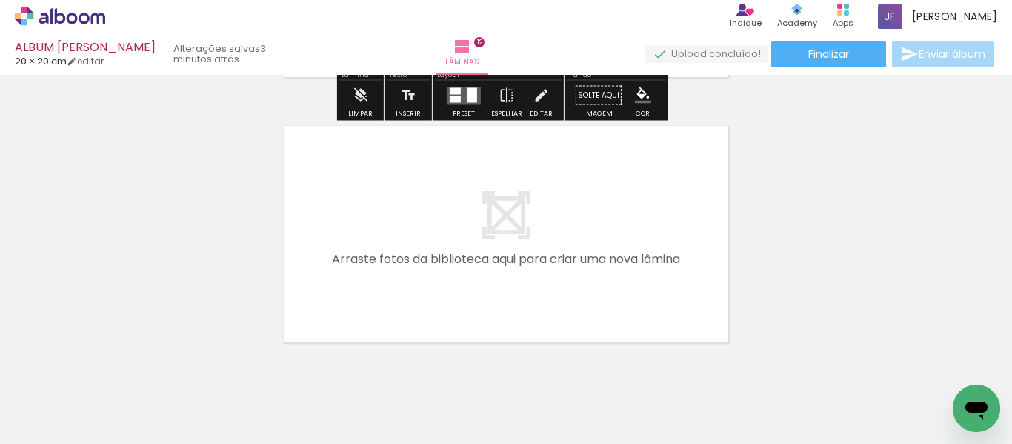
scroll to position [3181, 0]
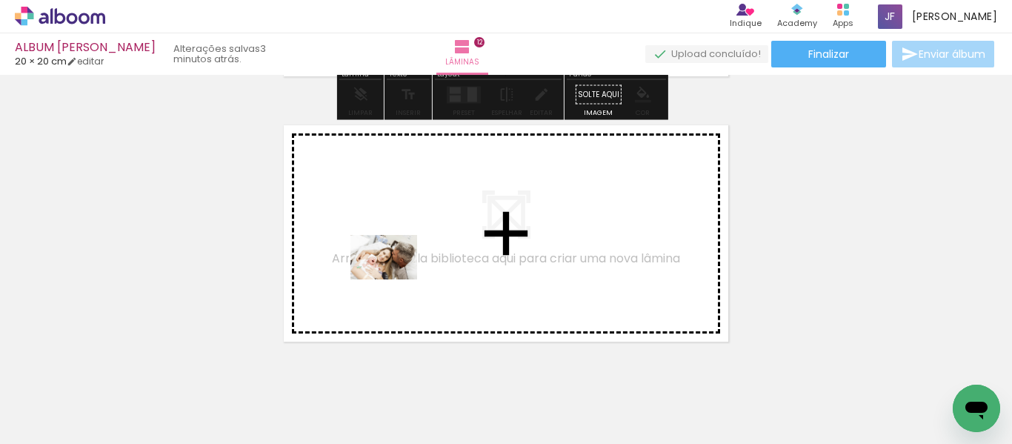
drag, startPoint x: 169, startPoint y: 391, endPoint x: 398, endPoint y: 279, distance: 255.1
click at [398, 279] on quentale-workspace at bounding box center [506, 222] width 1012 height 444
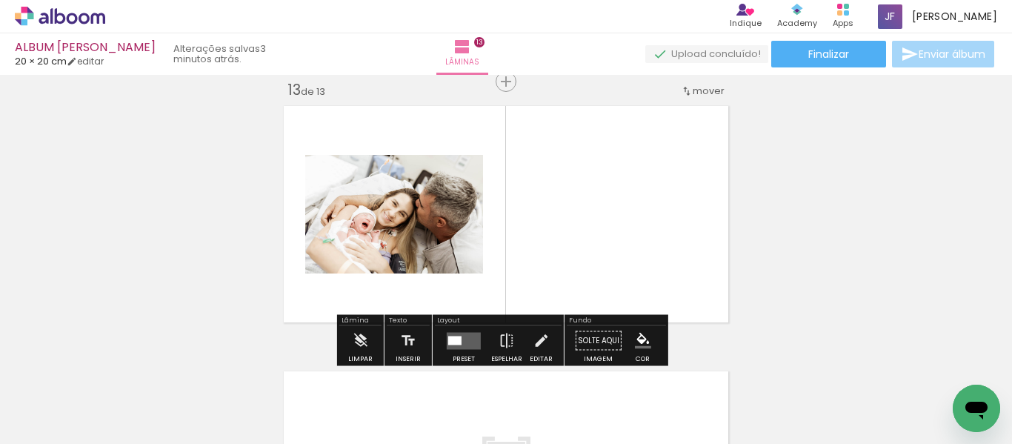
scroll to position [3202, 0]
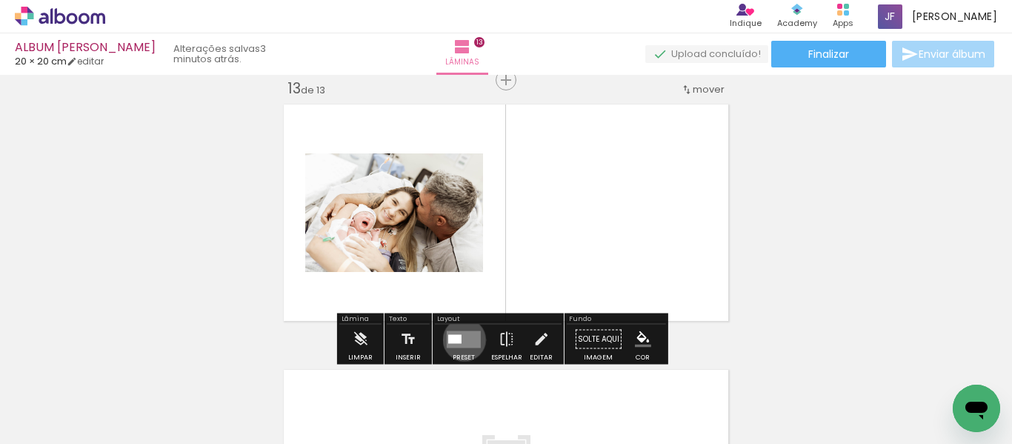
click at [461, 339] on quentale-layouter at bounding box center [464, 338] width 34 height 17
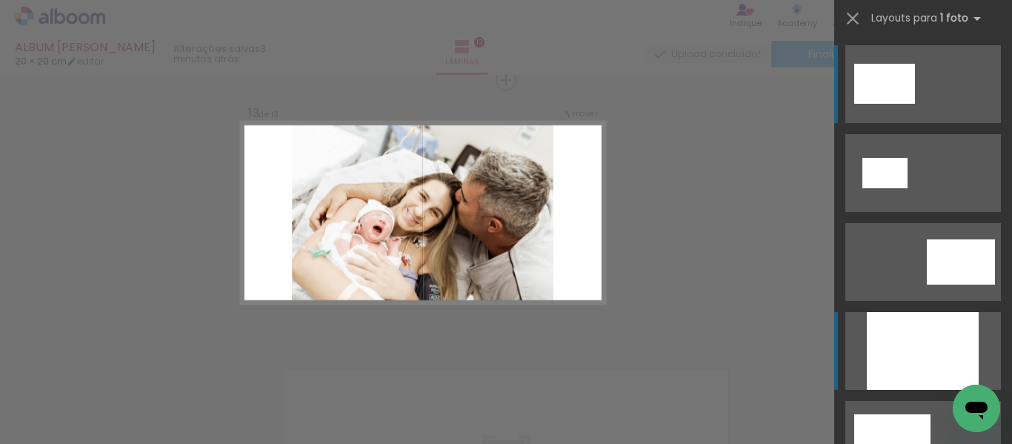
click at [944, 341] on div at bounding box center [923, 351] width 112 height 78
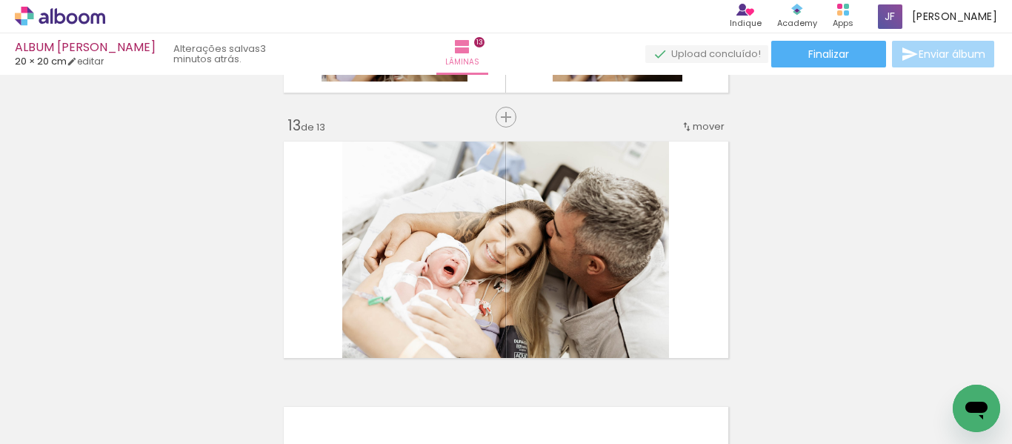
scroll to position [3164, 0]
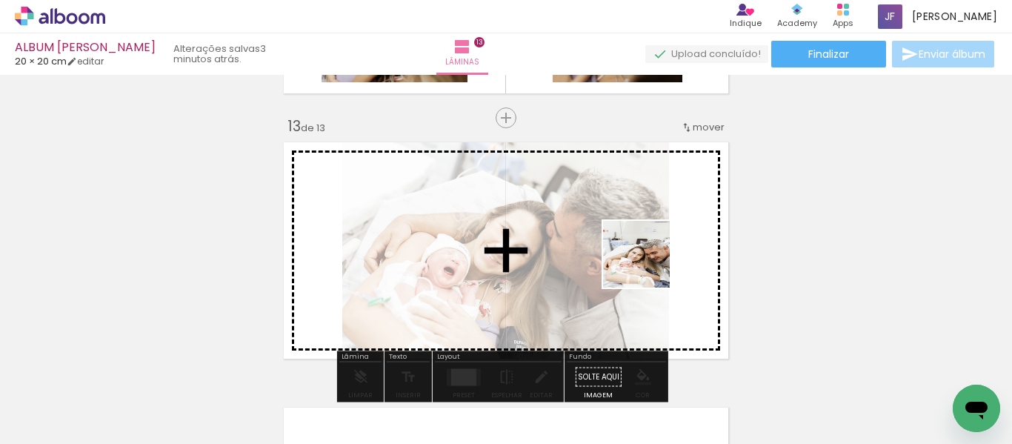
drag, startPoint x: 771, startPoint y: 350, endPoint x: 619, endPoint y: 250, distance: 181.8
click at [619, 250] on quentale-workspace at bounding box center [506, 222] width 1012 height 444
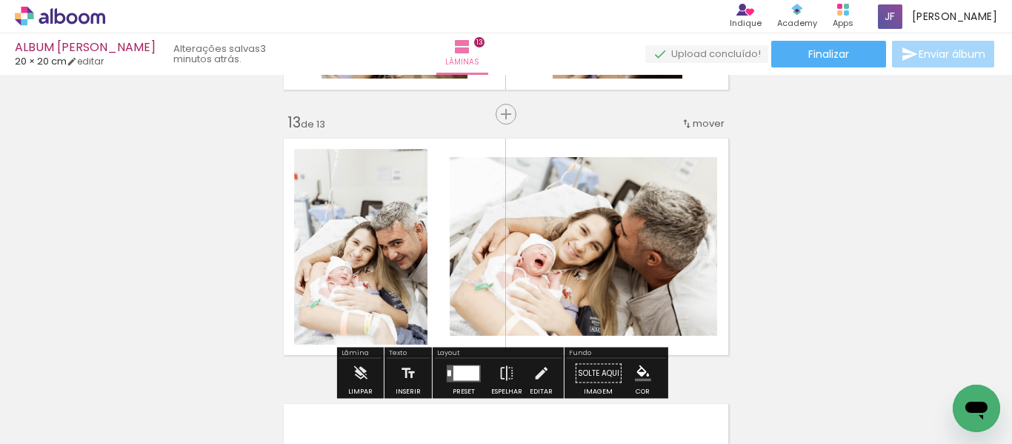
scroll to position [3158, 0]
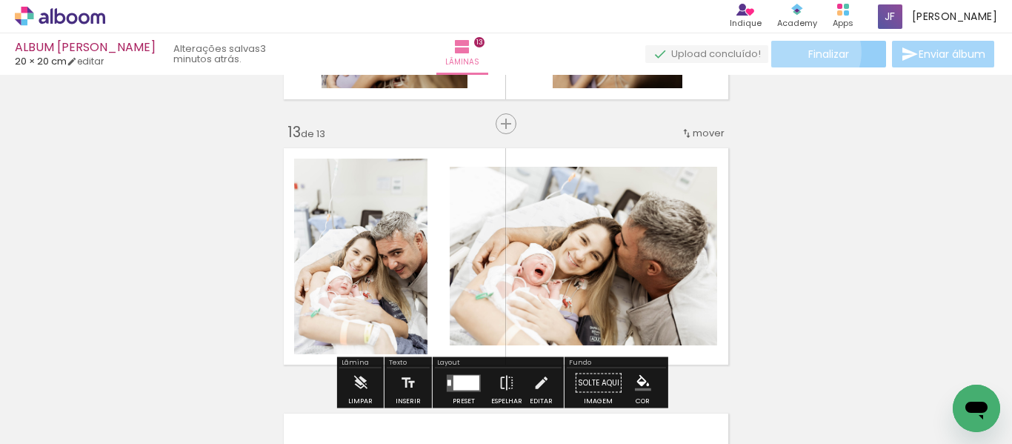
click at [802, 52] on paper-button "Finalizar" at bounding box center [828, 54] width 115 height 27
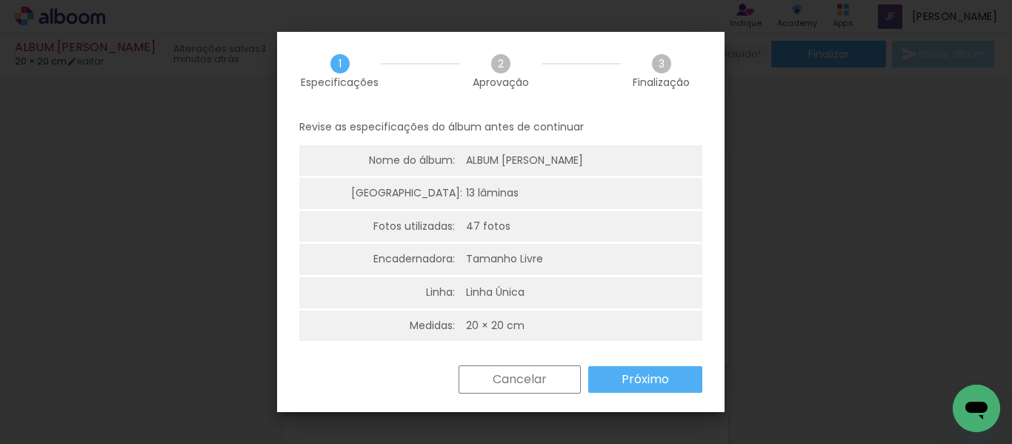
click at [665, 388] on paper-button "Próximo" at bounding box center [645, 379] width 114 height 27
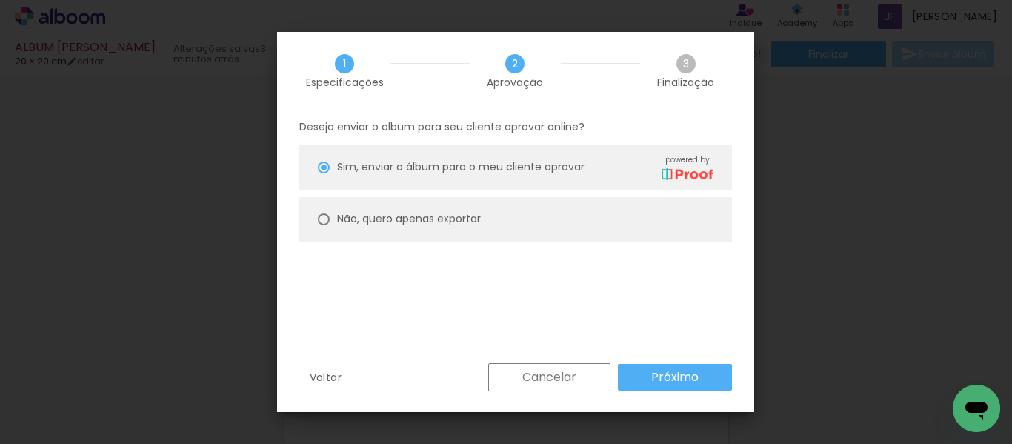
click at [556, 207] on paper-radio-button "Não, quero apenas exportar" at bounding box center [515, 219] width 433 height 44
type paper-radio-button "on"
click at [686, 353] on div "Deseja enviar o album para seu cliente aprovar online? Sim, enviar o álbum para…" at bounding box center [515, 236] width 477 height 253
click at [0, 0] on slot "Próximo" at bounding box center [0, 0] width 0 height 0
type input "Alta, 300 DPI"
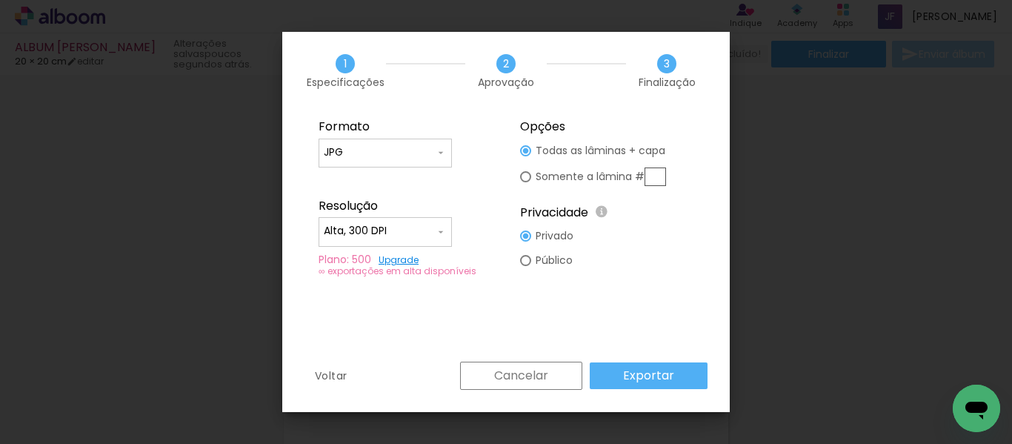
click at [439, 160] on div at bounding box center [385, 159] width 123 height 1
click at [422, 184] on paper-item "PDF" at bounding box center [385, 180] width 133 height 30
type input "PDF"
click at [423, 224] on input "Alta, 300 DPI" at bounding box center [379, 231] width 111 height 15
click at [430, 262] on paper-item "Baixa" at bounding box center [385, 259] width 133 height 30
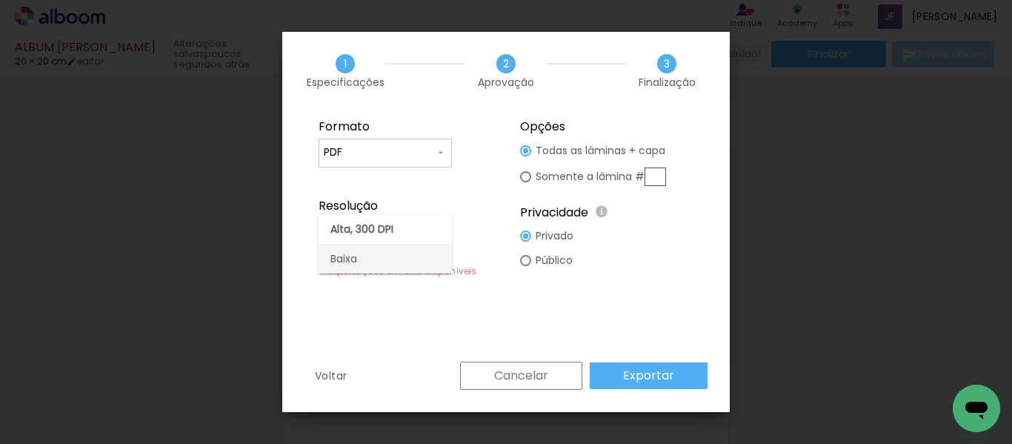
type input "Baixa"
click at [639, 391] on div "Voltar Cancelar Exportar" at bounding box center [505, 387] width 447 height 50
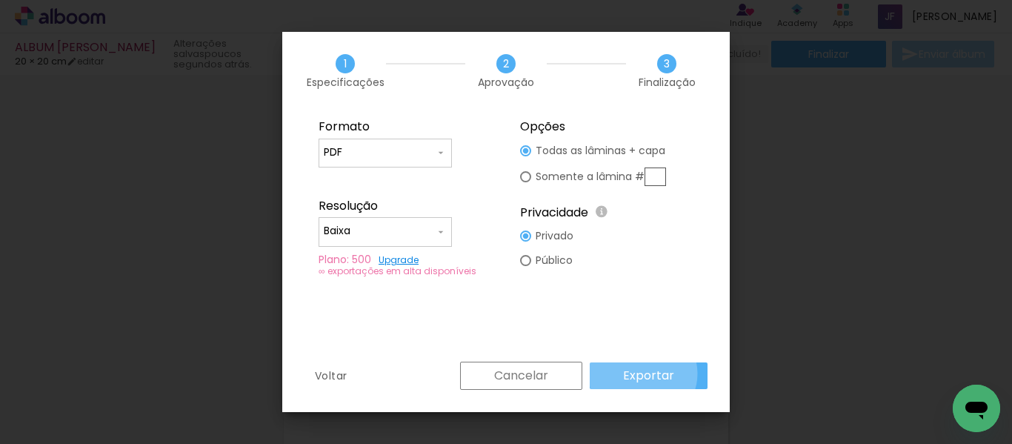
click at [0, 0] on slot "Exportar" at bounding box center [0, 0] width 0 height 0
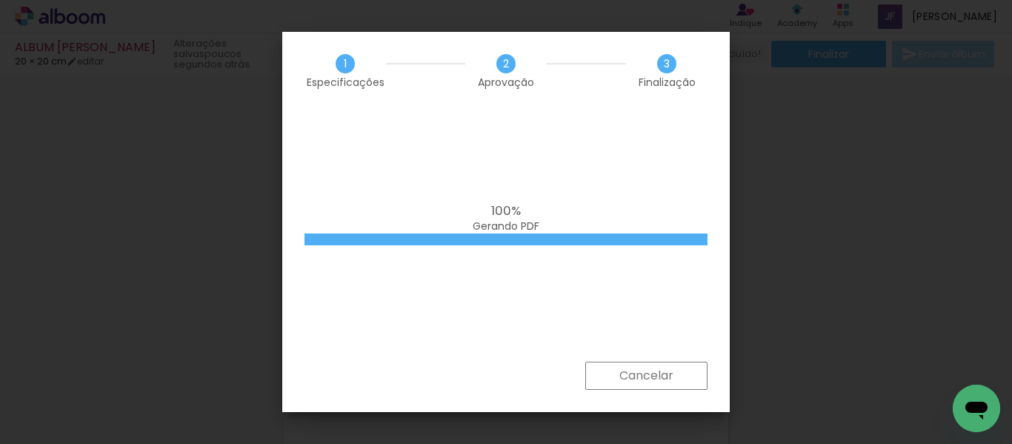
scroll to position [0, 5420]
